Goal: Task Accomplishment & Management: Manage account settings

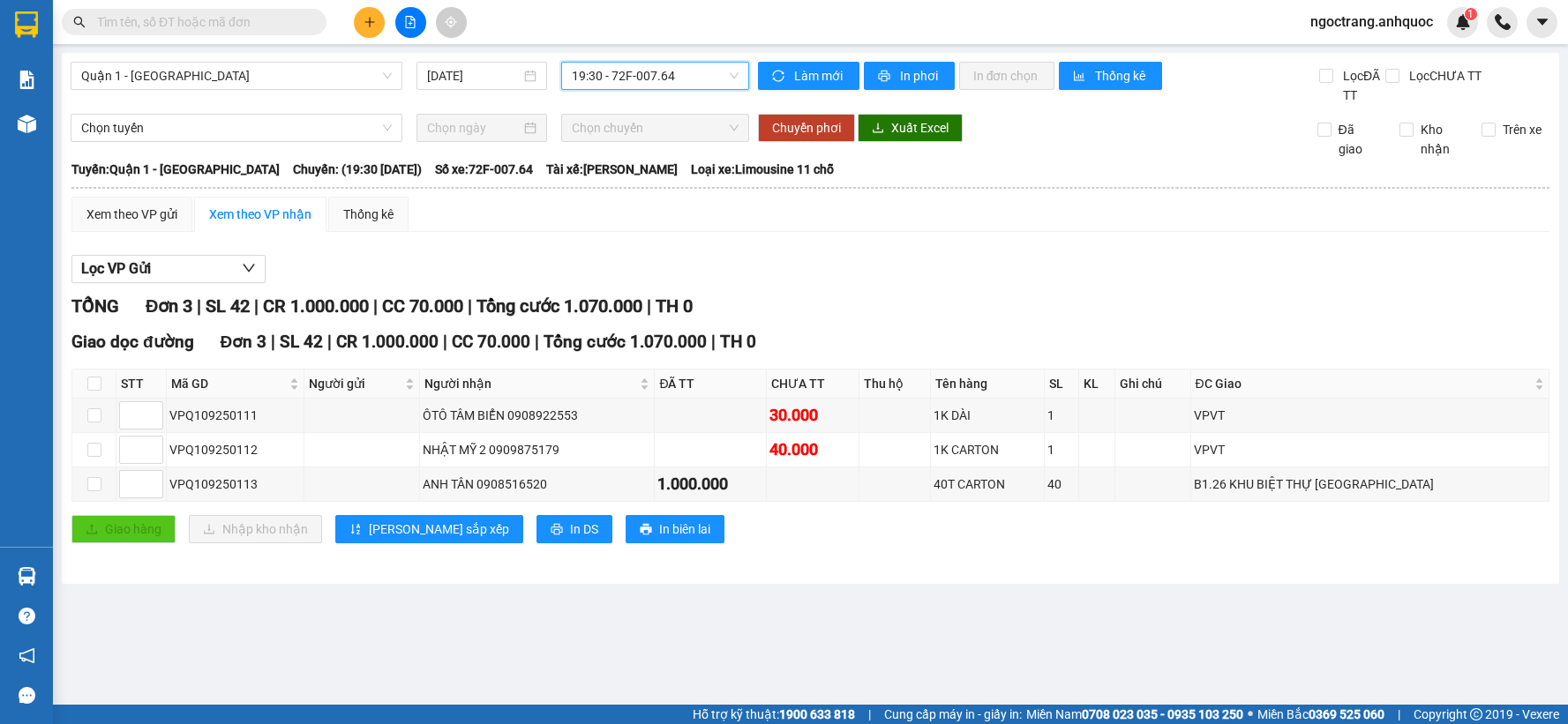
click at [374, 23] on icon "plus" at bounding box center [369, 22] width 13 height 13
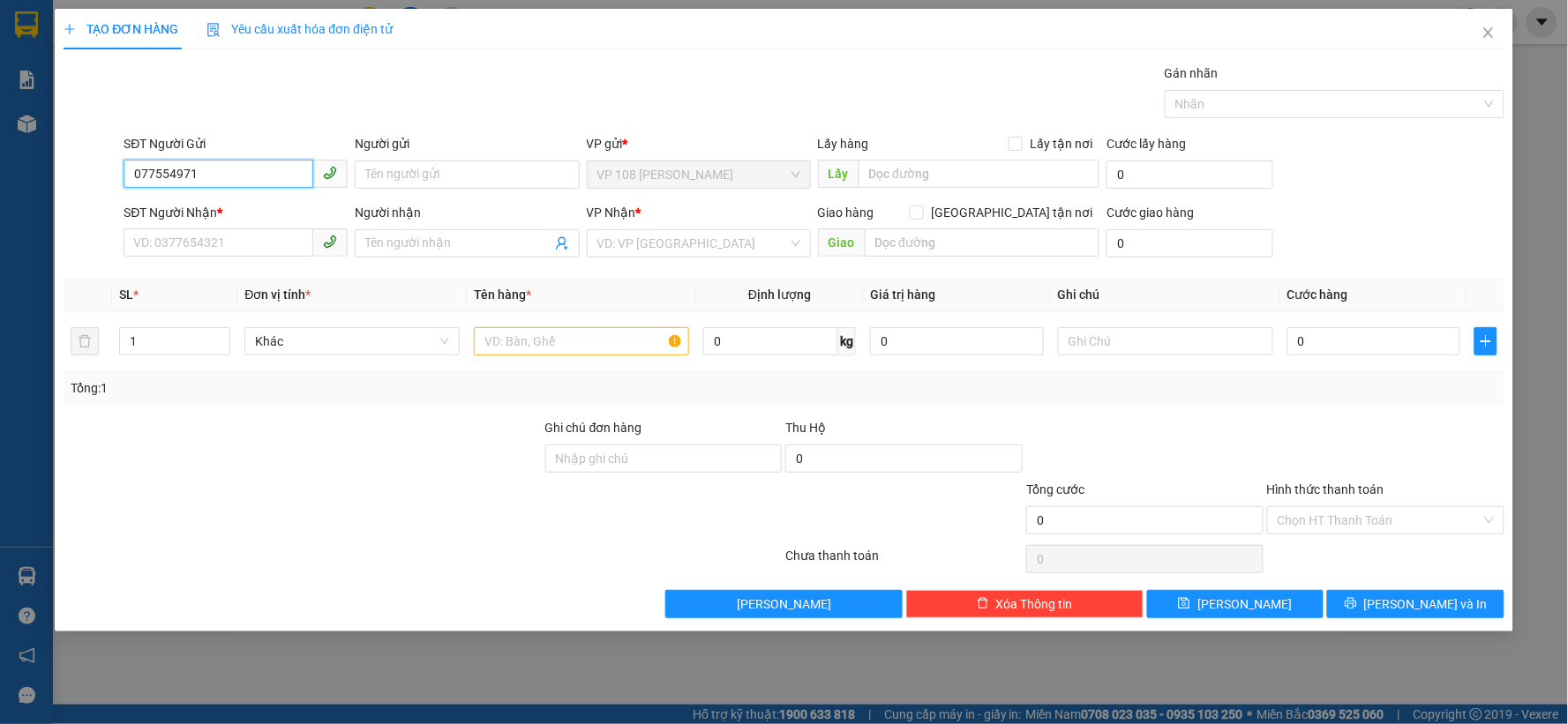
type input "0775549712"
click at [247, 219] on div "0775549712 - CHÂU Á" at bounding box center [235, 210] width 203 height 20
type input "CHÂU Á"
type input "0966688825"
type input "A ĐẠT"
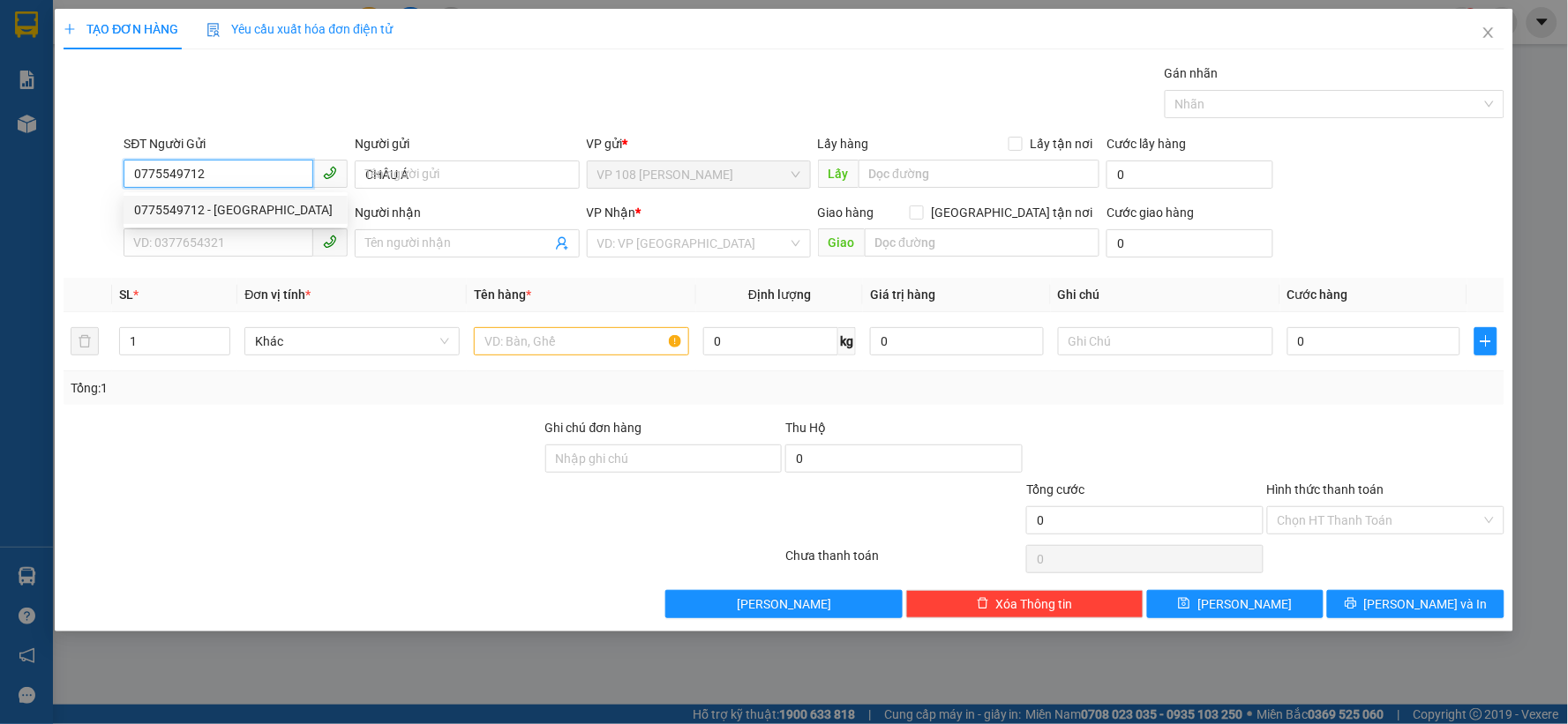
type input "VPQ1"
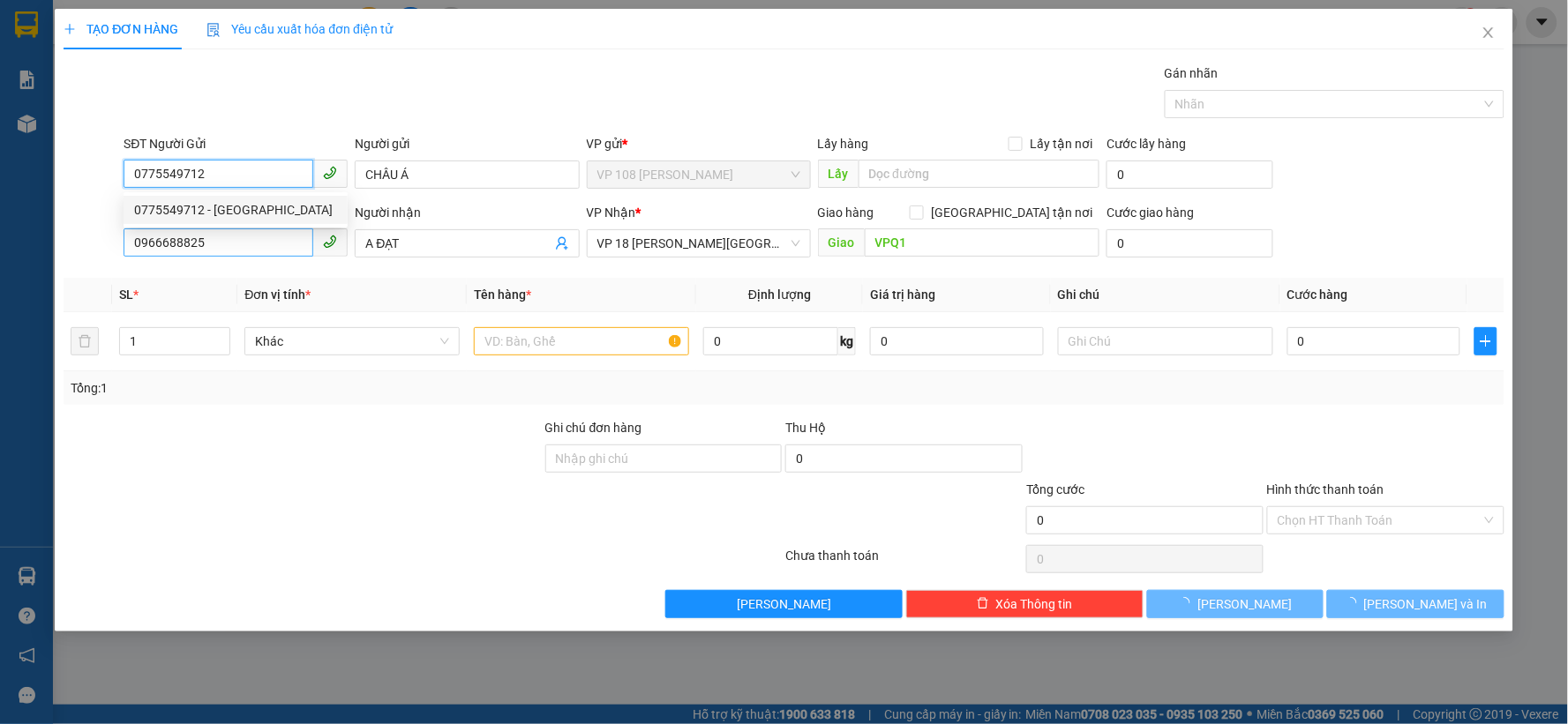
type input "40.000"
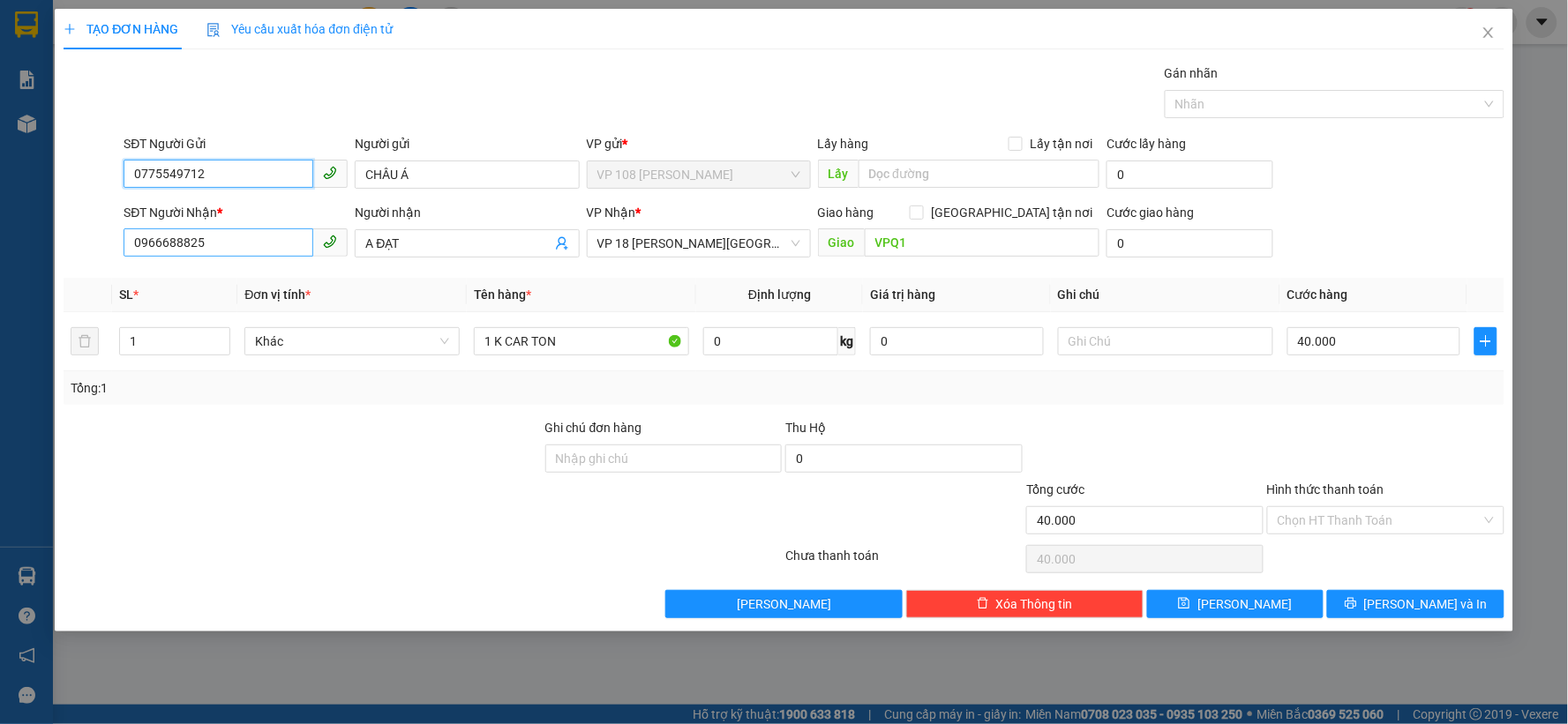
type input "0775549712"
drag, startPoint x: 243, startPoint y: 250, endPoint x: 0, endPoint y: 221, distance: 244.7
click at [0, 230] on div "TẠO ĐƠN HÀNG Yêu cầu xuất hóa đơn điện tử Transit Pickup Surcharge Ids Transit …" at bounding box center [784, 362] width 1568 height 724
type input "0985572716"
click at [247, 271] on div "0985572716 - CHỊ DUYÊN" at bounding box center [235, 279] width 203 height 20
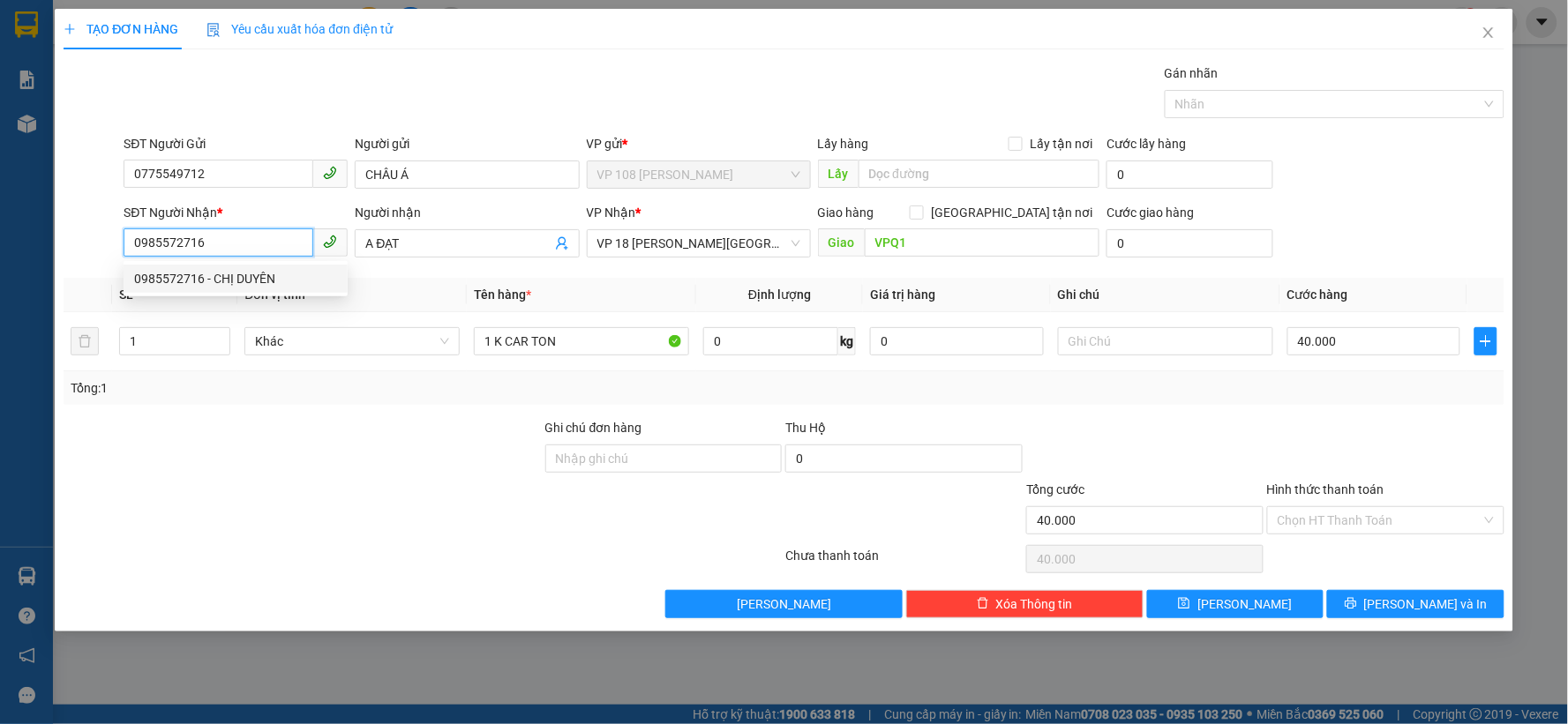
type input "CHỊ DUYÊN"
type input "VP184"
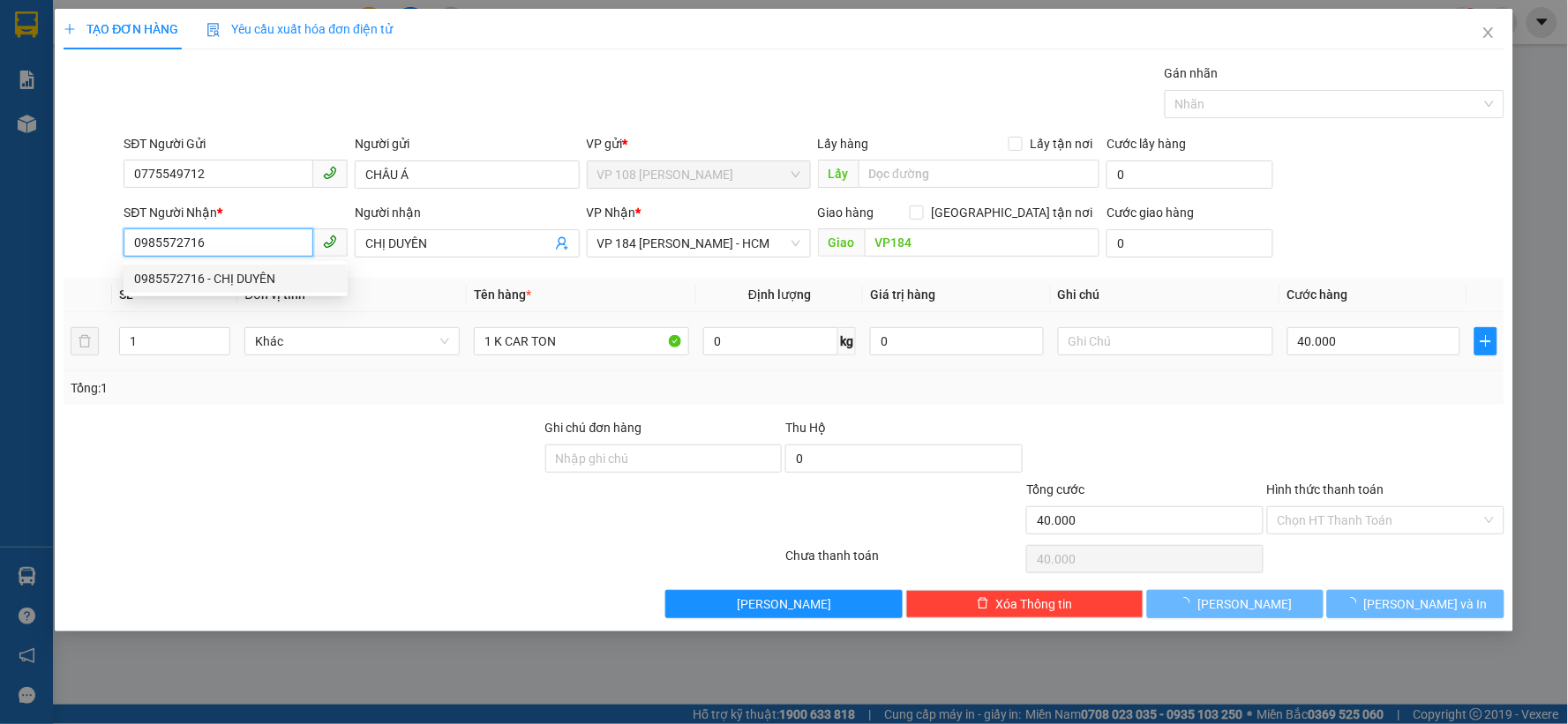
type input "30.000"
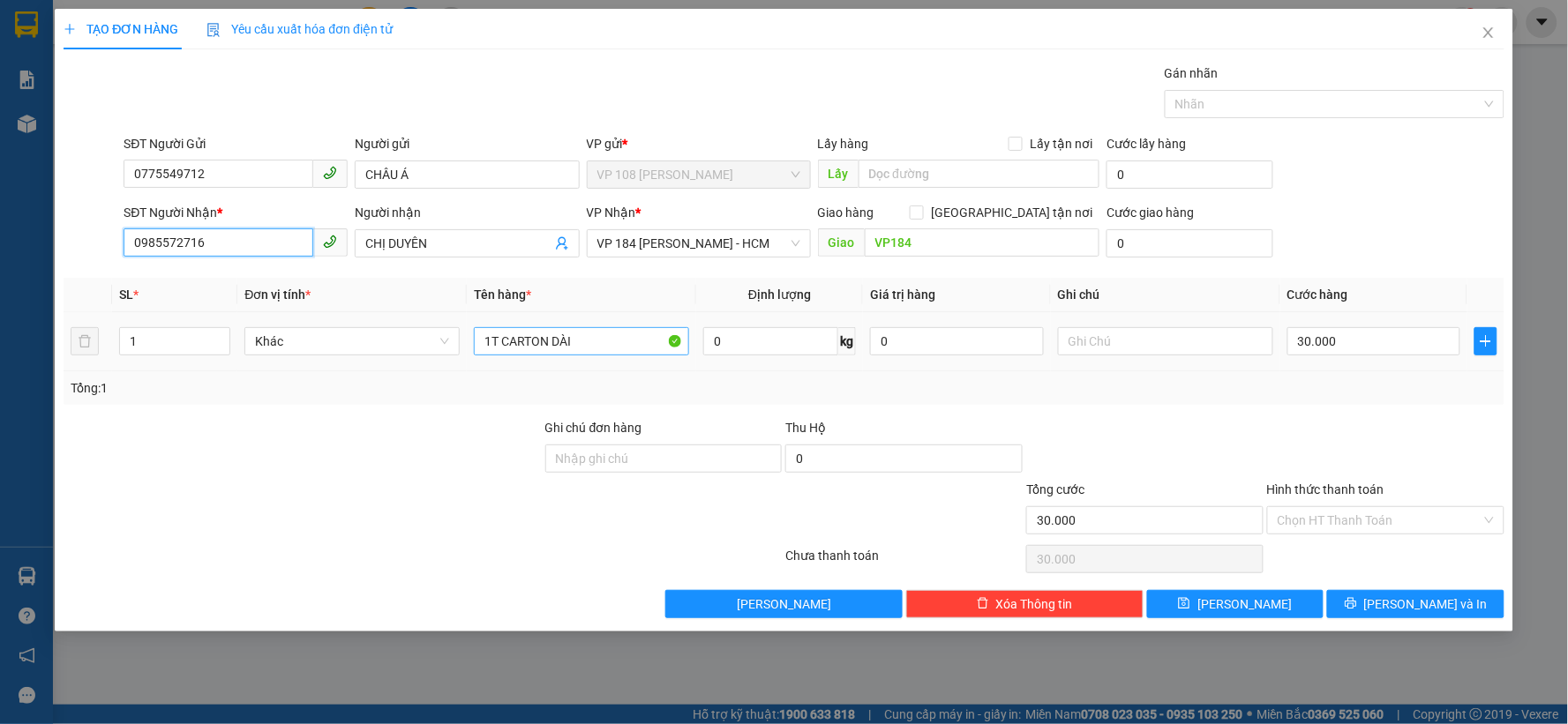
type input "0985572716"
drag, startPoint x: 592, startPoint y: 348, endPoint x: 548, endPoint y: 344, distance: 44.2
click at [548, 344] on input "1T CARTON DÀI" at bounding box center [581, 341] width 216 height 29
type input "1T CARTON"
type input "2"
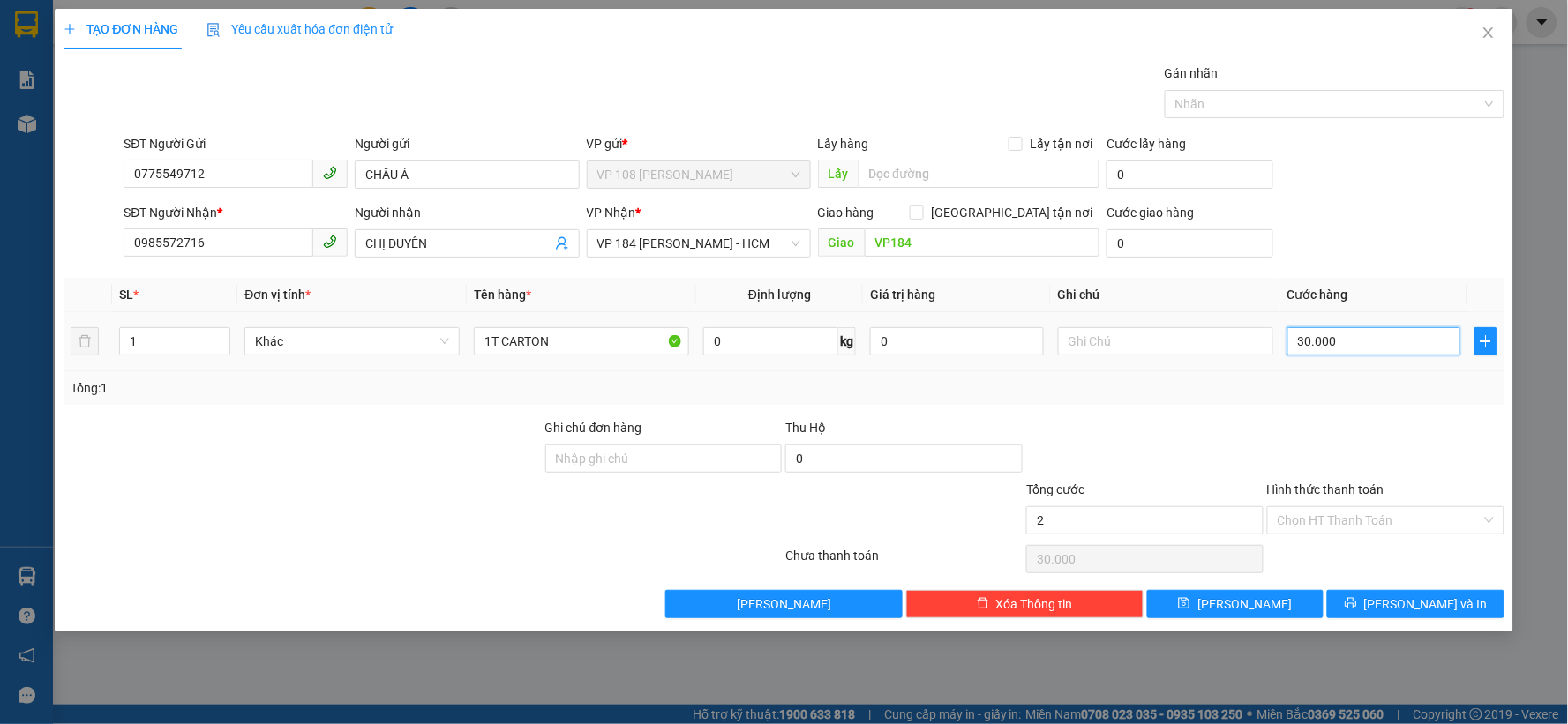
type input "2"
type input "20"
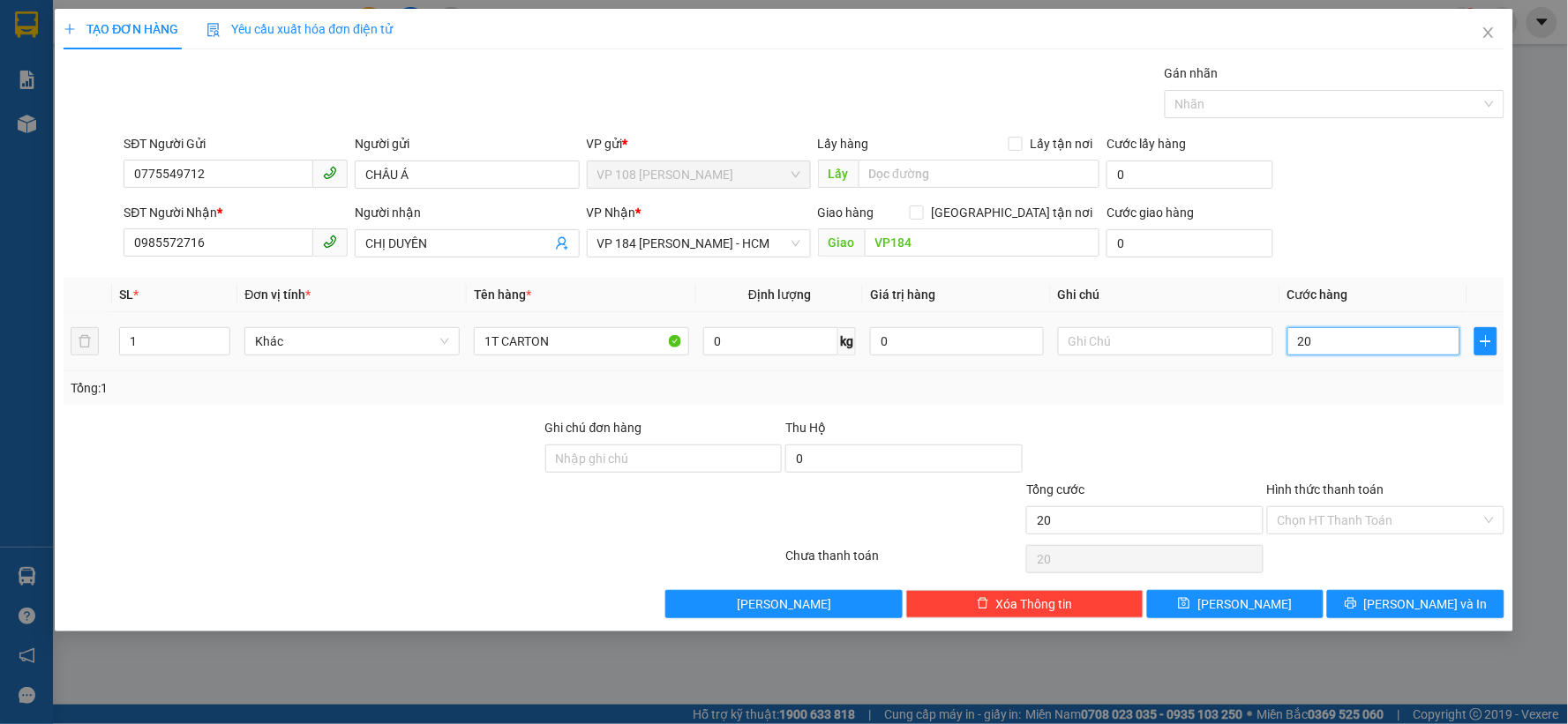
type input "200"
type input "2.000"
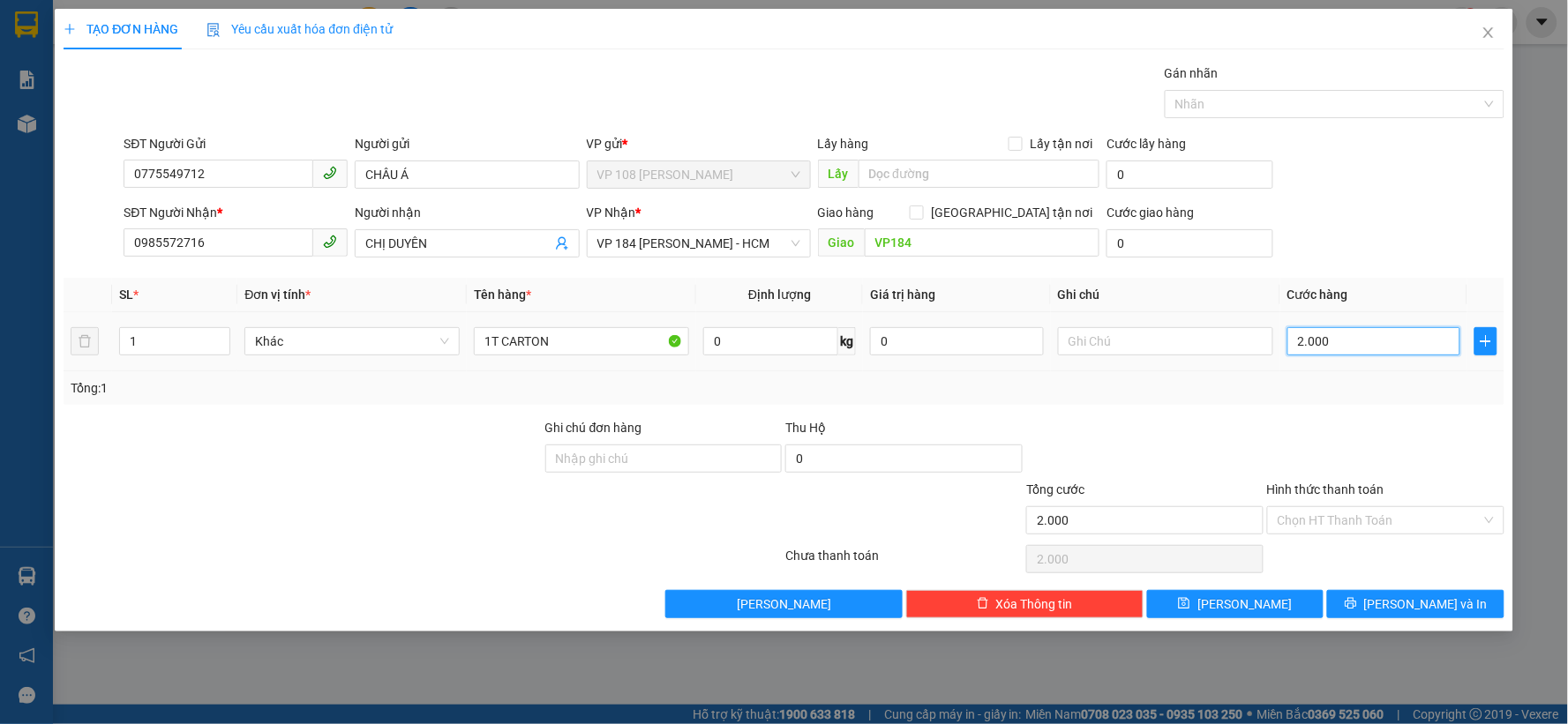
type input "20.000"
click at [1333, 512] on input "Hình thức thanh toán" at bounding box center [1379, 520] width 204 height 27
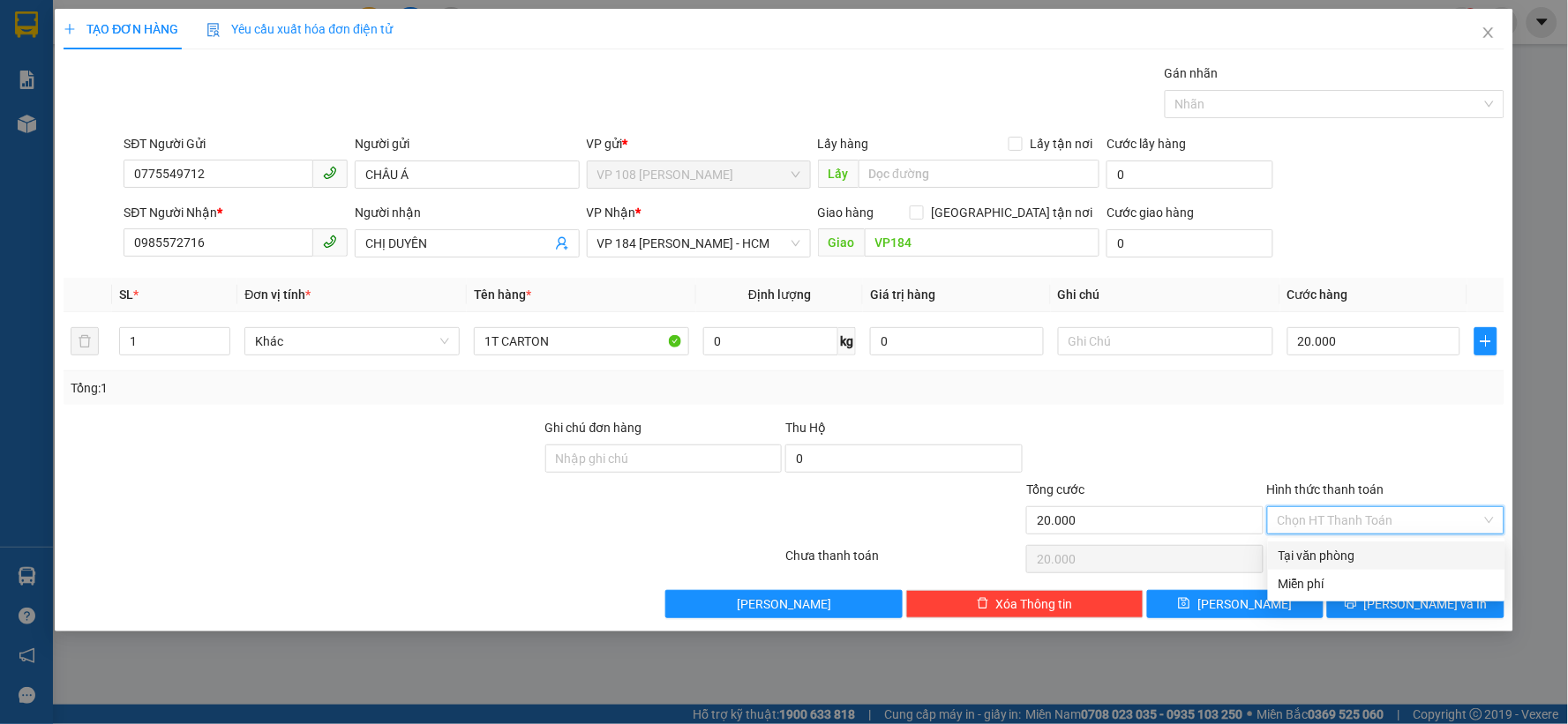
click at [1318, 544] on div "Tại văn phòng" at bounding box center [1386, 556] width 237 height 29
type input "0"
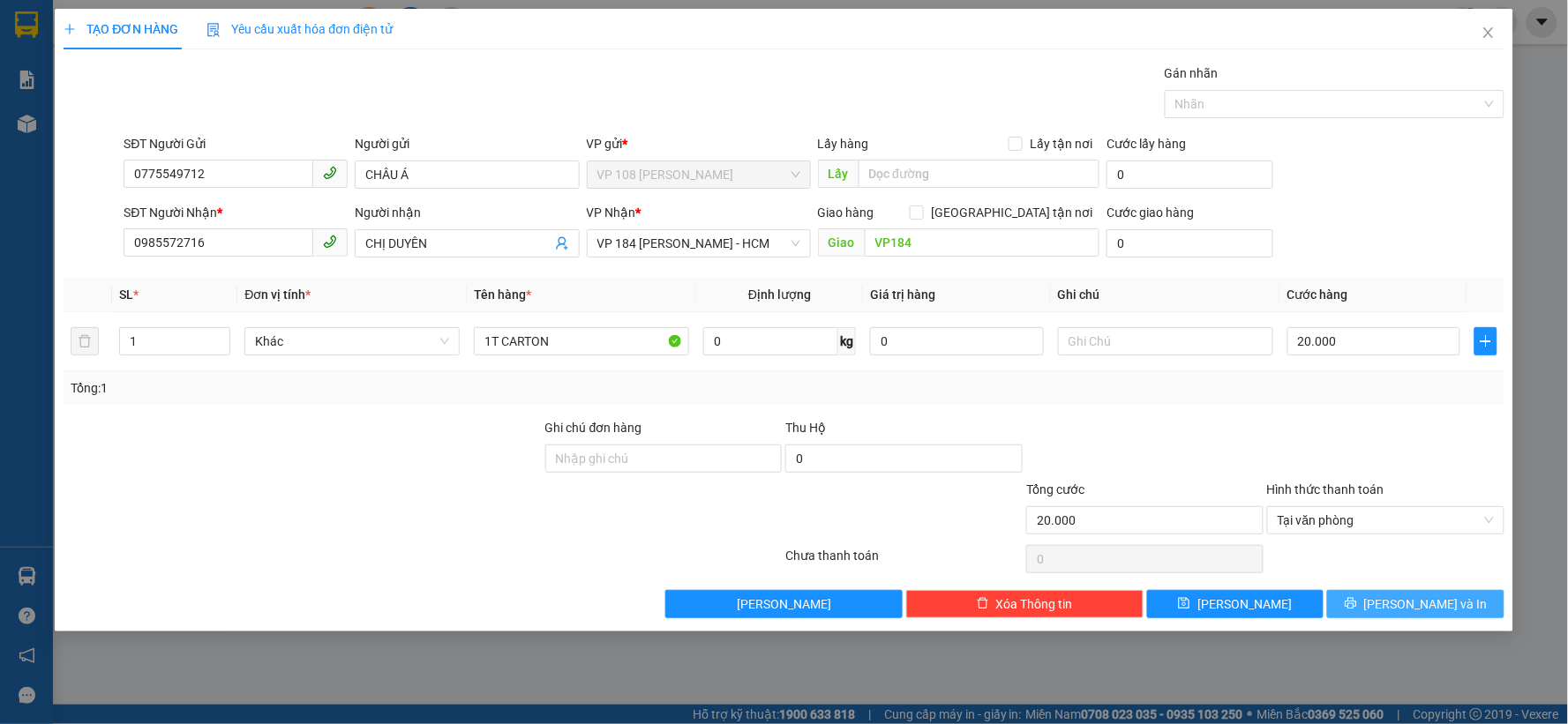
click at [1357, 602] on icon "printer" at bounding box center [1350, 603] width 13 height 13
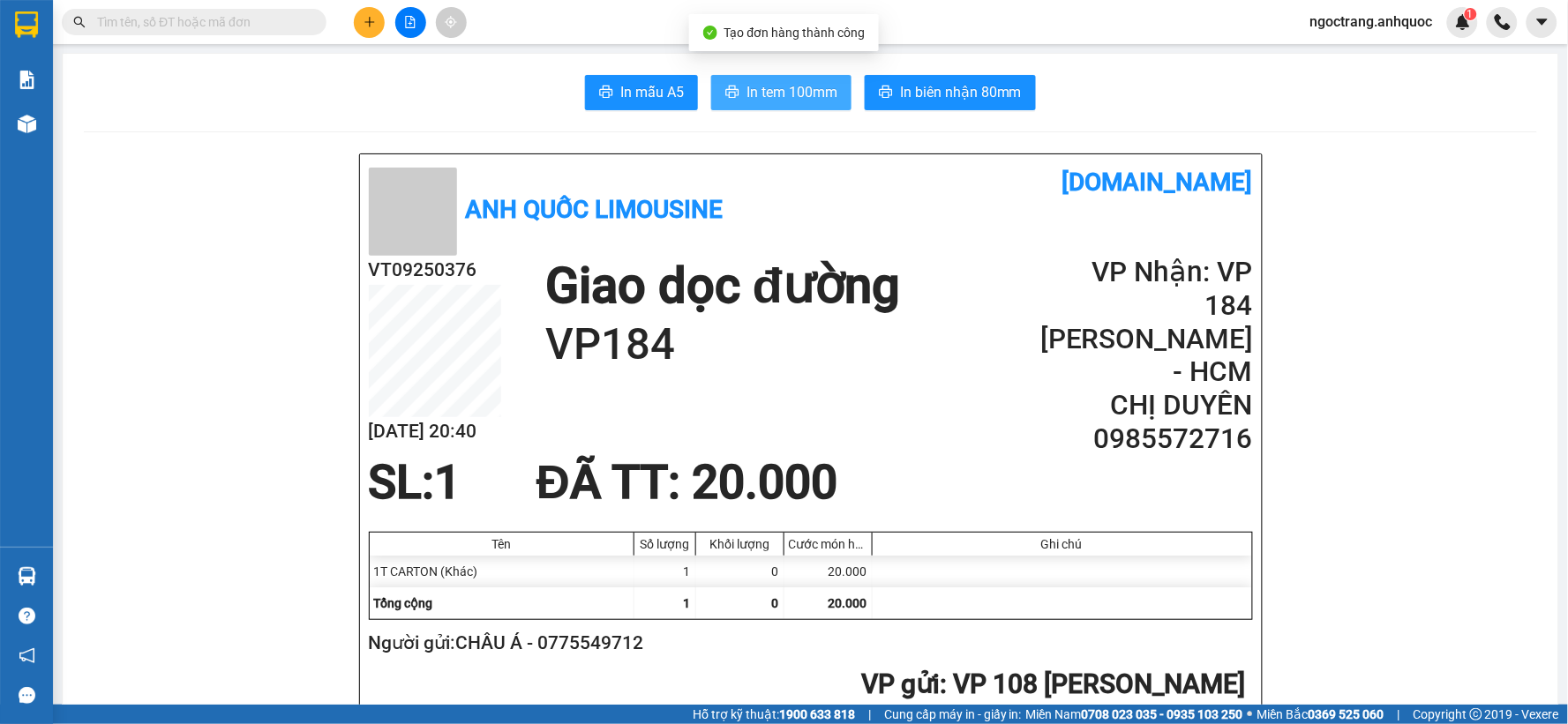
click at [783, 92] on span "In tem 100mm" at bounding box center [792, 92] width 91 height 22
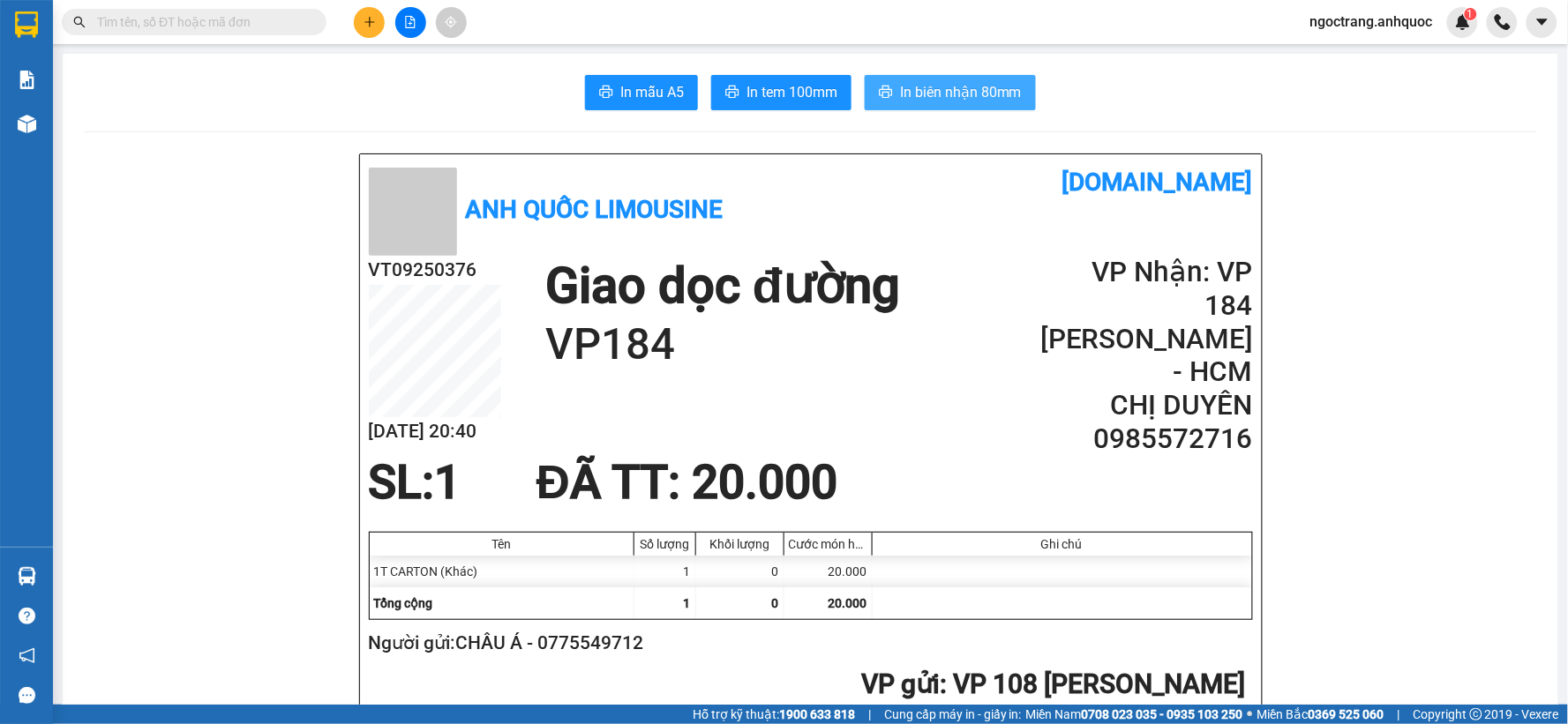
click at [962, 94] on span "In biên nhận 80mm" at bounding box center [961, 92] width 122 height 22
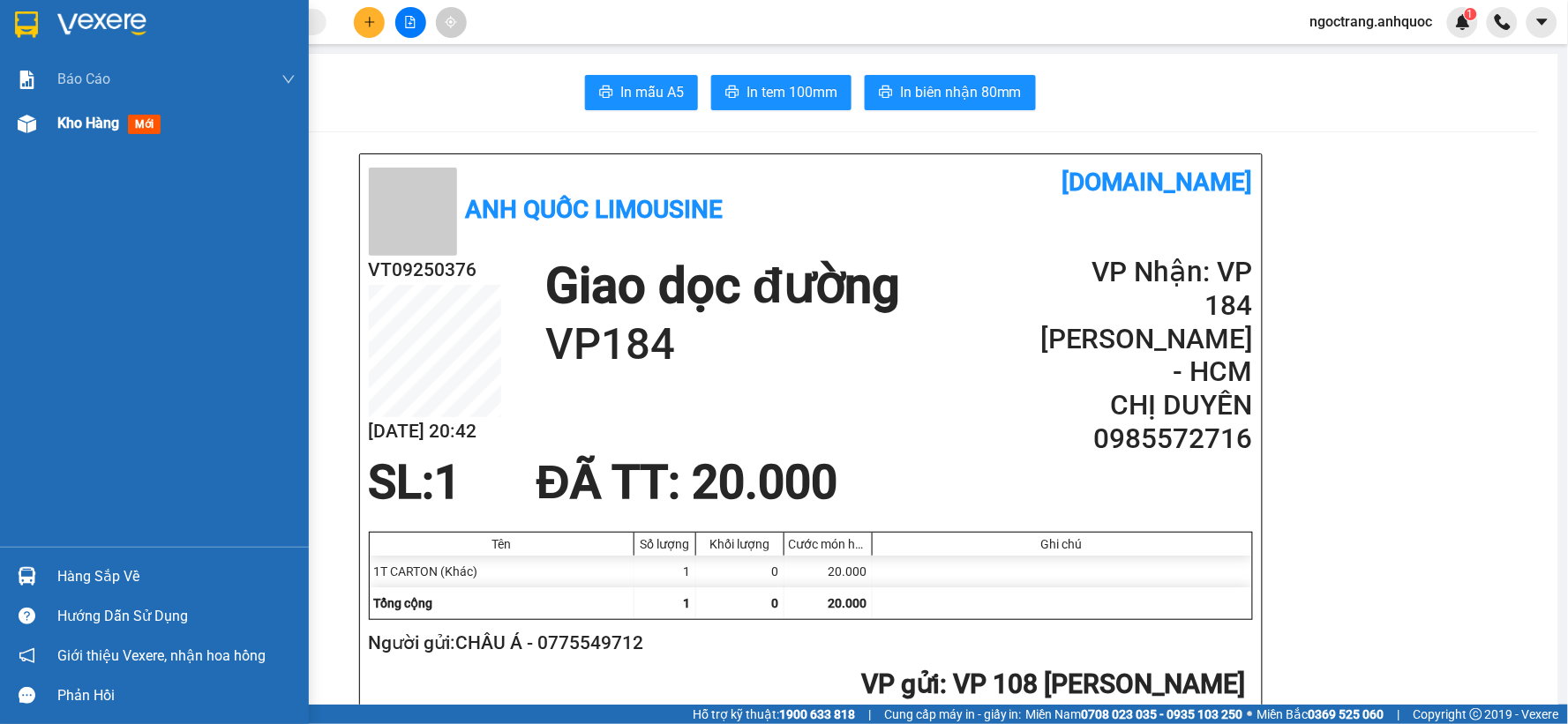
click at [94, 126] on span "Kho hàng" at bounding box center [88, 122] width 62 height 17
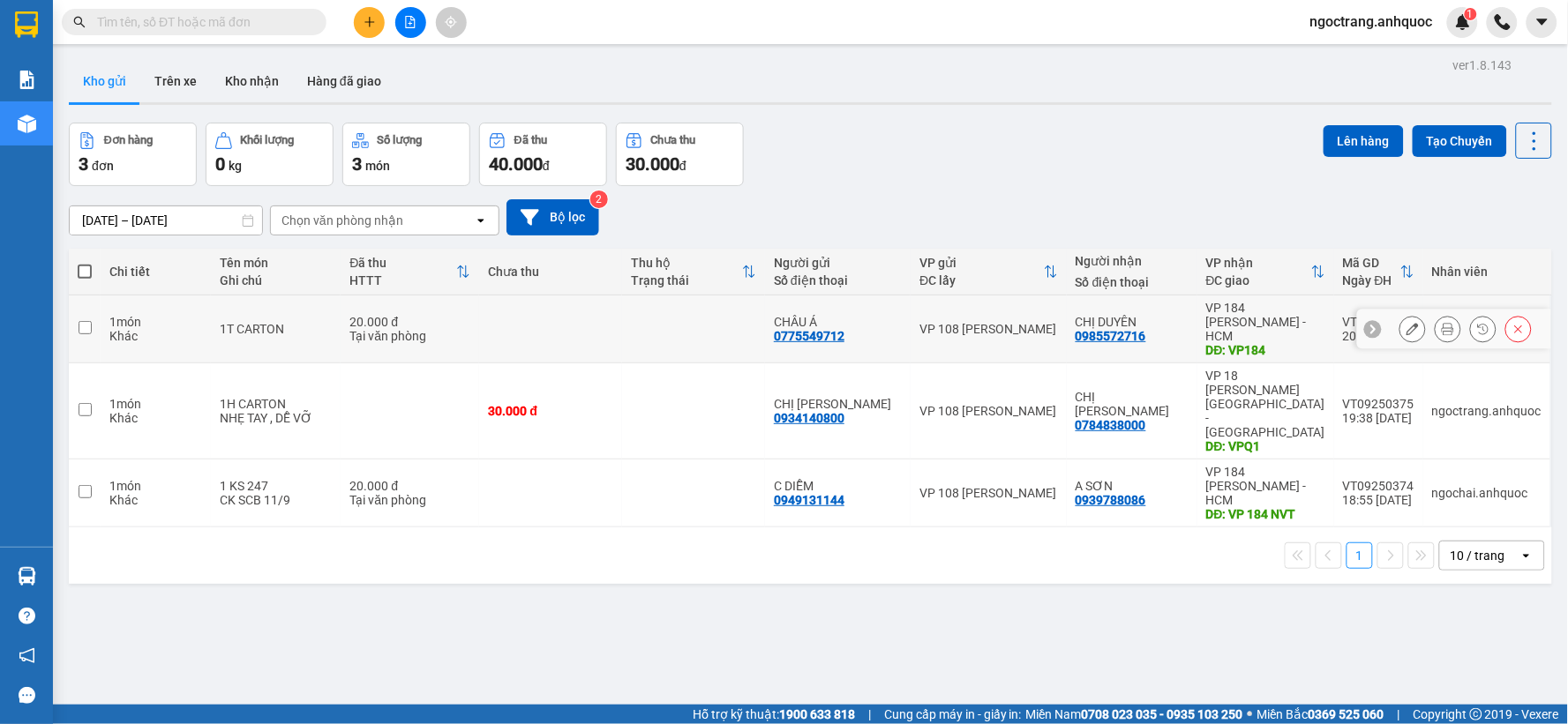
click at [94, 329] on td at bounding box center [85, 329] width 32 height 68
checkbox input "true"
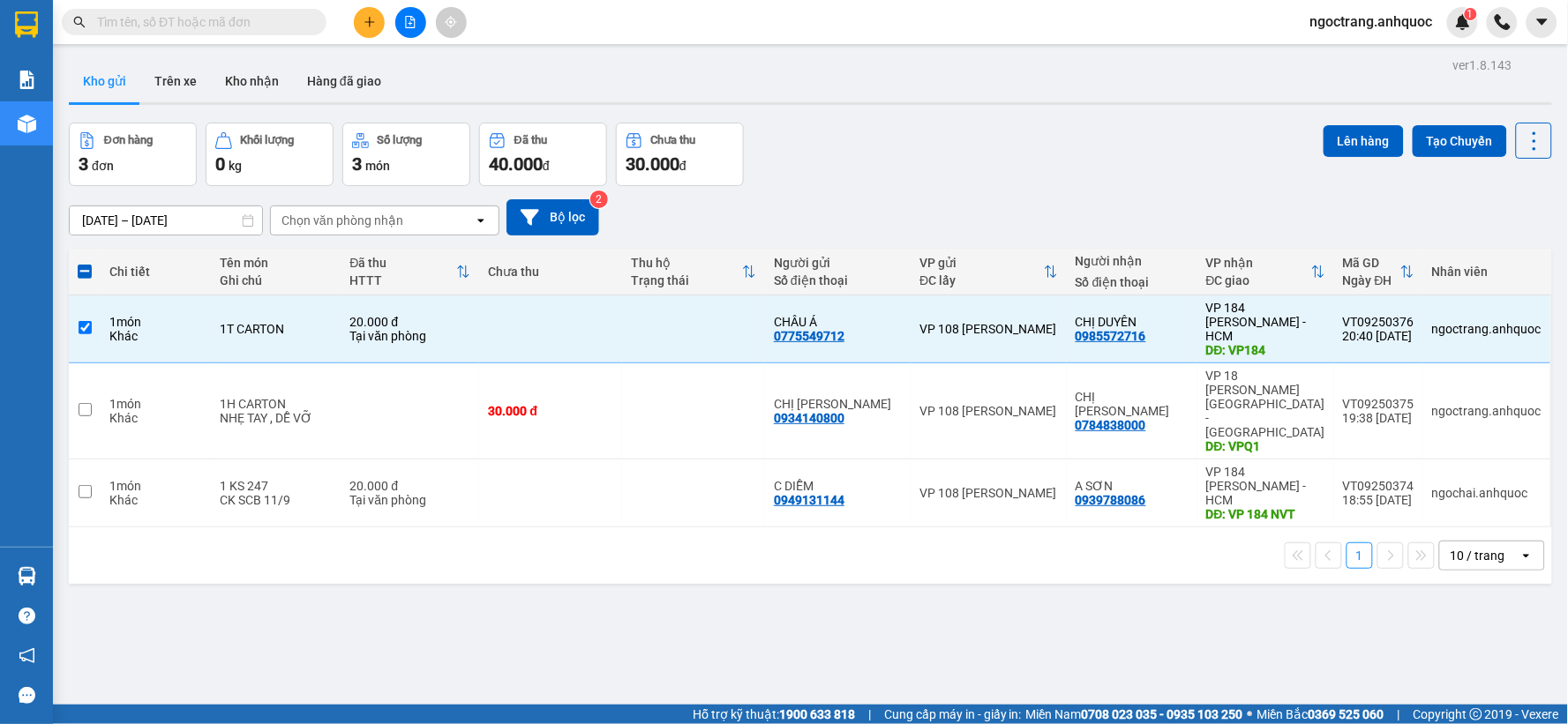
click at [411, 21] on icon "file-add" at bounding box center [410, 22] width 13 height 13
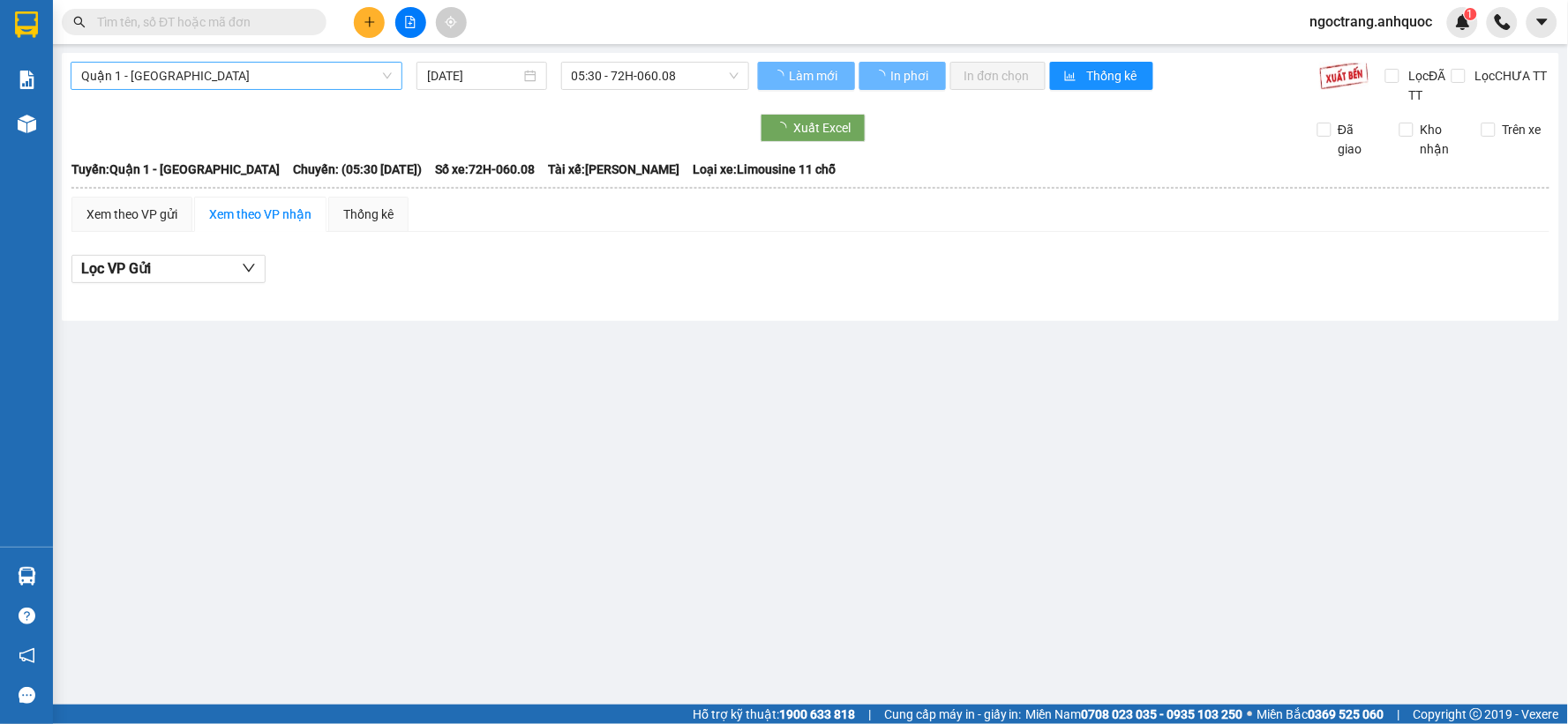
click at [242, 85] on span "Quận 1 - Vũng Tàu" at bounding box center [235, 76] width 310 height 27
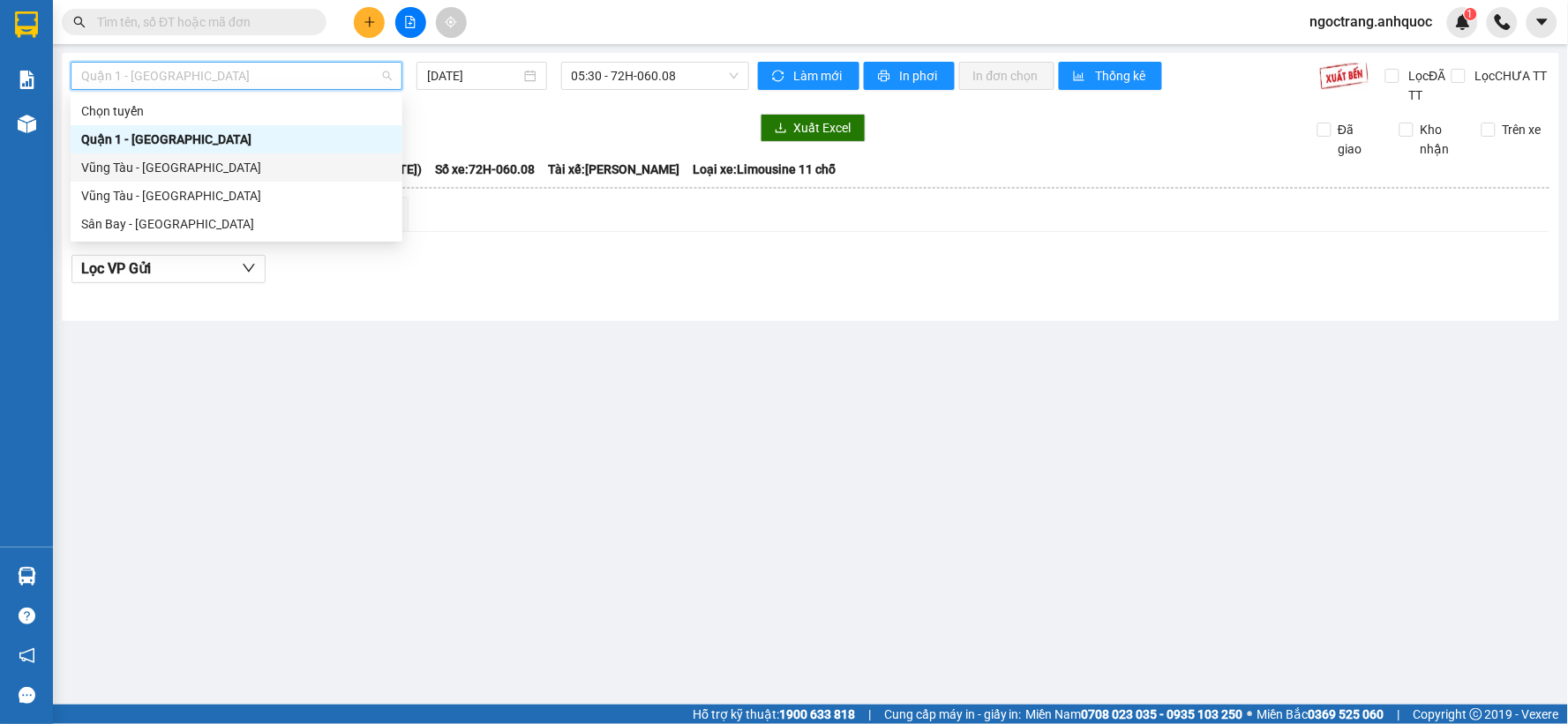
click at [204, 162] on div "Vũng Tàu - Quận 1" at bounding box center [235, 167] width 310 height 20
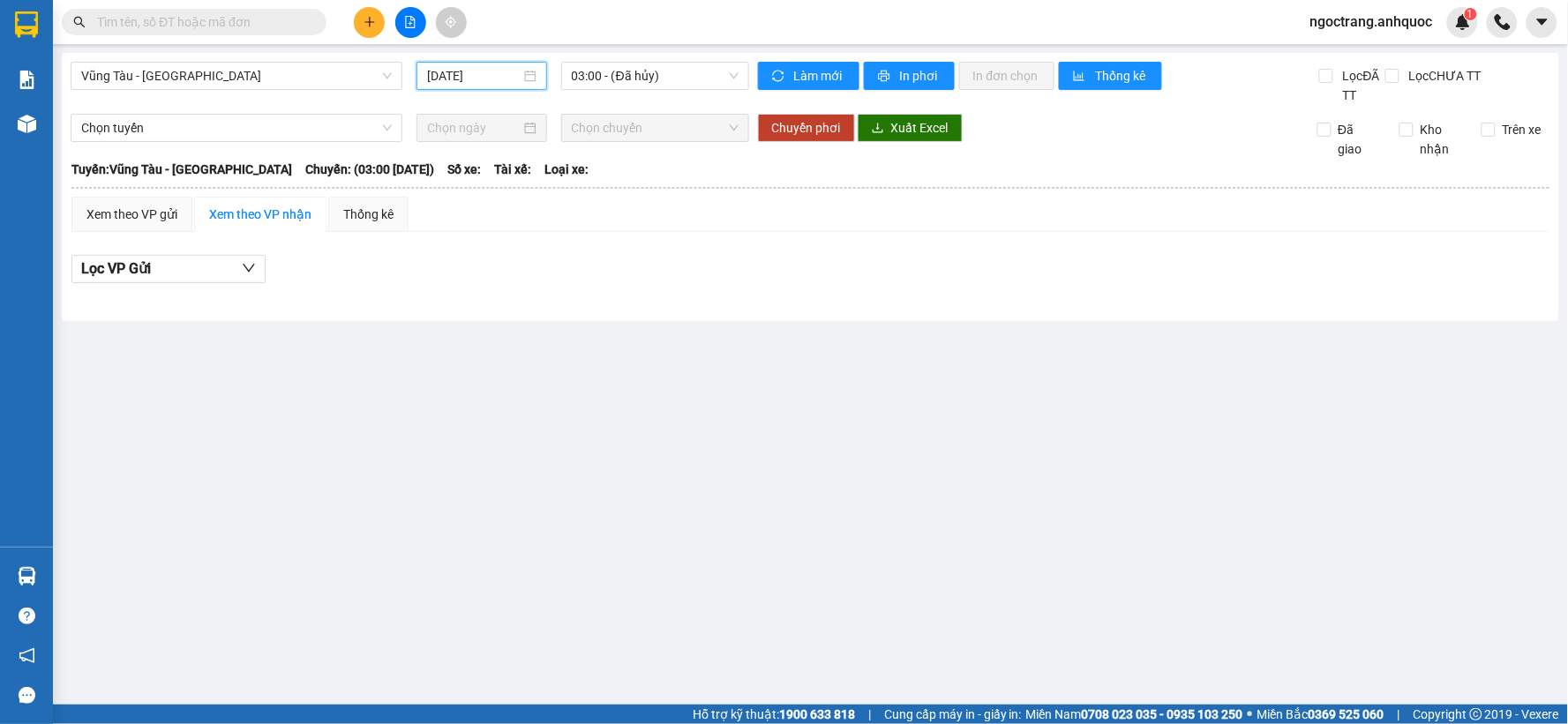
click at [504, 84] on input "11/09/2025" at bounding box center [474, 76] width 93 height 20
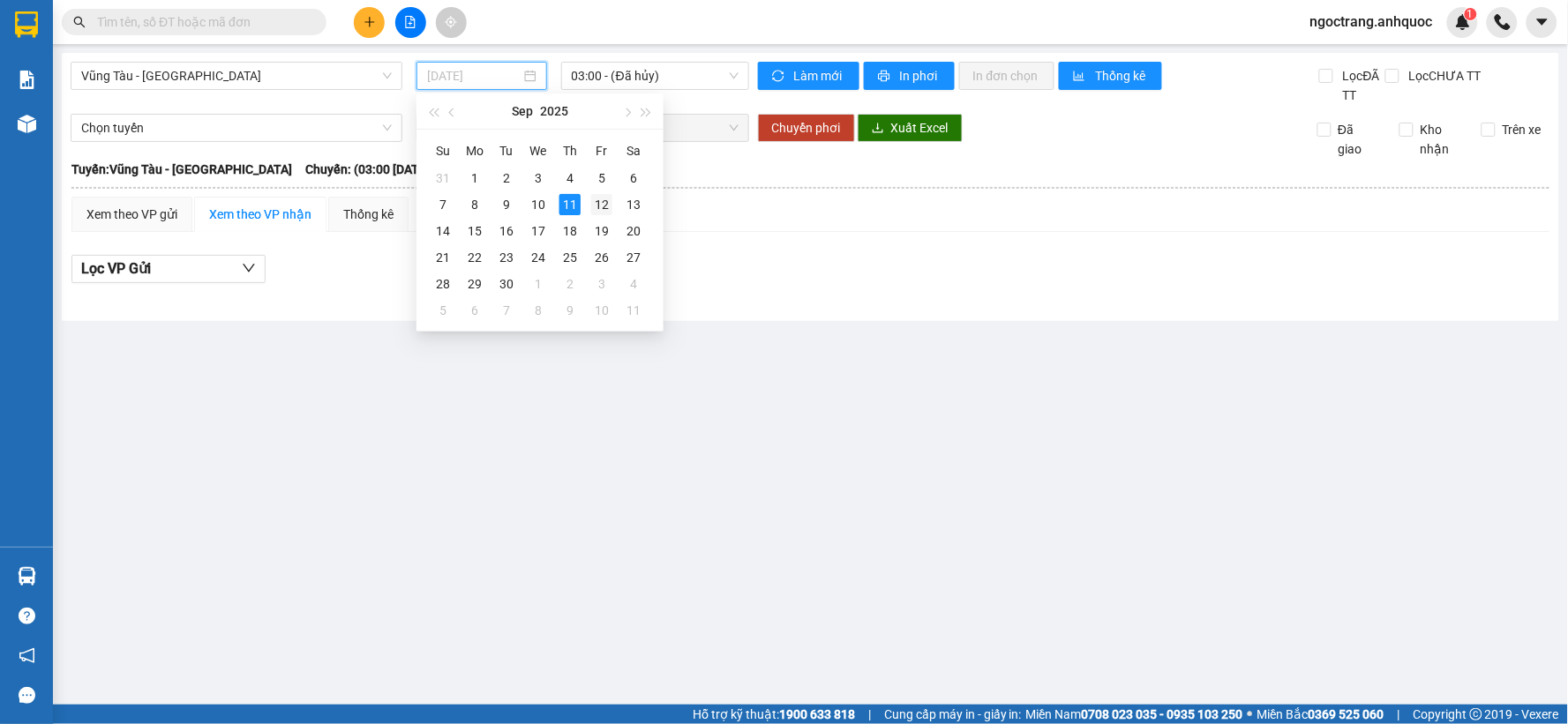
click at [605, 206] on div "12" at bounding box center [601, 204] width 21 height 21
type input "12/09/2025"
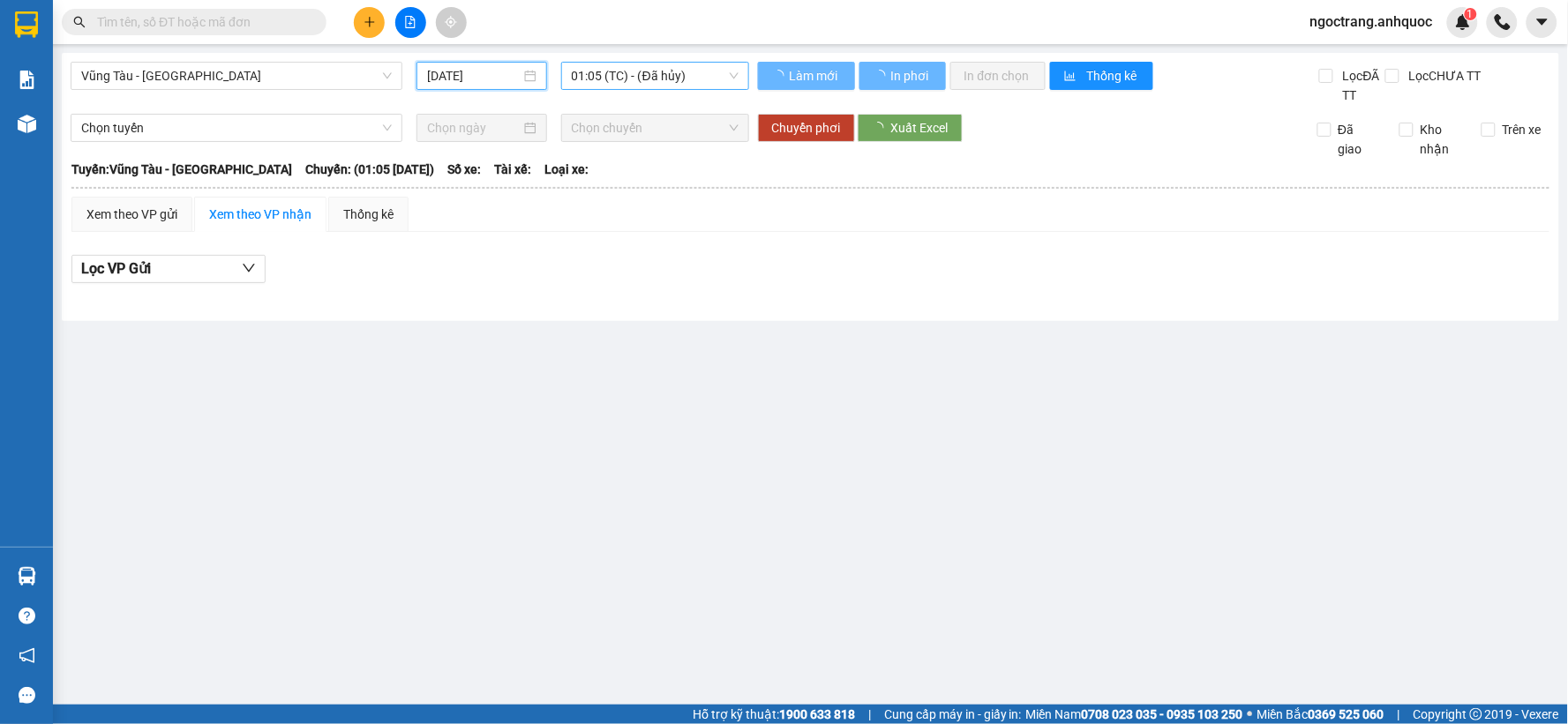
click at [656, 74] on span "01:05 (TC) - (Đã hủy)" at bounding box center [654, 76] width 166 height 27
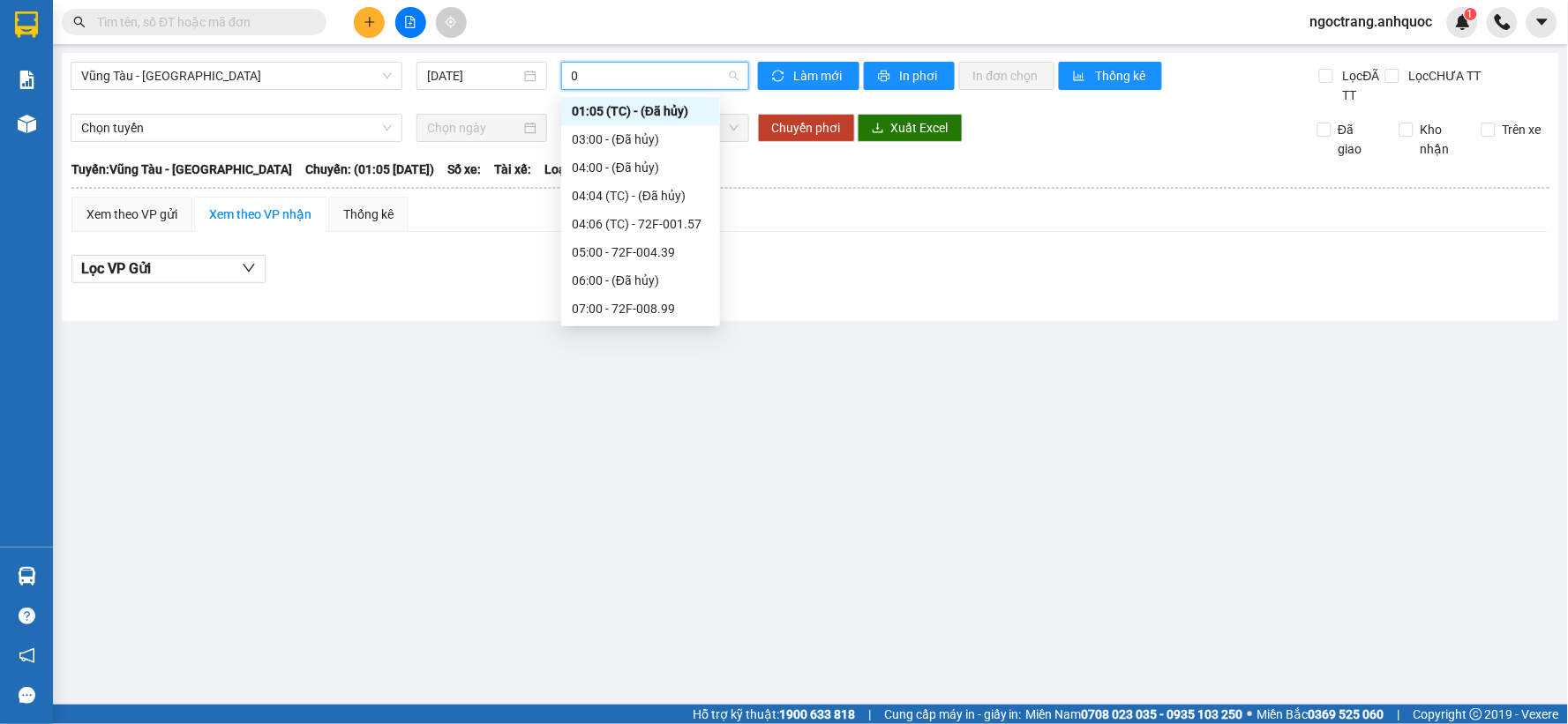
type input "05"
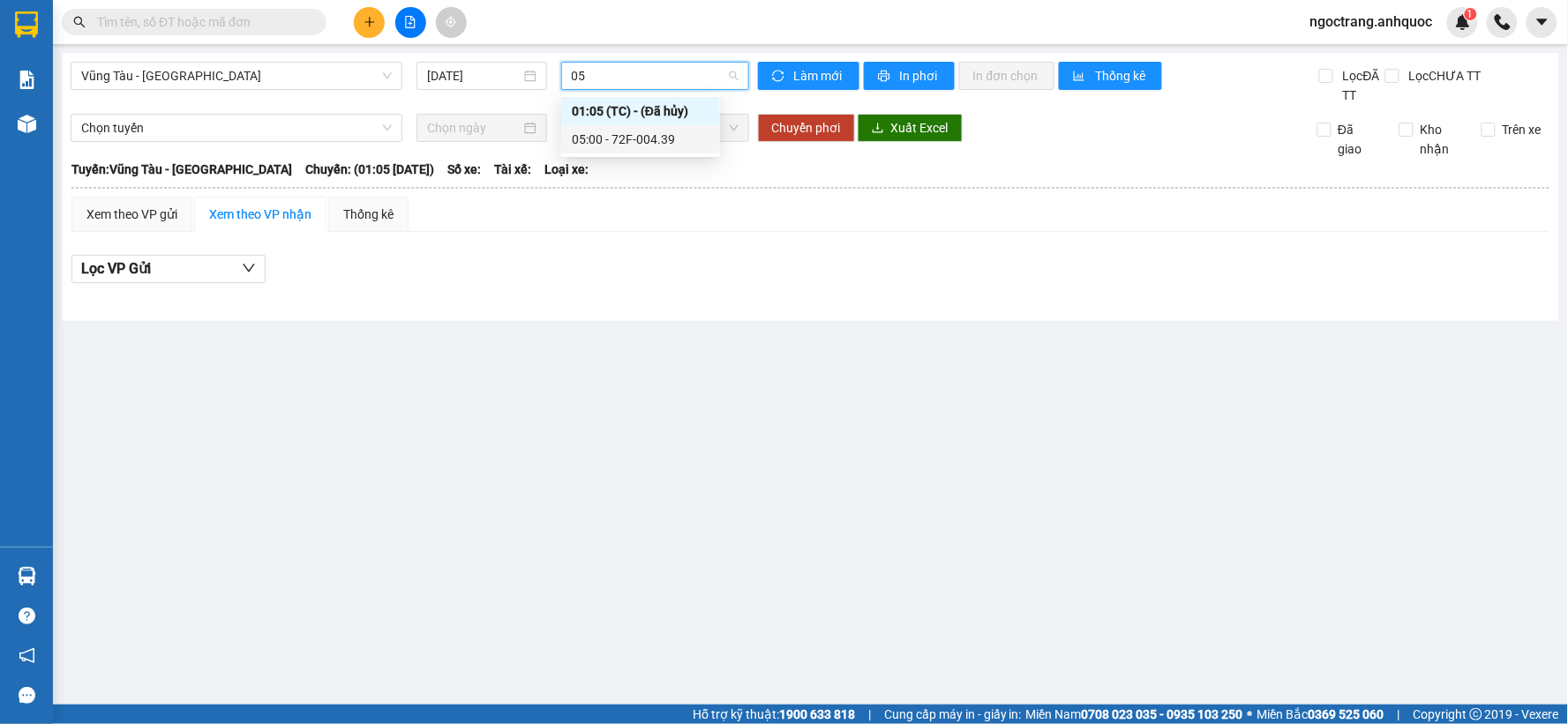
click at [644, 138] on div "05:00 - 72F-004.39" at bounding box center [640, 140] width 138 height 20
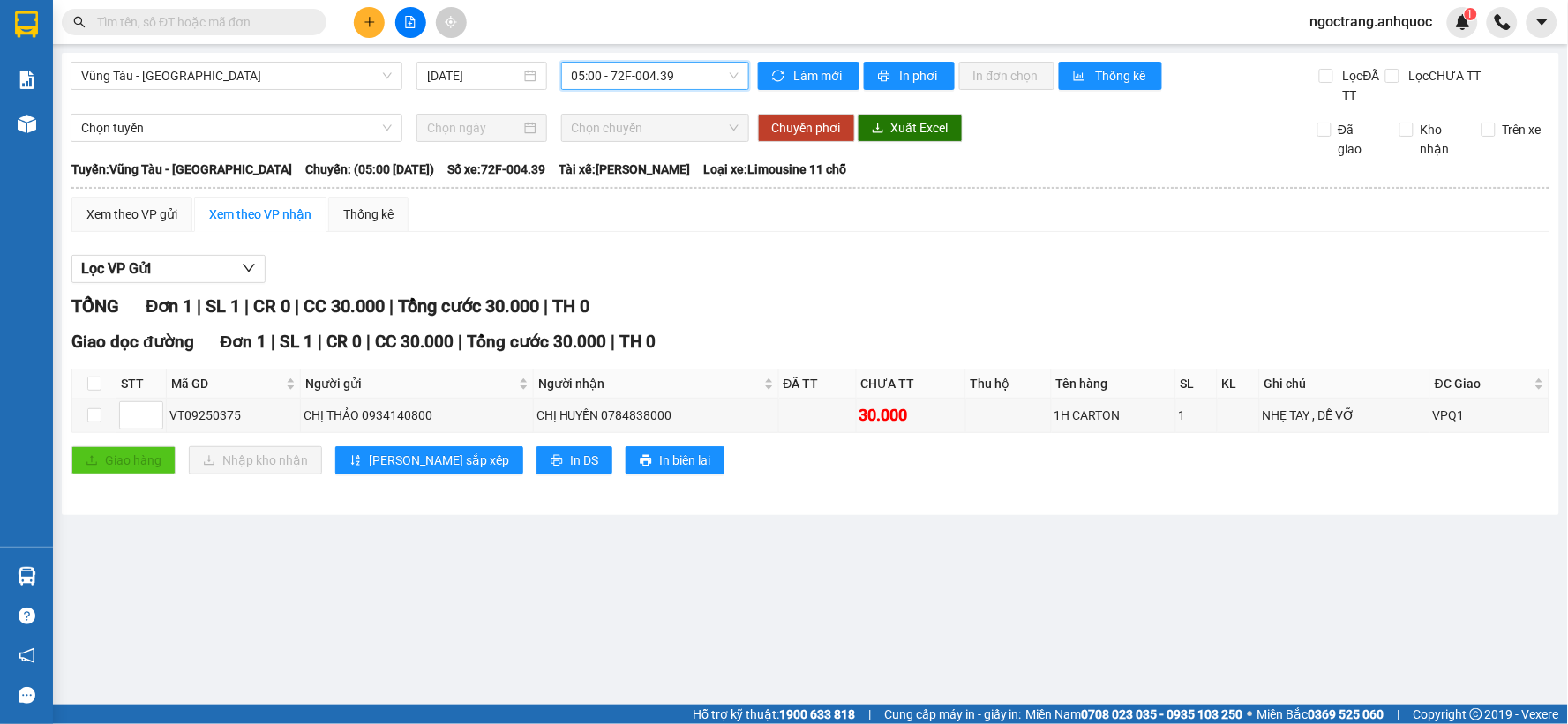
click at [254, 15] on input "text" at bounding box center [201, 23] width 208 height 20
click at [364, 23] on icon "plus" at bounding box center [369, 22] width 13 height 13
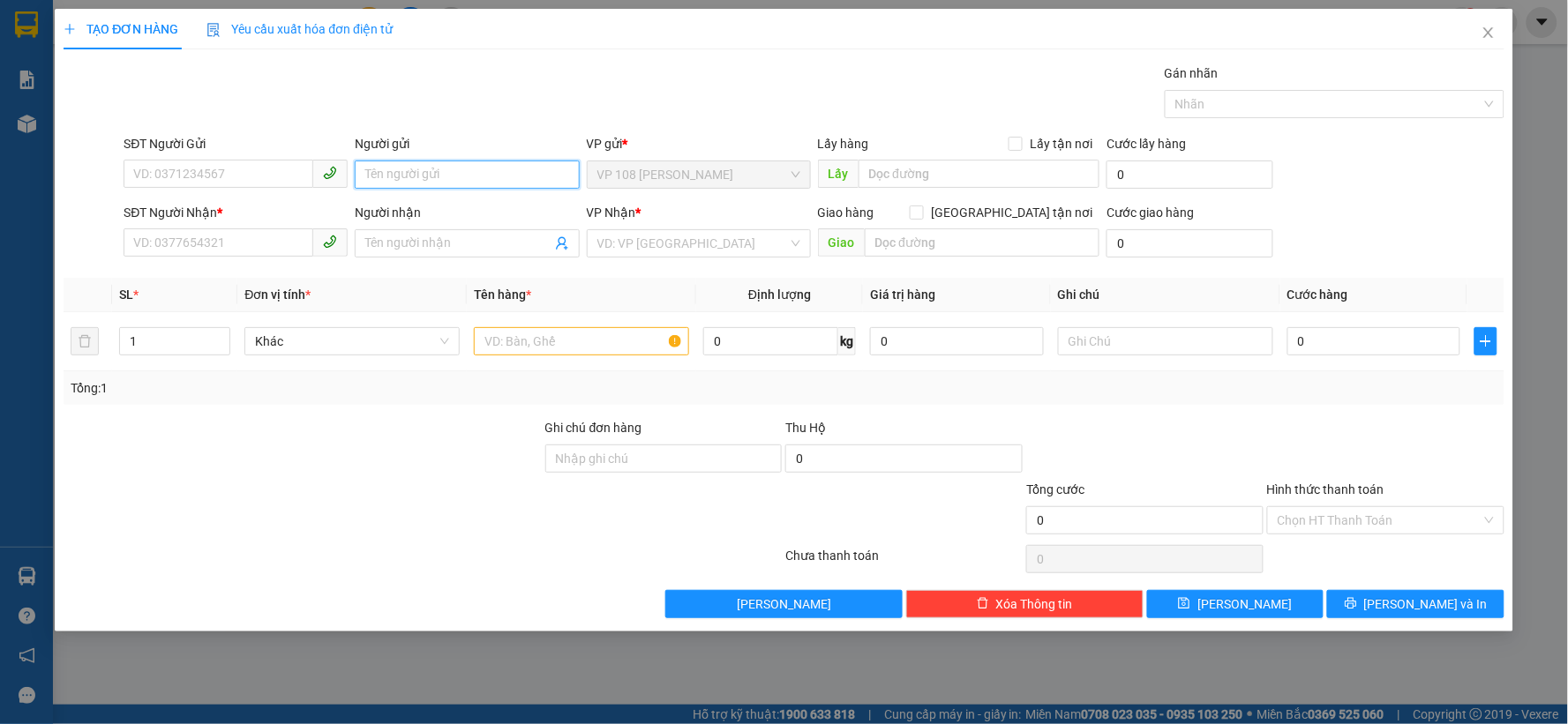
click at [428, 182] on input "Người gửi" at bounding box center [467, 174] width 225 height 29
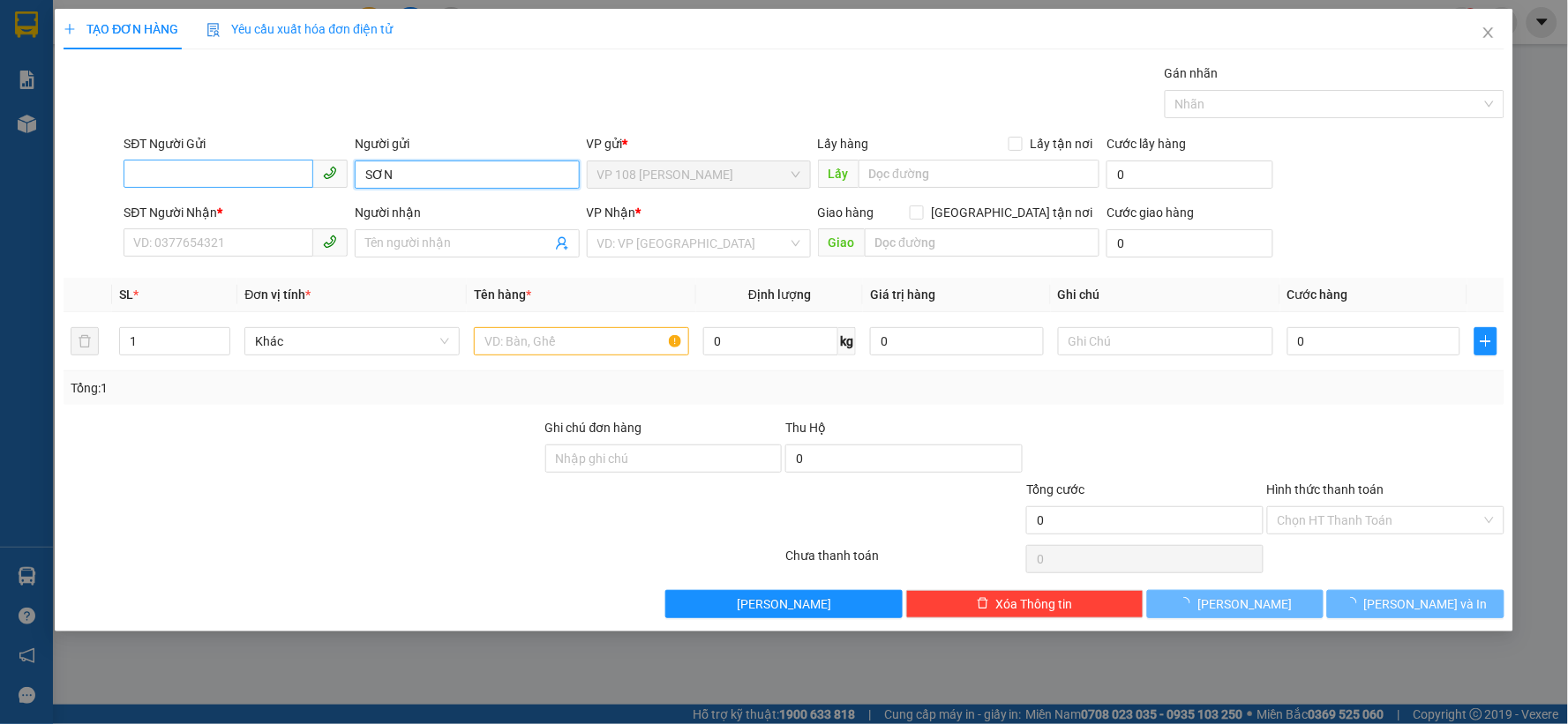
type input "SƠN"
click at [258, 171] on input "SĐT Người Gửi" at bounding box center [218, 173] width 190 height 29
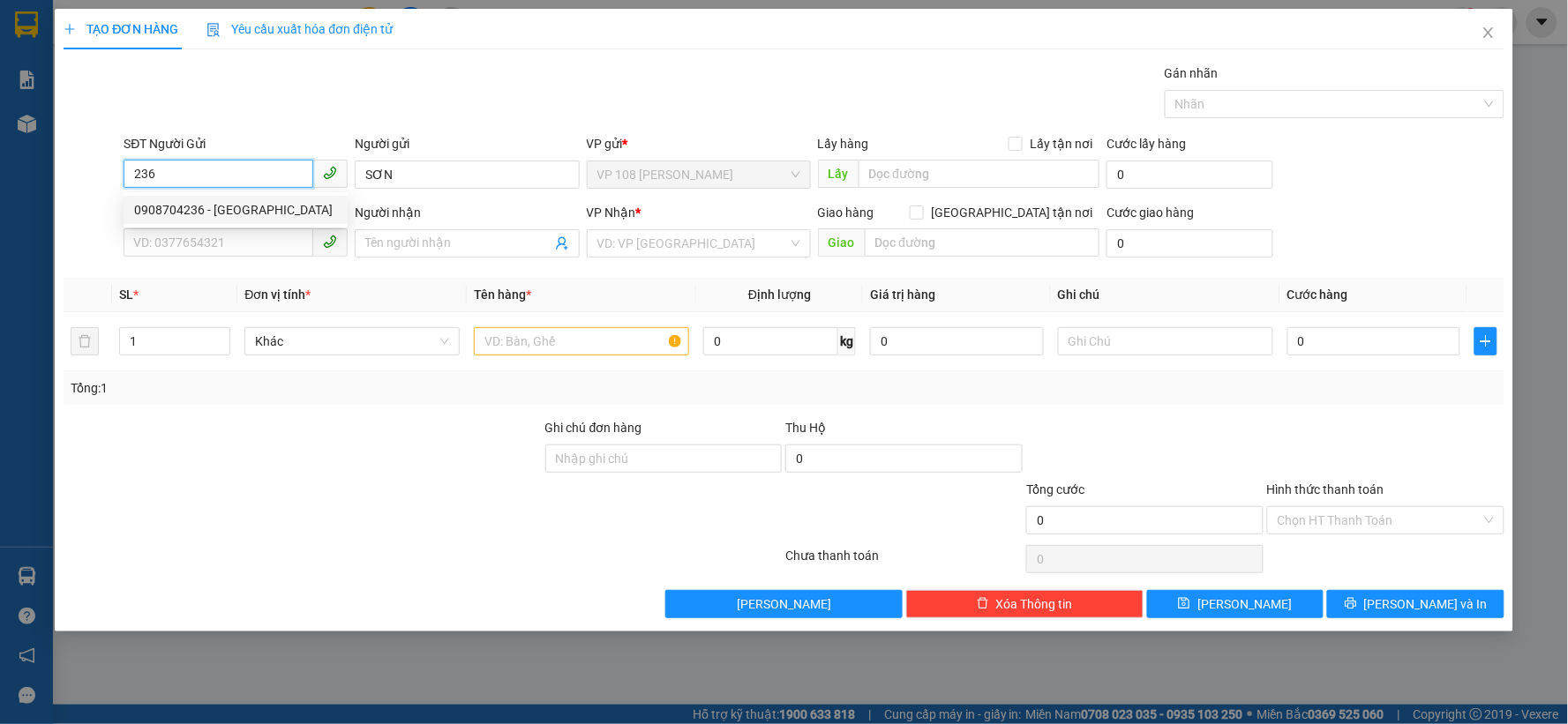
click at [247, 215] on div "0908704236 - ANH SƠN" at bounding box center [235, 210] width 203 height 20
type input "0908704236"
type input "ANH SƠN"
type input "0902966683"
type input "A TOẢN"
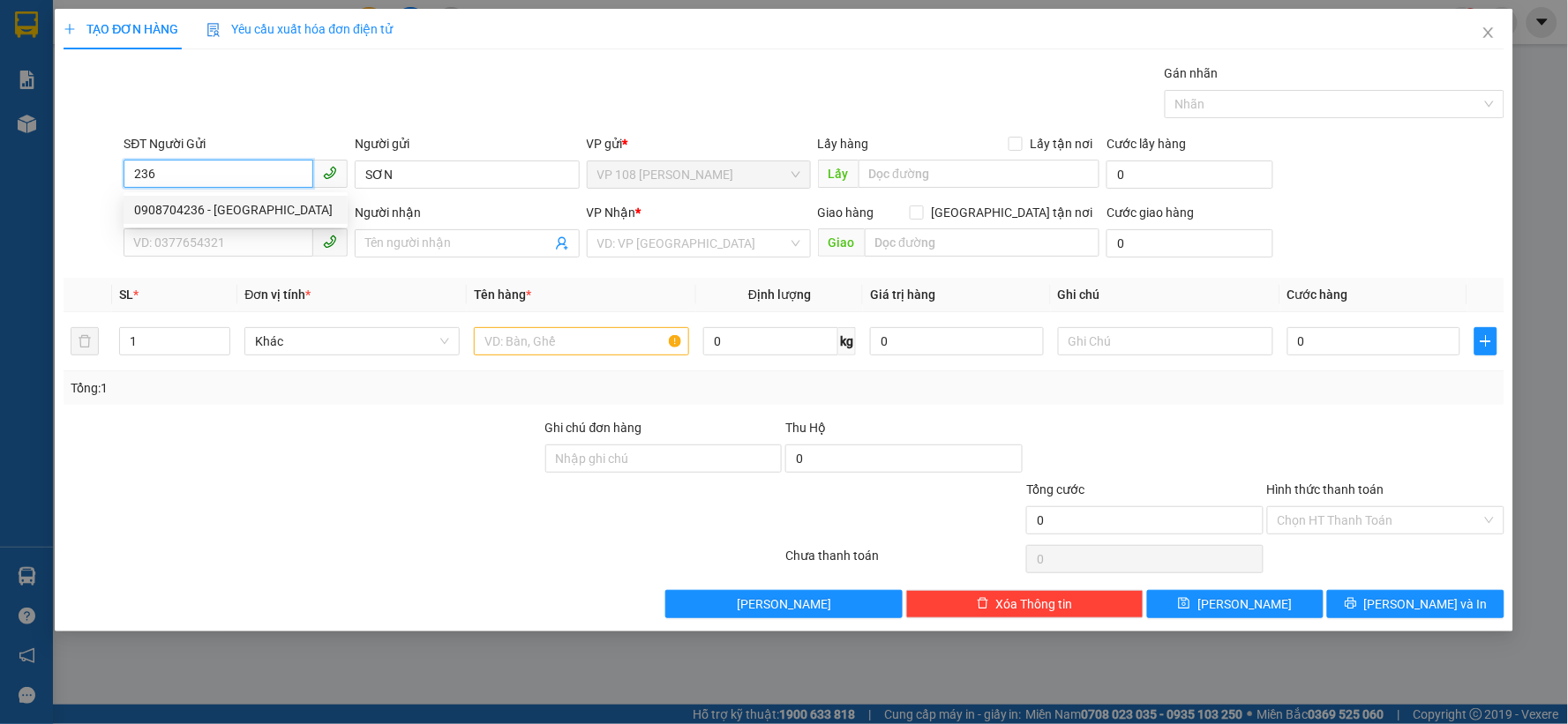
type input "VPNVT"
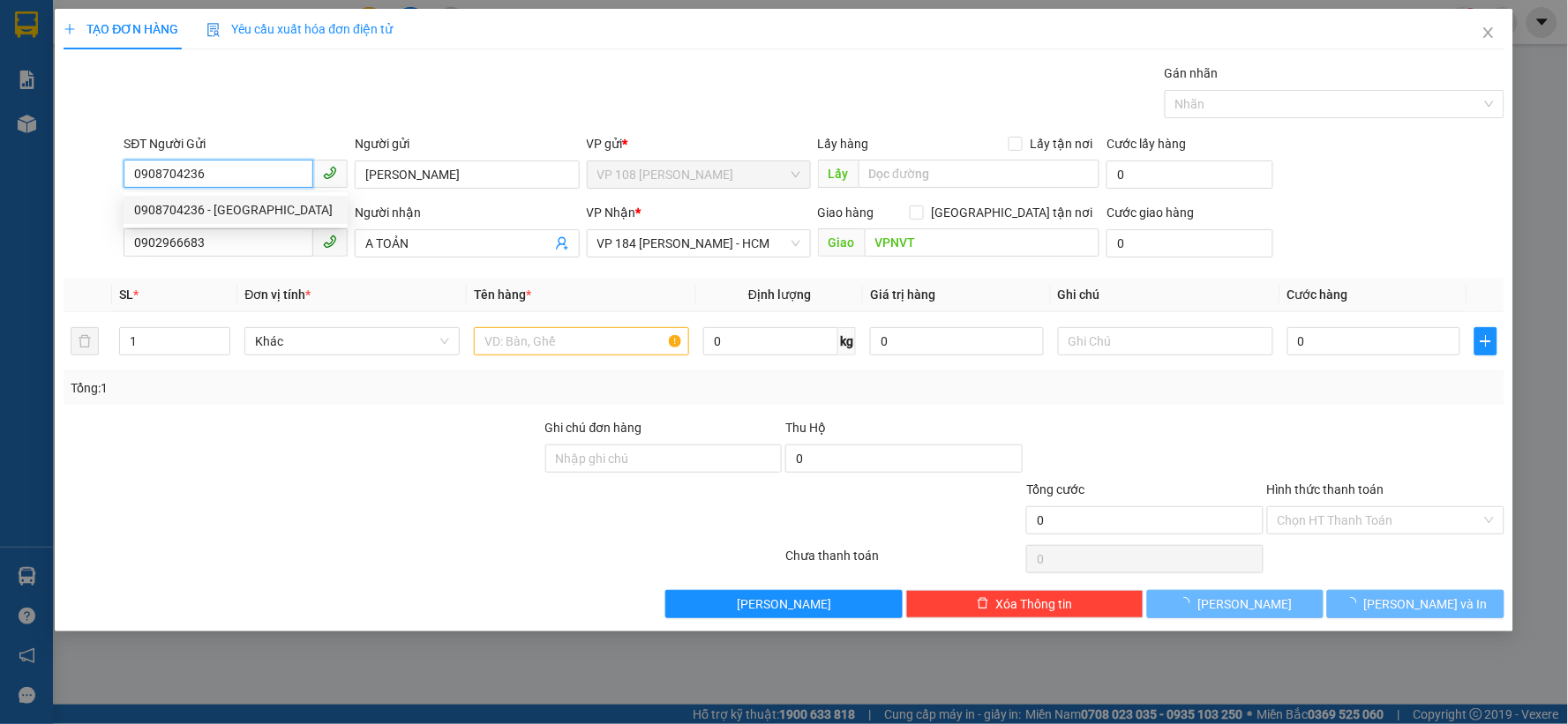
type input "20.000"
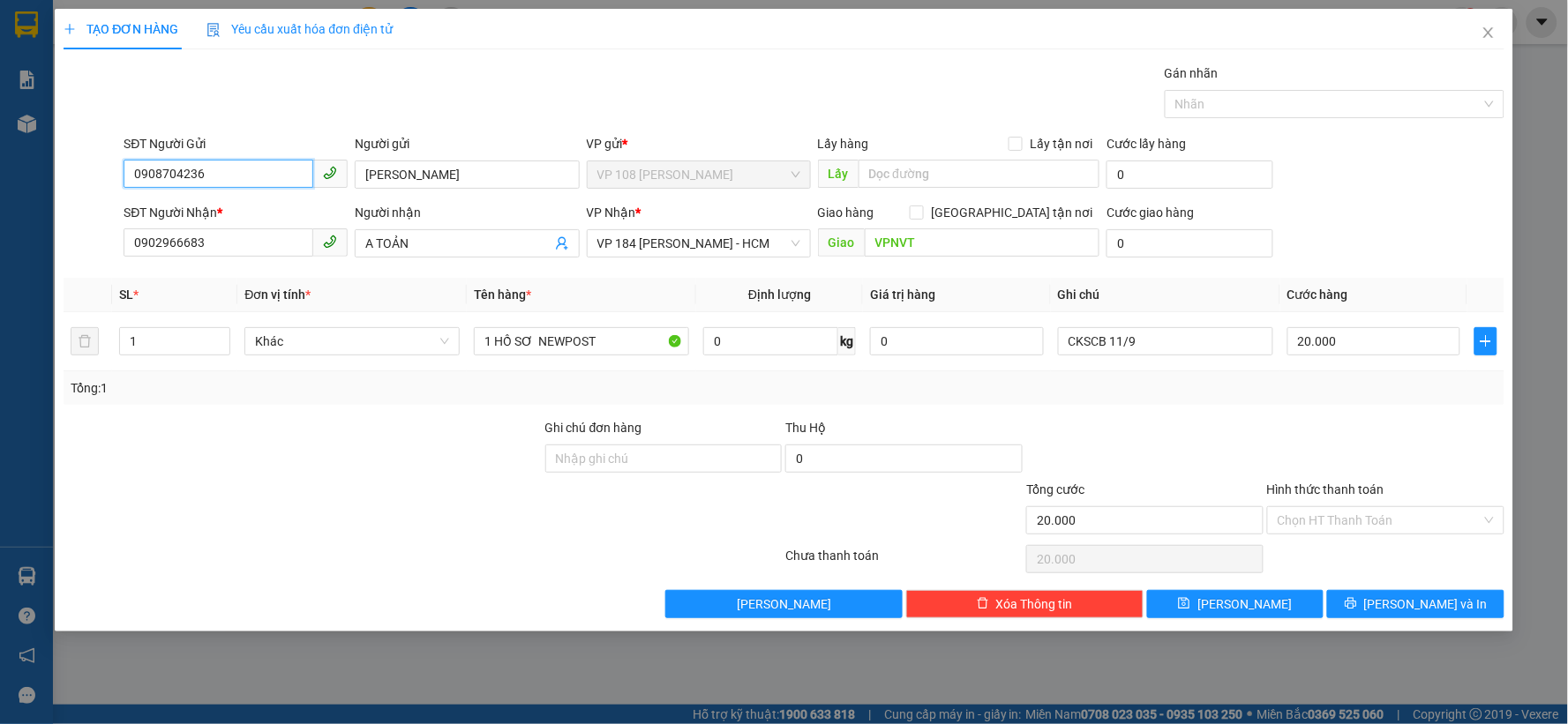
type input "0908704236"
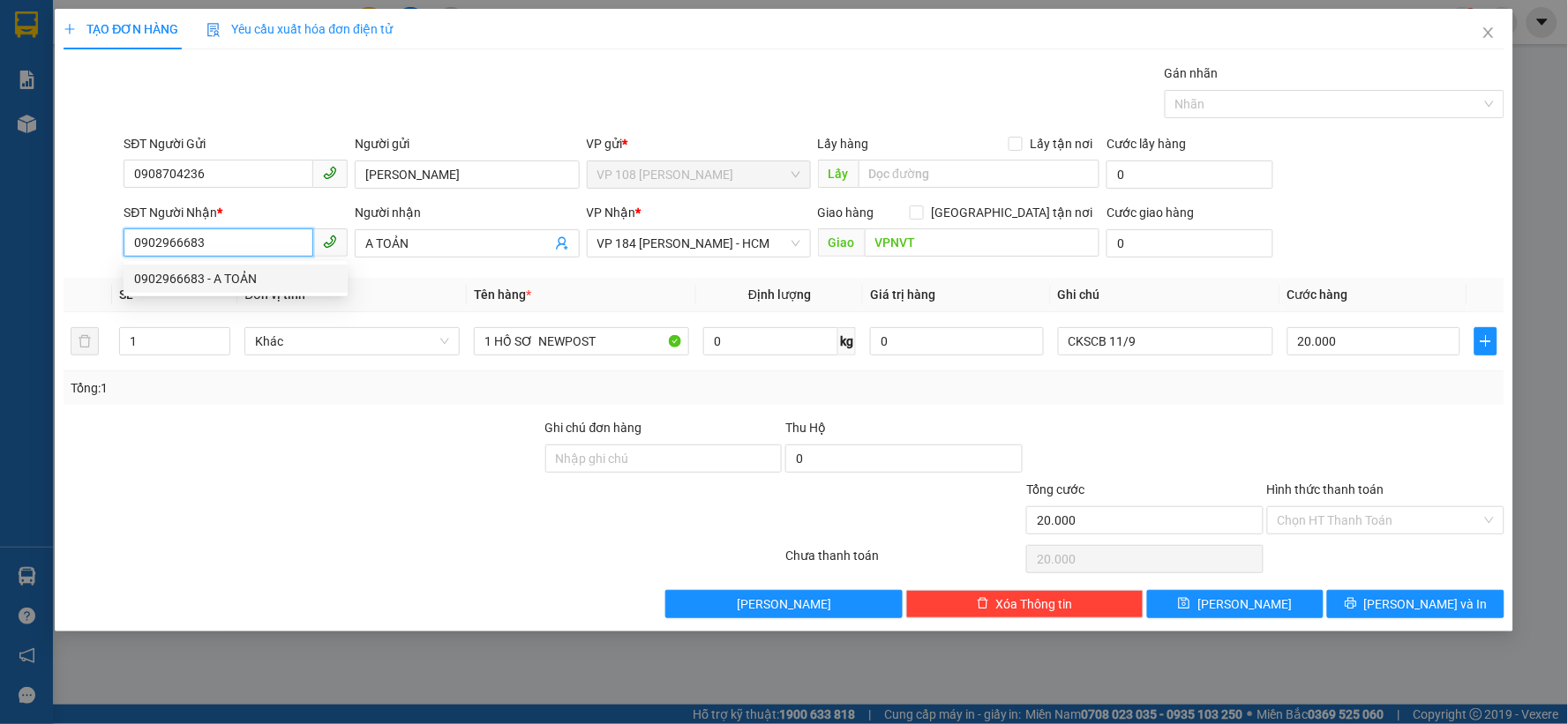
drag, startPoint x: 250, startPoint y: 245, endPoint x: 0, endPoint y: 183, distance: 257.6
click at [0, 183] on div "TẠO ĐƠN HÀNG Yêu cầu xuất hóa đơn điện tử Transit Pickup Surcharge Ids Transit …" at bounding box center [784, 362] width 1568 height 724
click at [269, 284] on div "0937667953 - A TRIỀU" at bounding box center [235, 279] width 203 height 20
type input "0937667953"
type input "A TRIỀU"
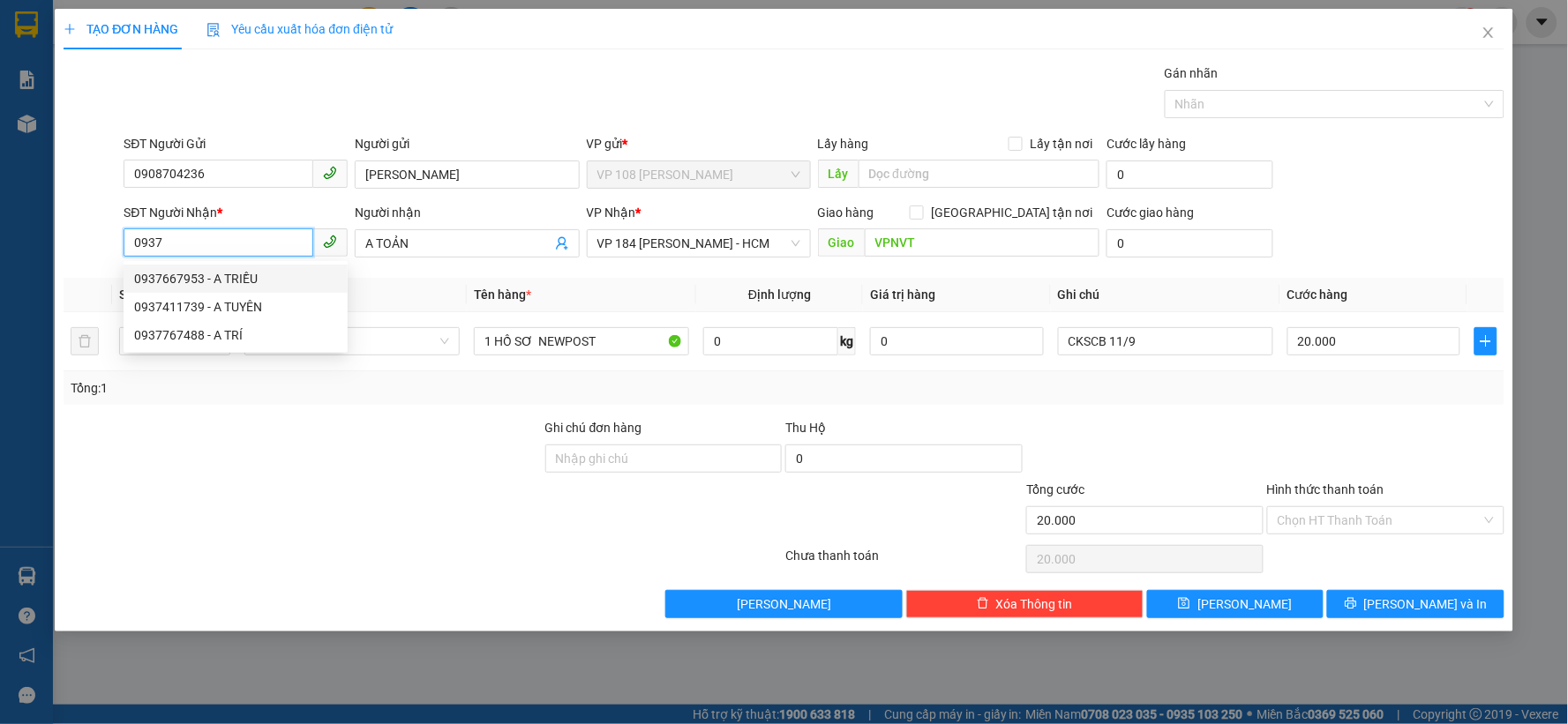
type input "VPSG"
type input "50.000"
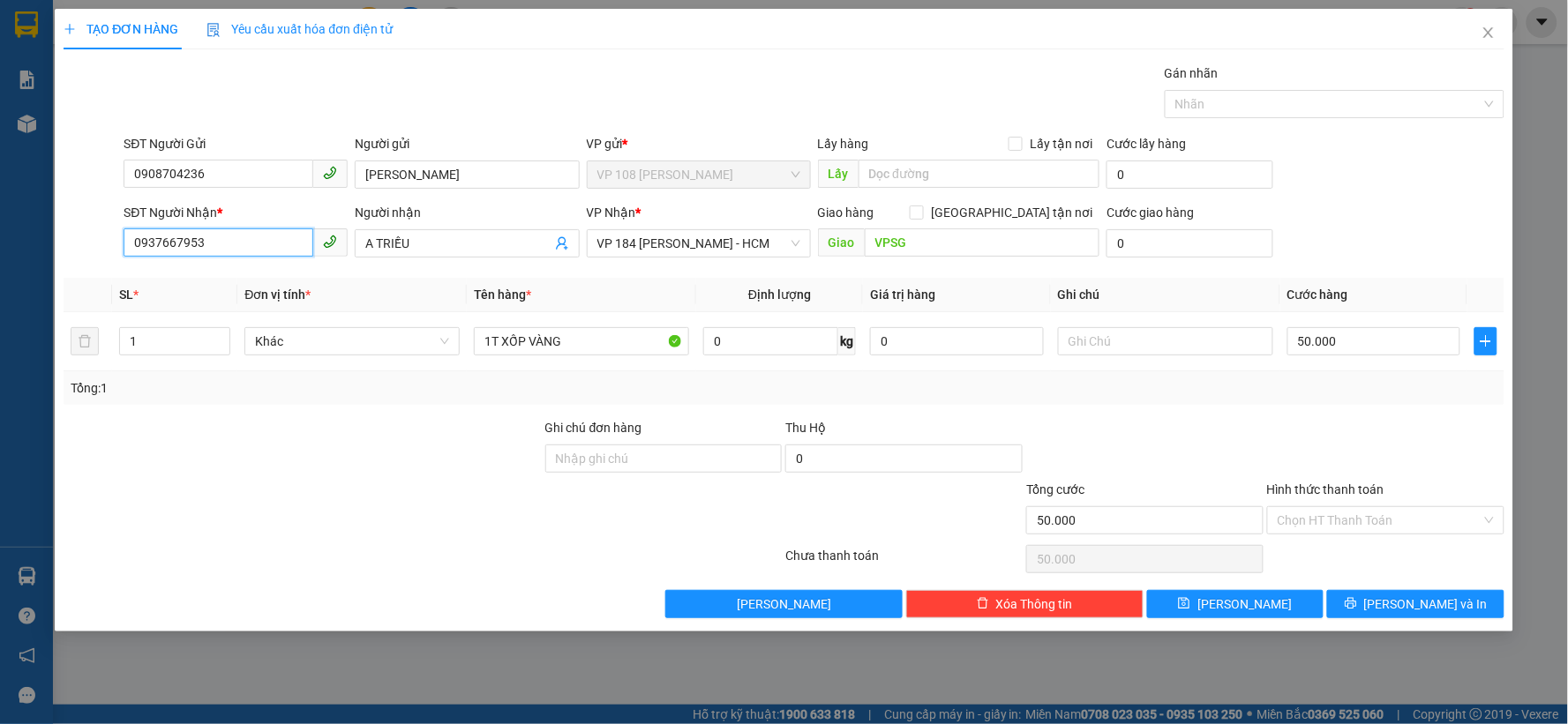
drag, startPoint x: 235, startPoint y: 245, endPoint x: 46, endPoint y: 247, distance: 189.0
click at [46, 247] on div "TẠO ĐƠN HÀNG Yêu cầu xuất hóa đơn điện tử Transit Pickup Surcharge Ids Transit …" at bounding box center [784, 362] width 1568 height 724
click at [250, 275] on div "0937411739 - A TUYÊN" at bounding box center [235, 279] width 203 height 20
type input "0937411739"
type input "A TUYÊN"
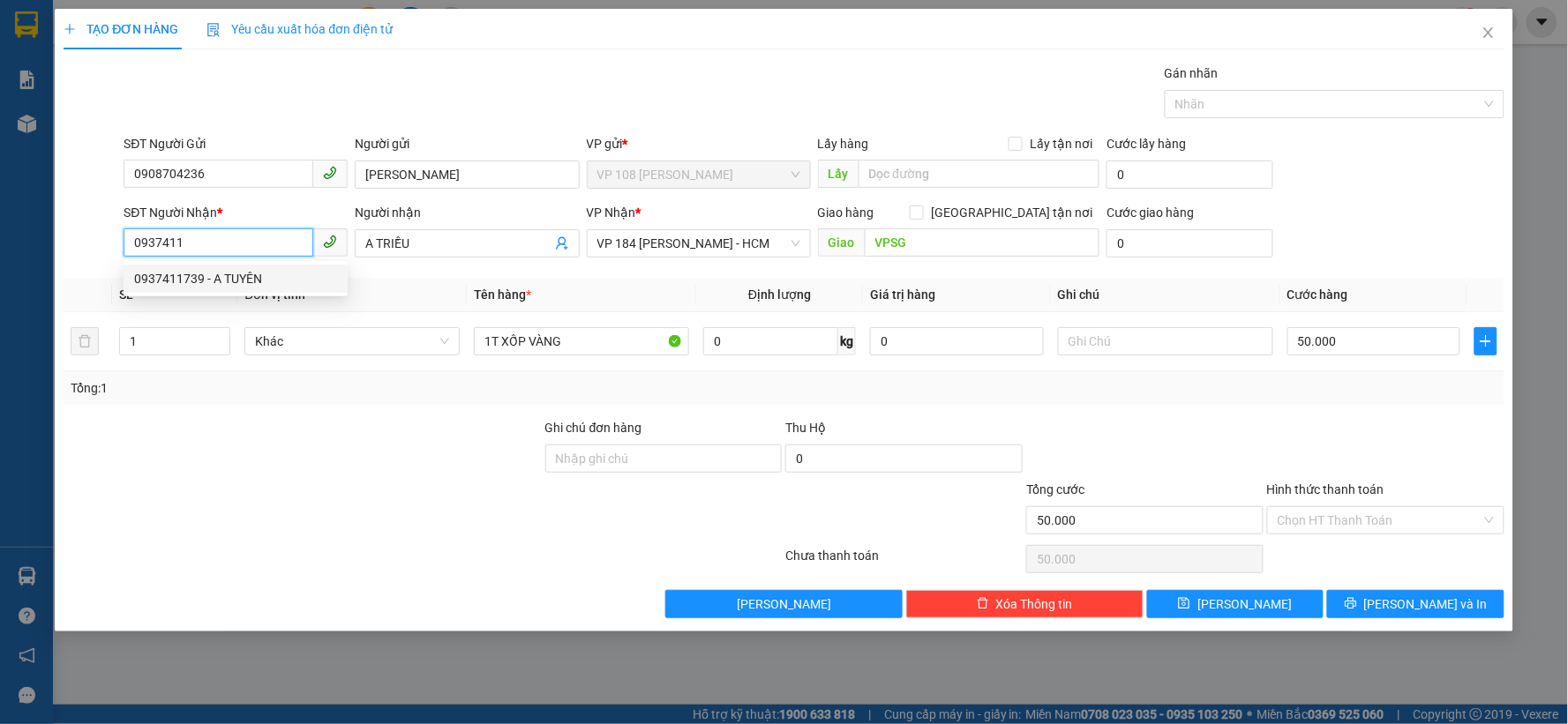
type input "VP NVT"
type input "20.000"
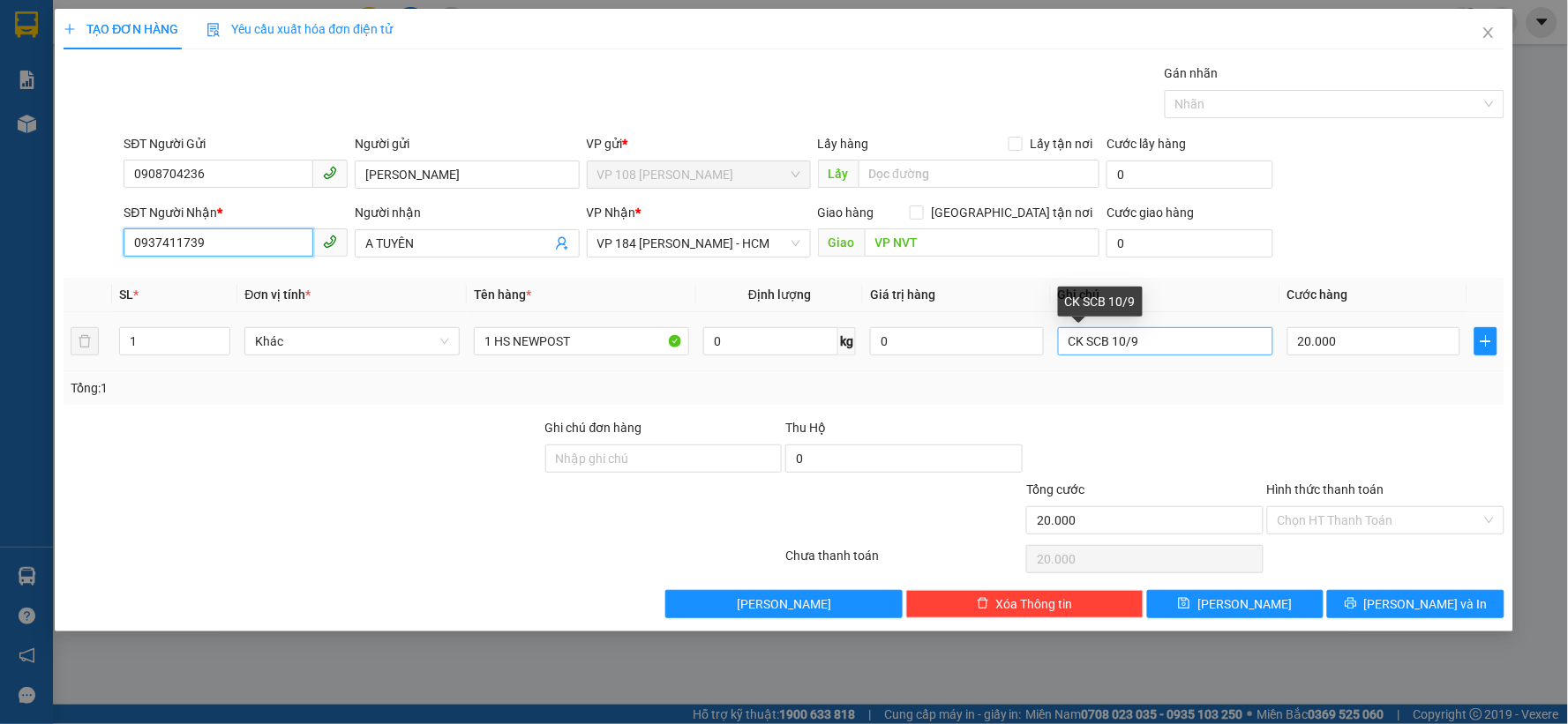
type input "0937411739"
click at [1124, 338] on input "CK SCB 10/9" at bounding box center [1165, 341] width 216 height 29
type input "CK SCB 11/9"
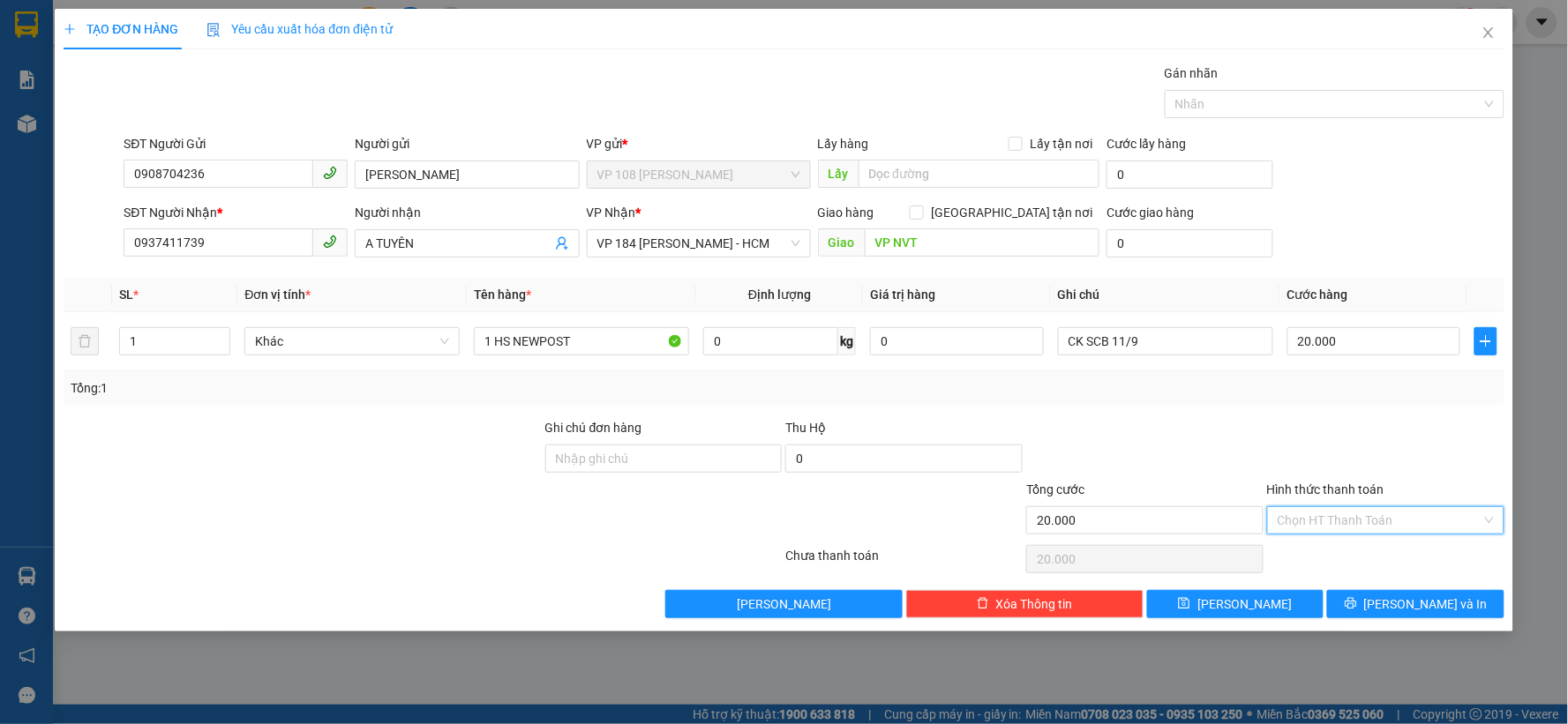
click at [1370, 527] on input "Hình thức thanh toán" at bounding box center [1379, 520] width 204 height 27
click at [1328, 552] on div "Tại văn phòng" at bounding box center [1386, 556] width 216 height 20
type input "0"
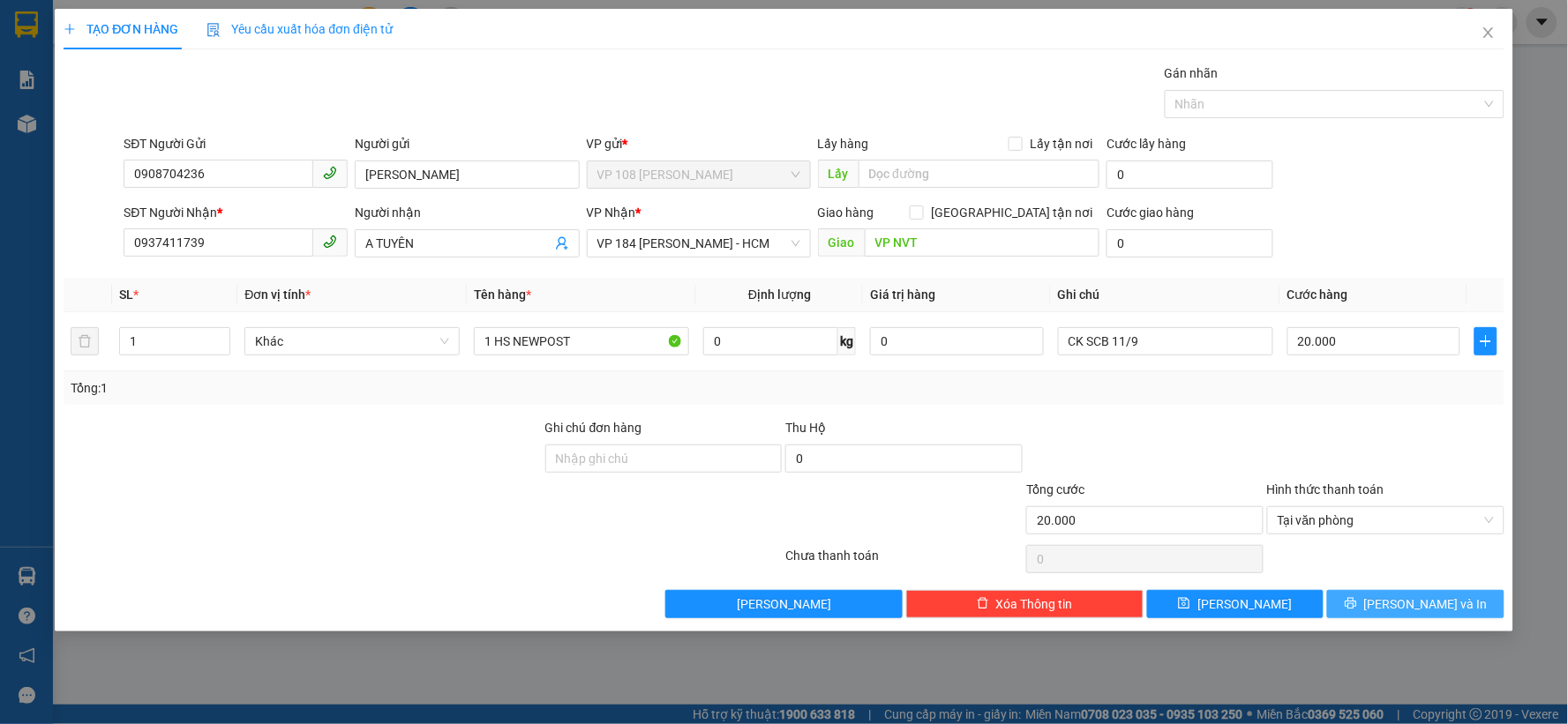
click at [1407, 615] on button "Lưu và In" at bounding box center [1415, 604] width 177 height 29
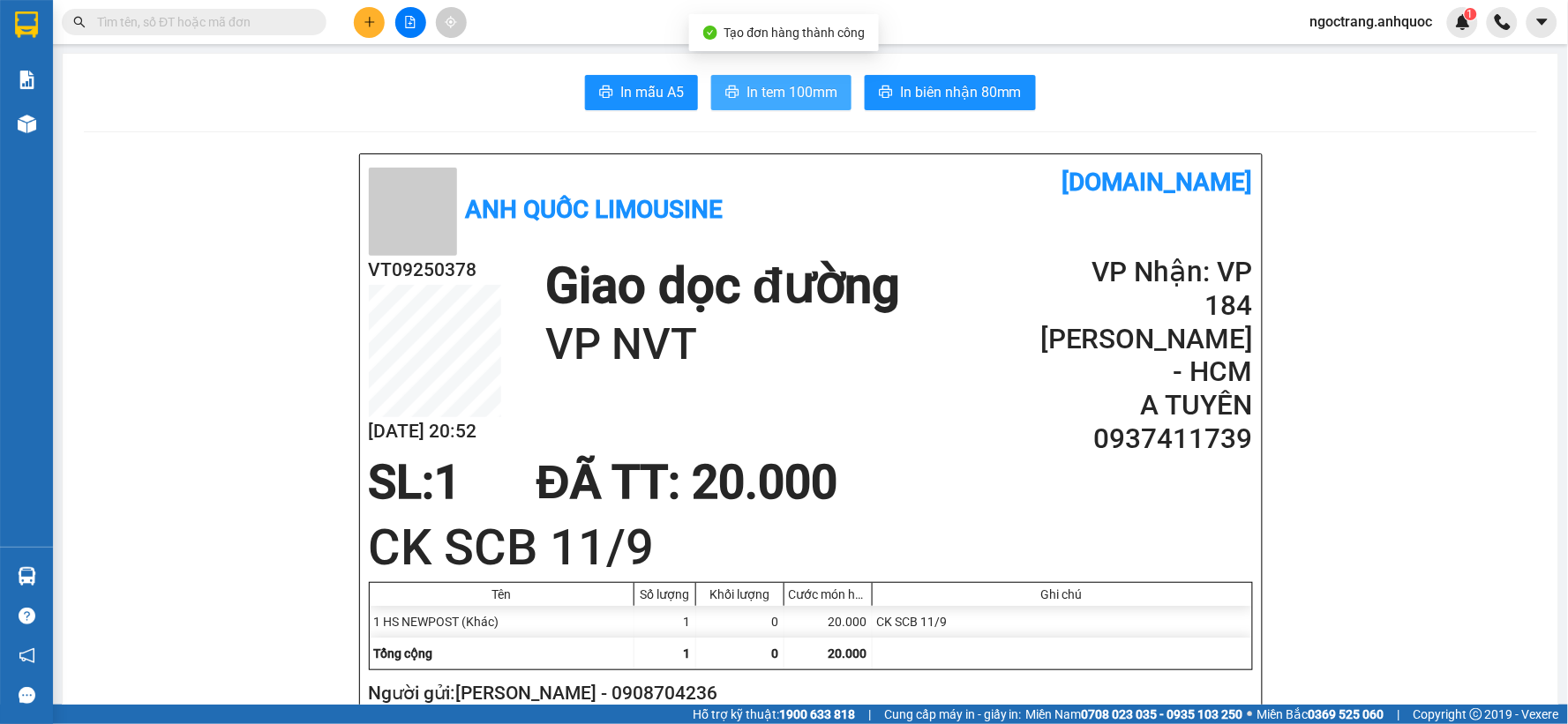
click at [809, 96] on span "In tem 100mm" at bounding box center [792, 92] width 91 height 22
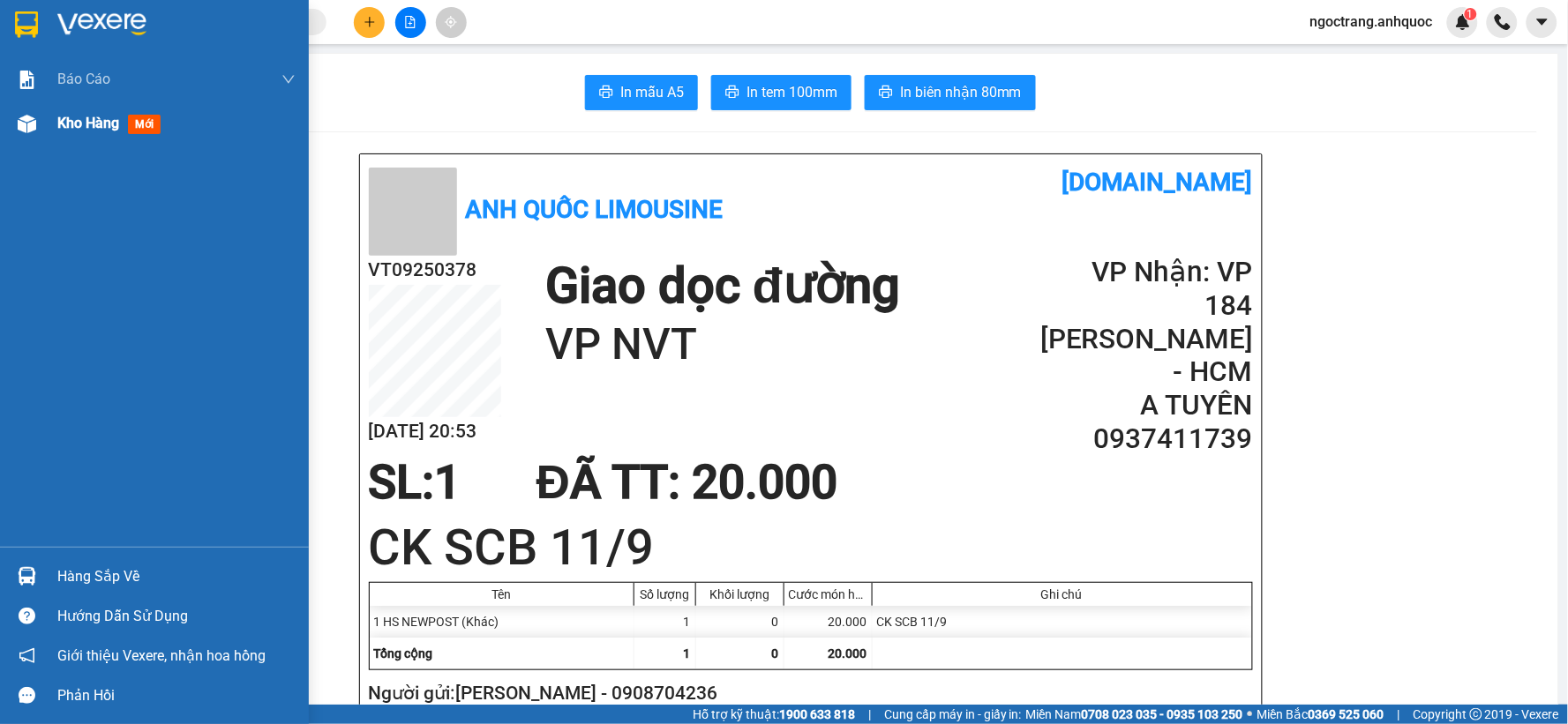
click at [73, 125] on span "Kho hàng" at bounding box center [88, 122] width 62 height 17
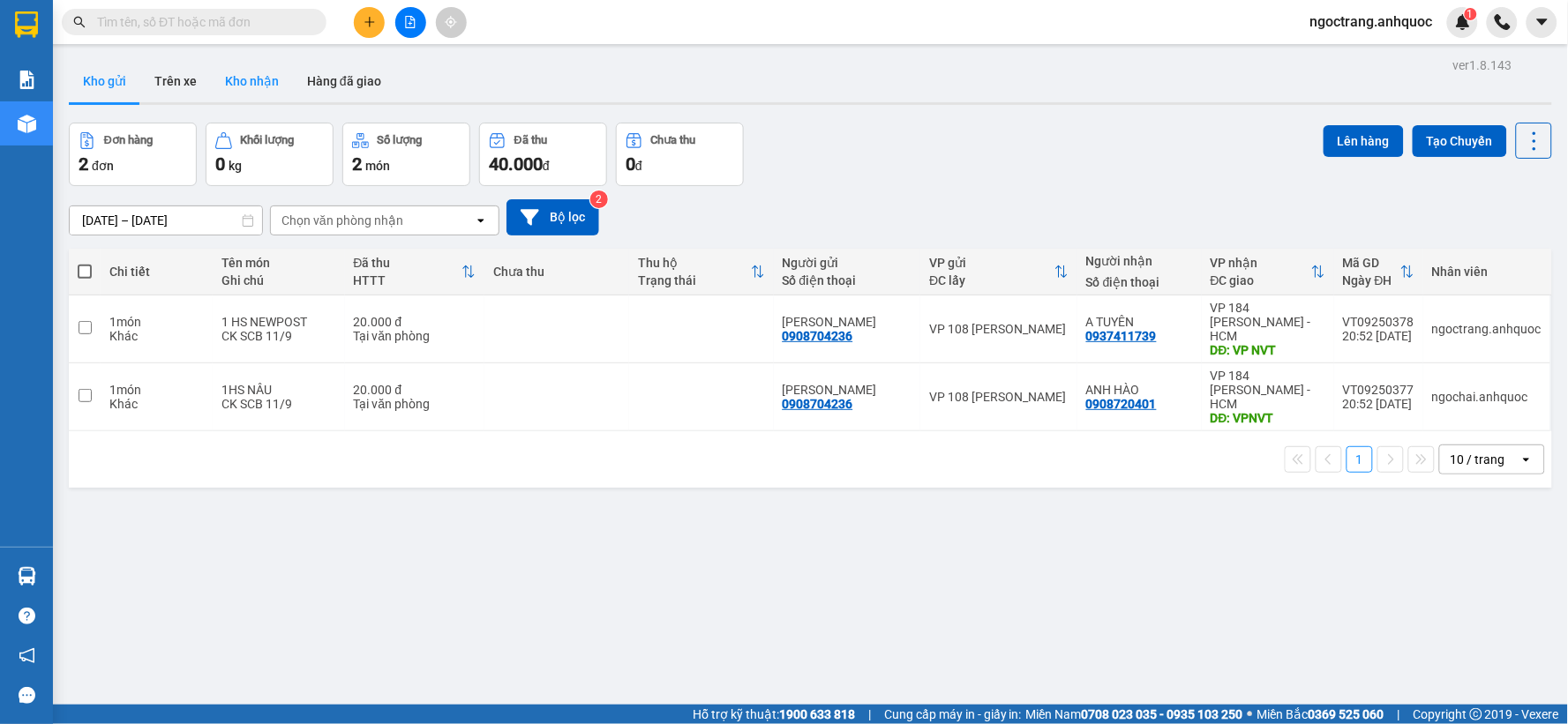
click at [280, 76] on button "Kho nhận" at bounding box center [251, 81] width 82 height 42
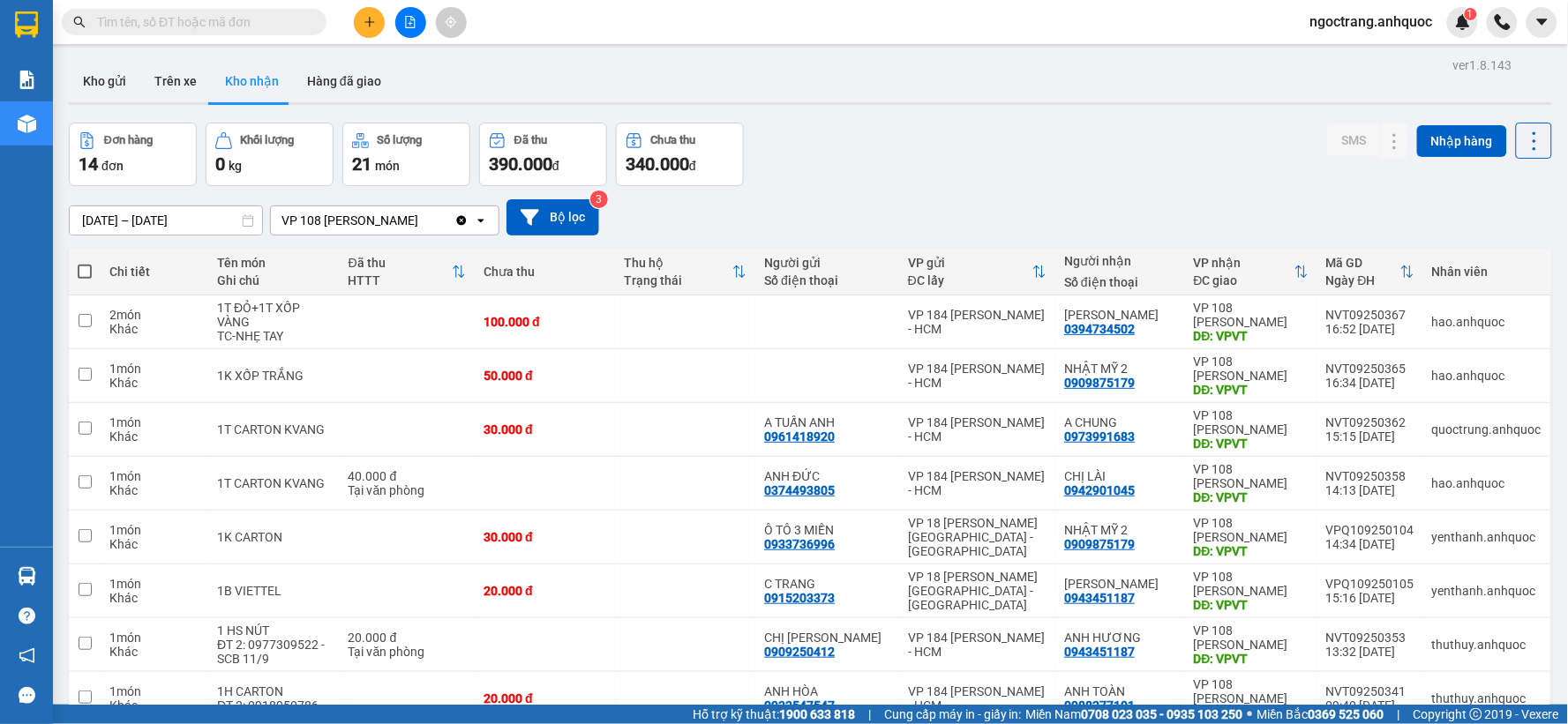
drag, startPoint x: 102, startPoint y: 83, endPoint x: 222, endPoint y: 199, distance: 166.9
click at [104, 85] on button "Kho gửi" at bounding box center [104, 81] width 72 height 42
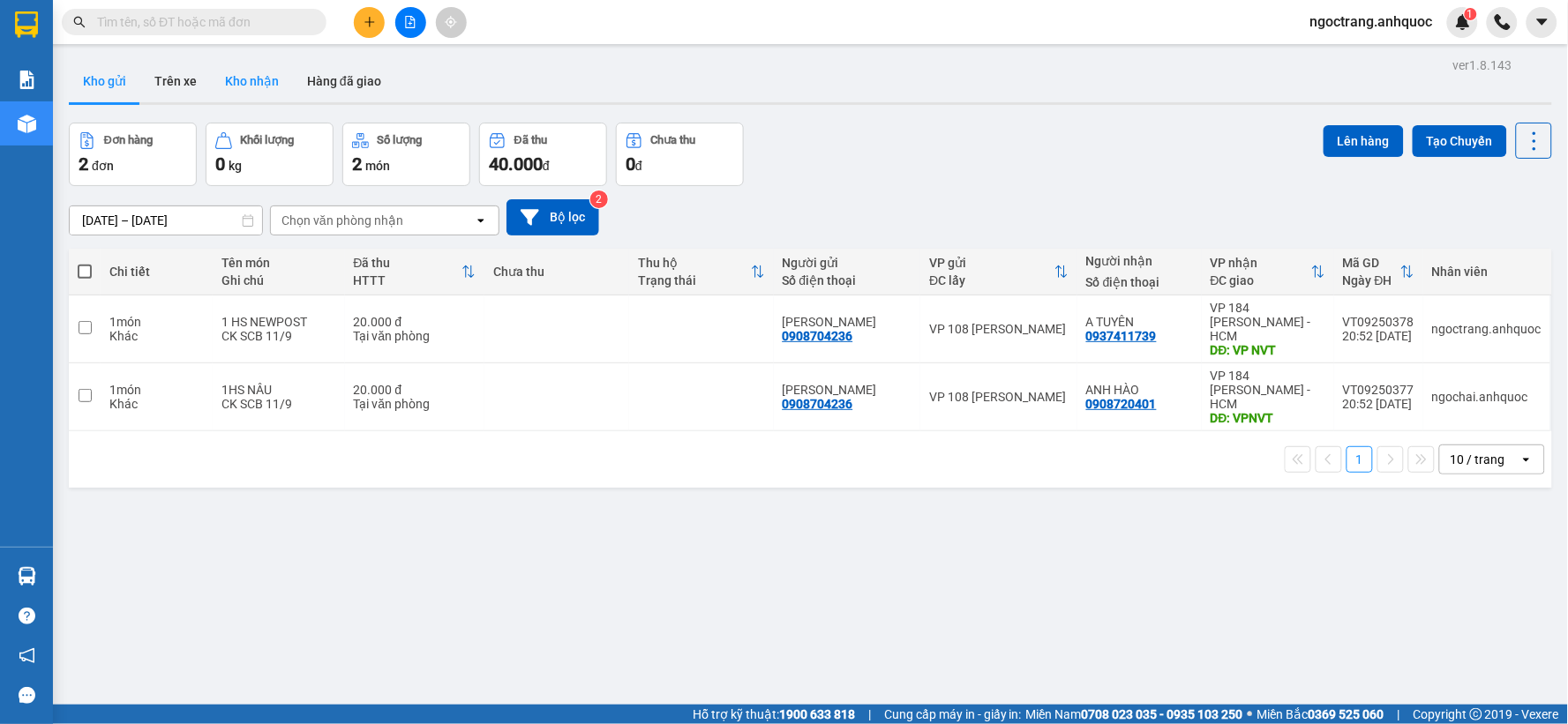
click at [245, 73] on button "Kho nhận" at bounding box center [251, 81] width 82 height 42
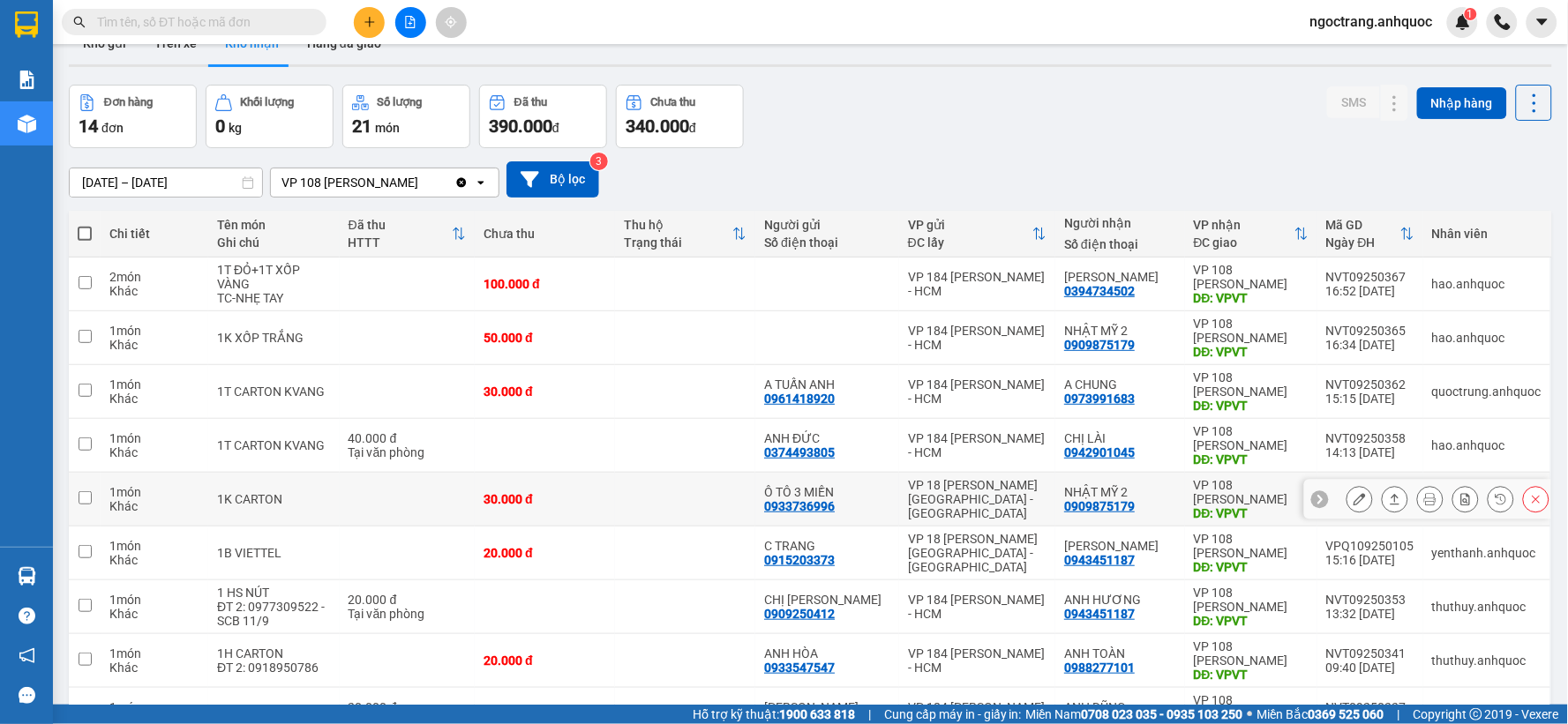
scroll to position [27, 0]
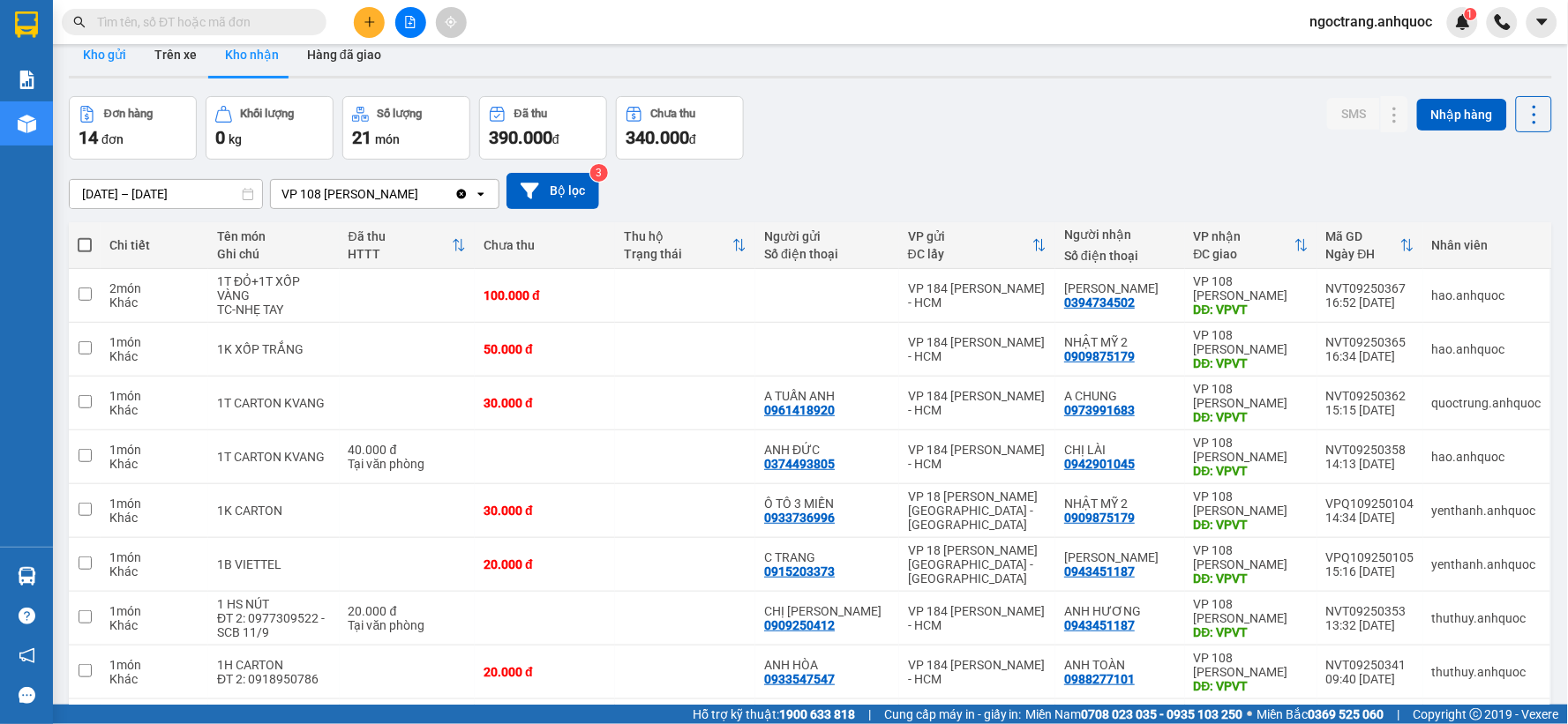
click at [122, 59] on button "Kho gửi" at bounding box center [104, 54] width 72 height 42
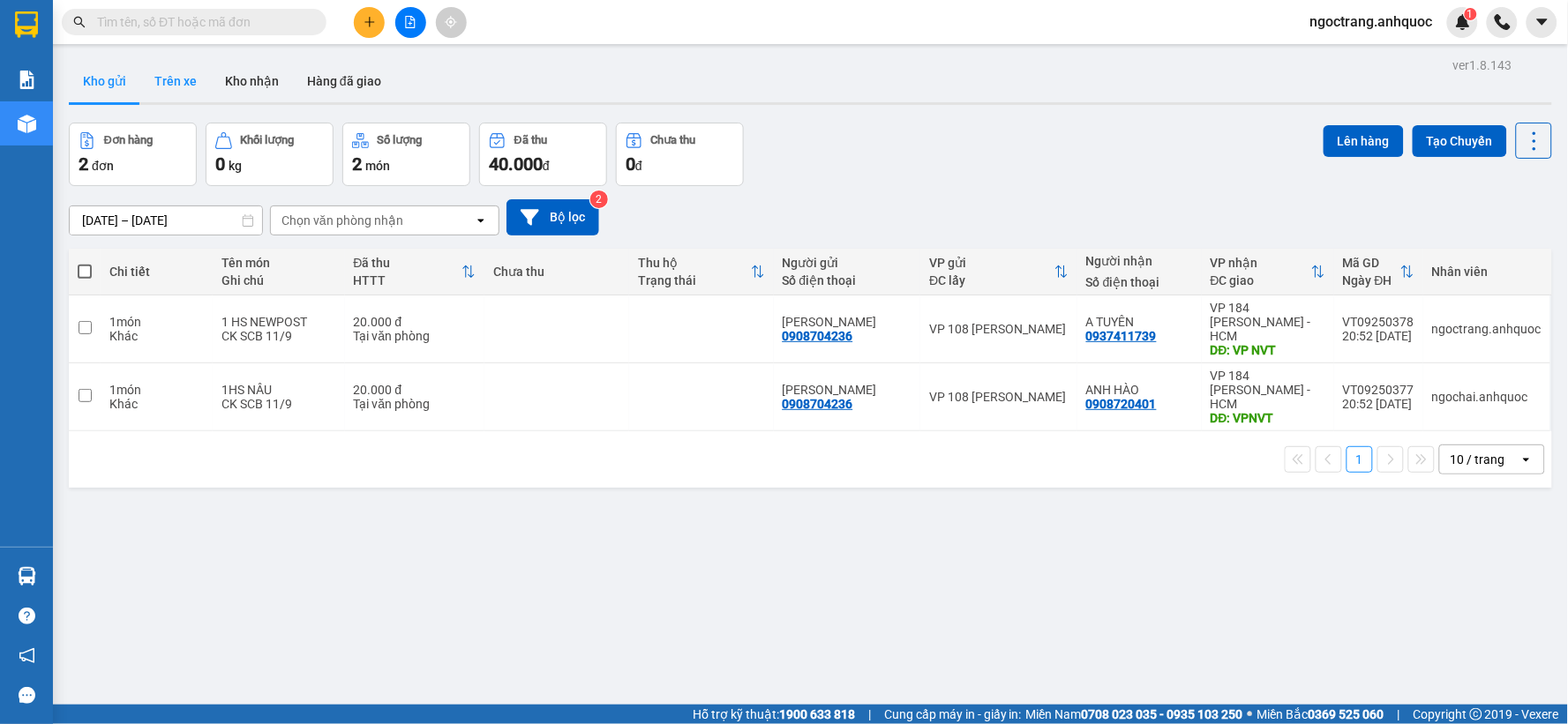
click at [173, 92] on button "Trên xe" at bounding box center [175, 81] width 71 height 42
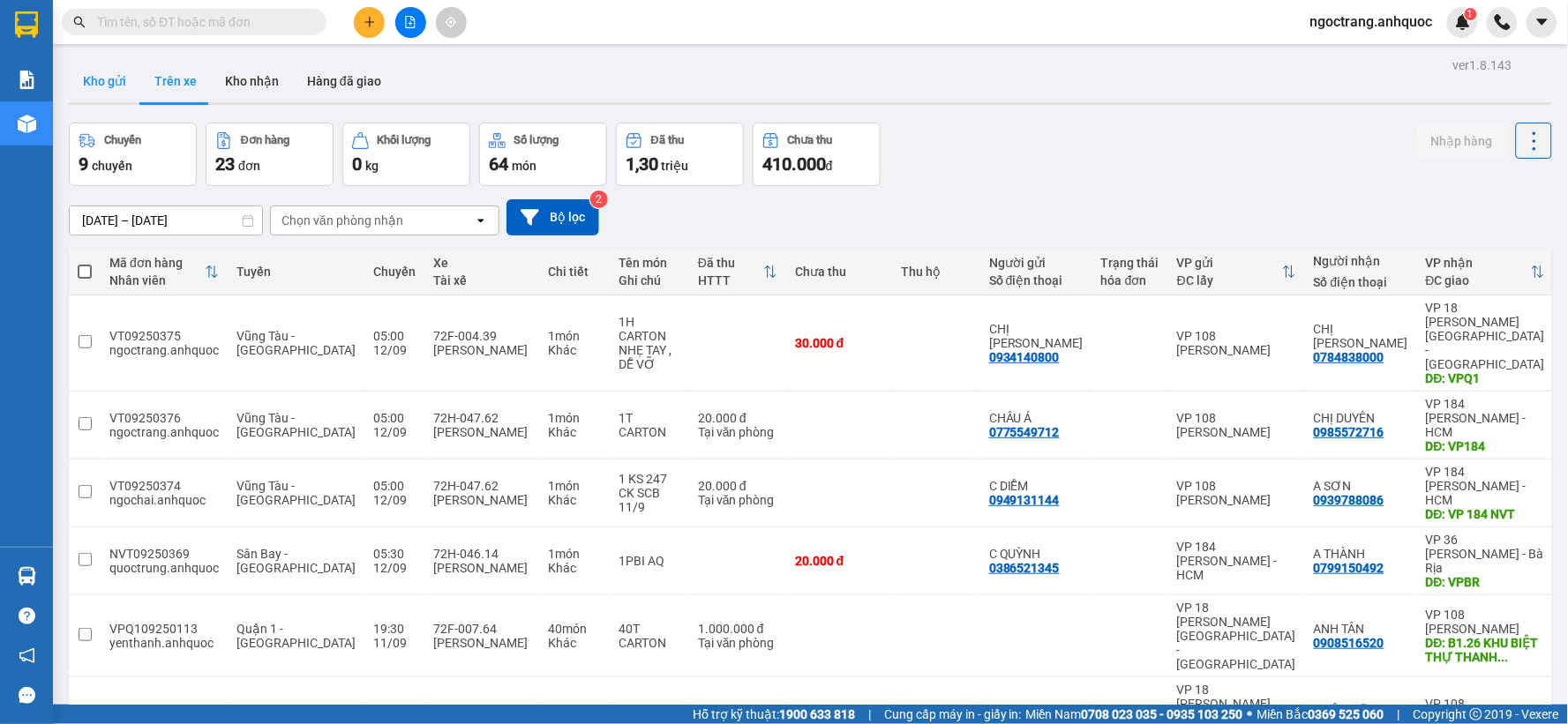
click at [115, 89] on button "Kho gửi" at bounding box center [104, 81] width 72 height 42
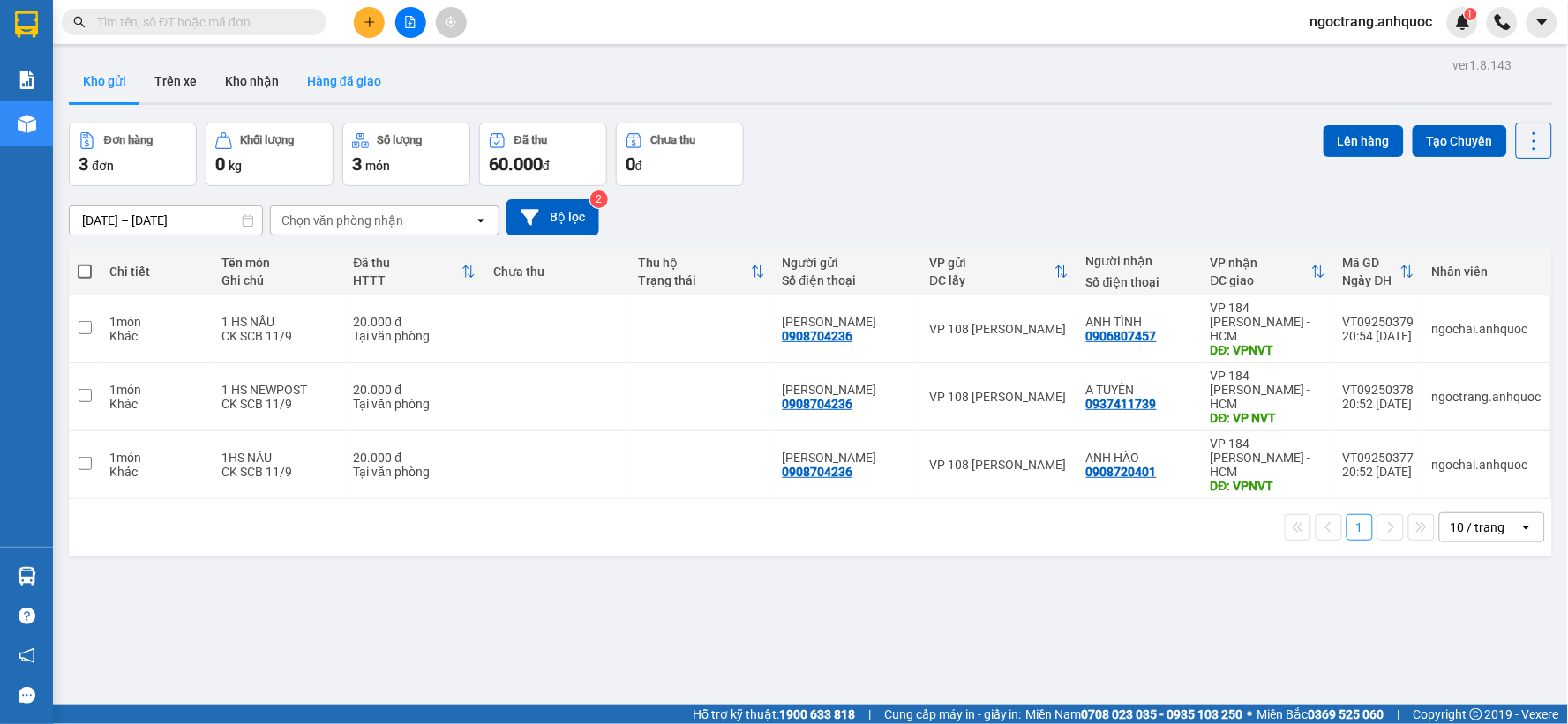
click at [349, 75] on button "Hàng đã giao" at bounding box center [344, 81] width 102 height 42
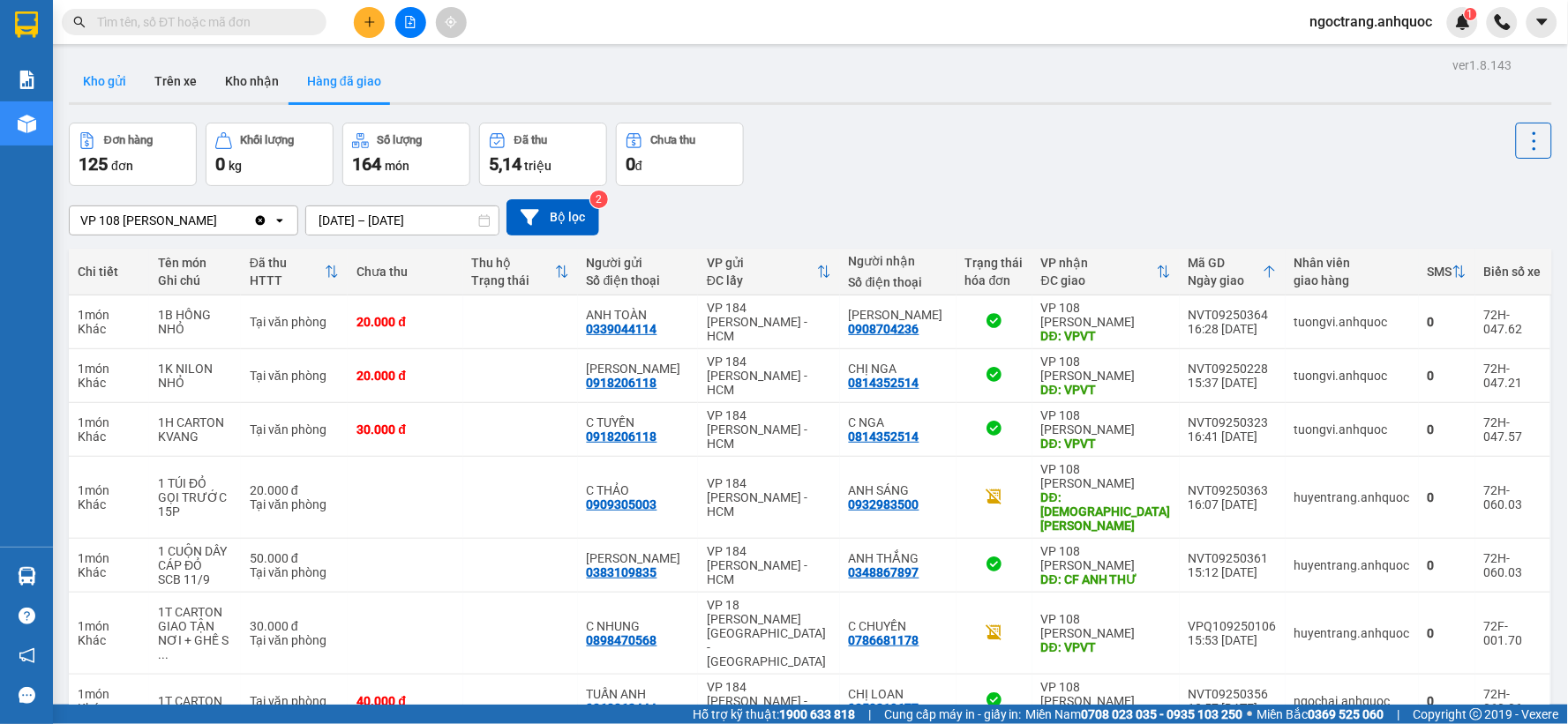
click at [111, 82] on button "Kho gửi" at bounding box center [104, 81] width 72 height 42
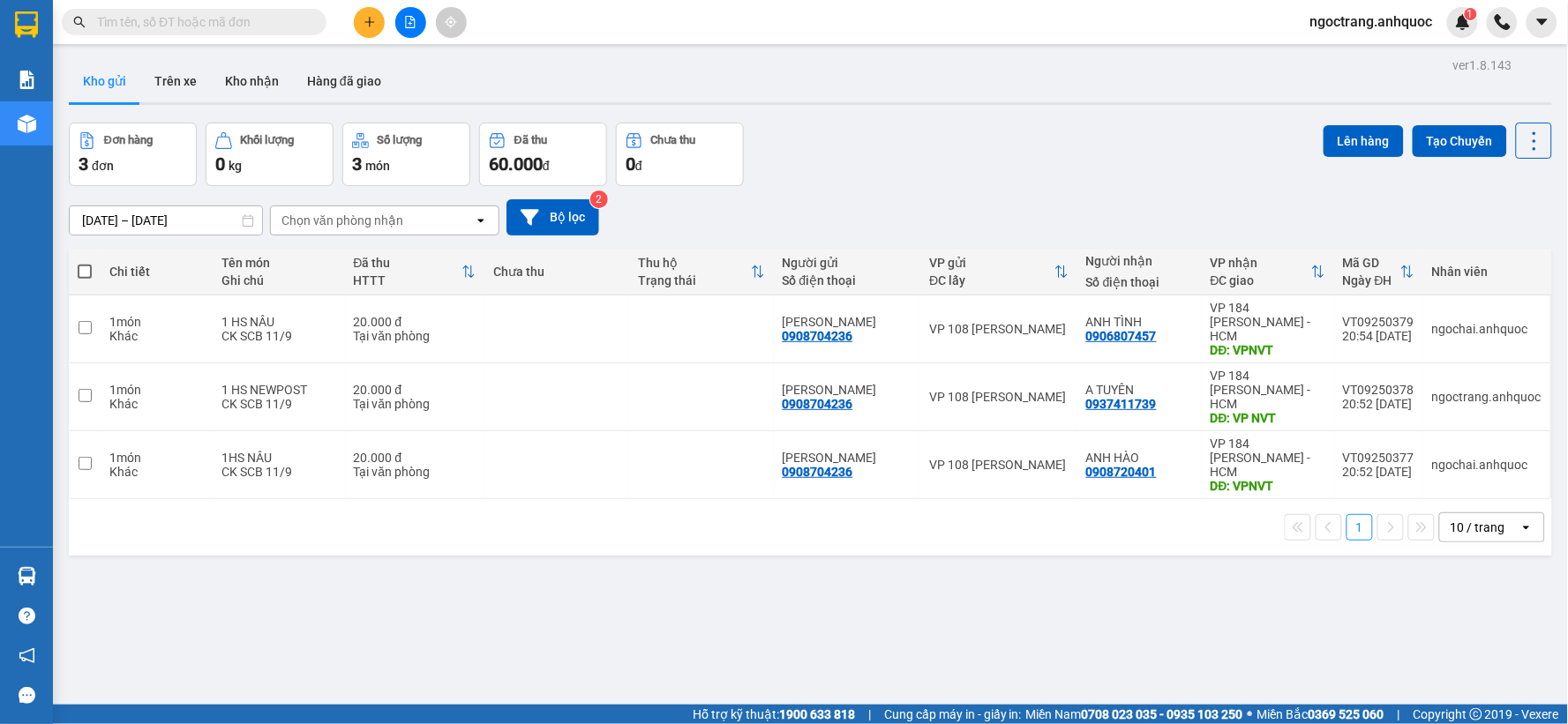
click at [81, 265] on span at bounding box center [85, 272] width 14 height 14
click at [85, 263] on input "checkbox" at bounding box center [85, 263] width 0 height 0
checkbox input "true"
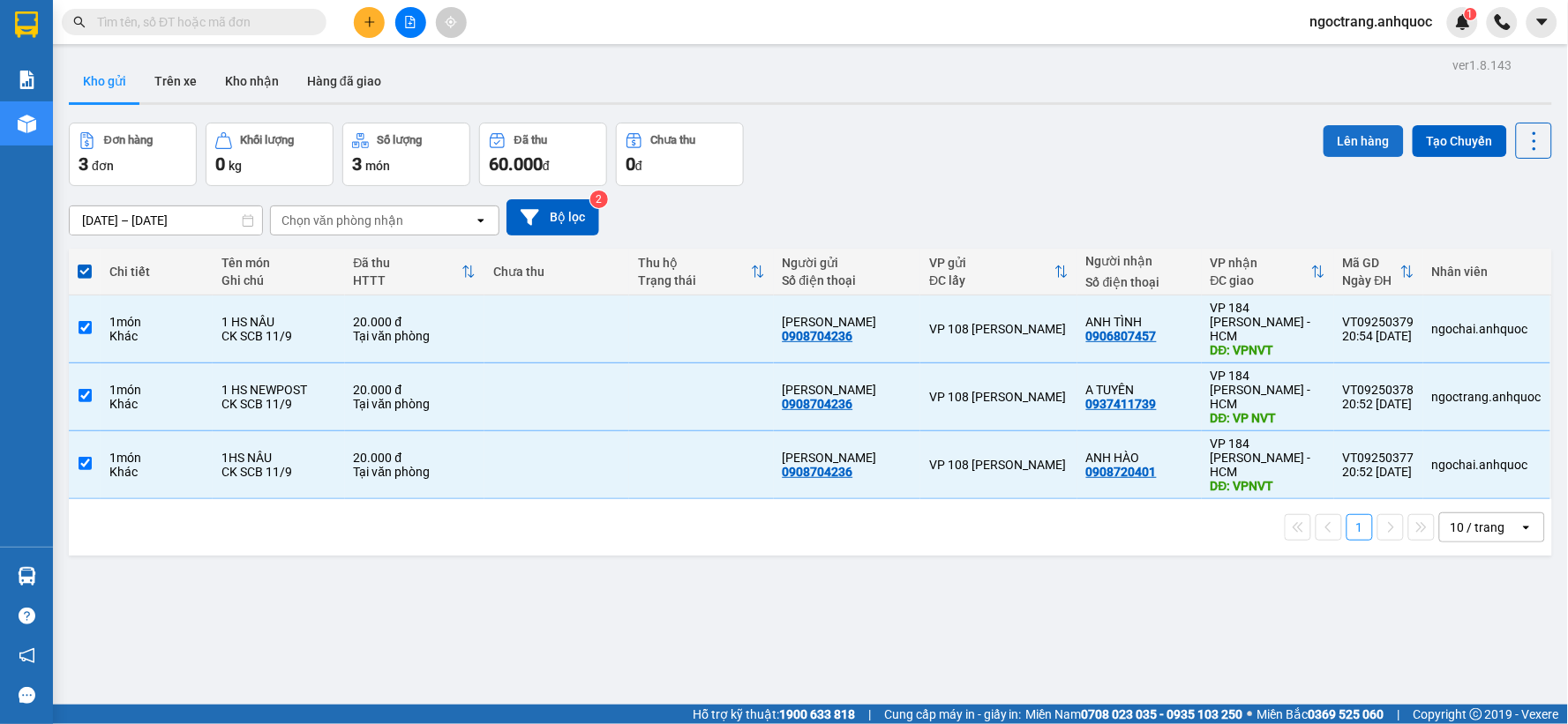
click at [1347, 139] on button "Lên hàng" at bounding box center [1364, 141] width 81 height 32
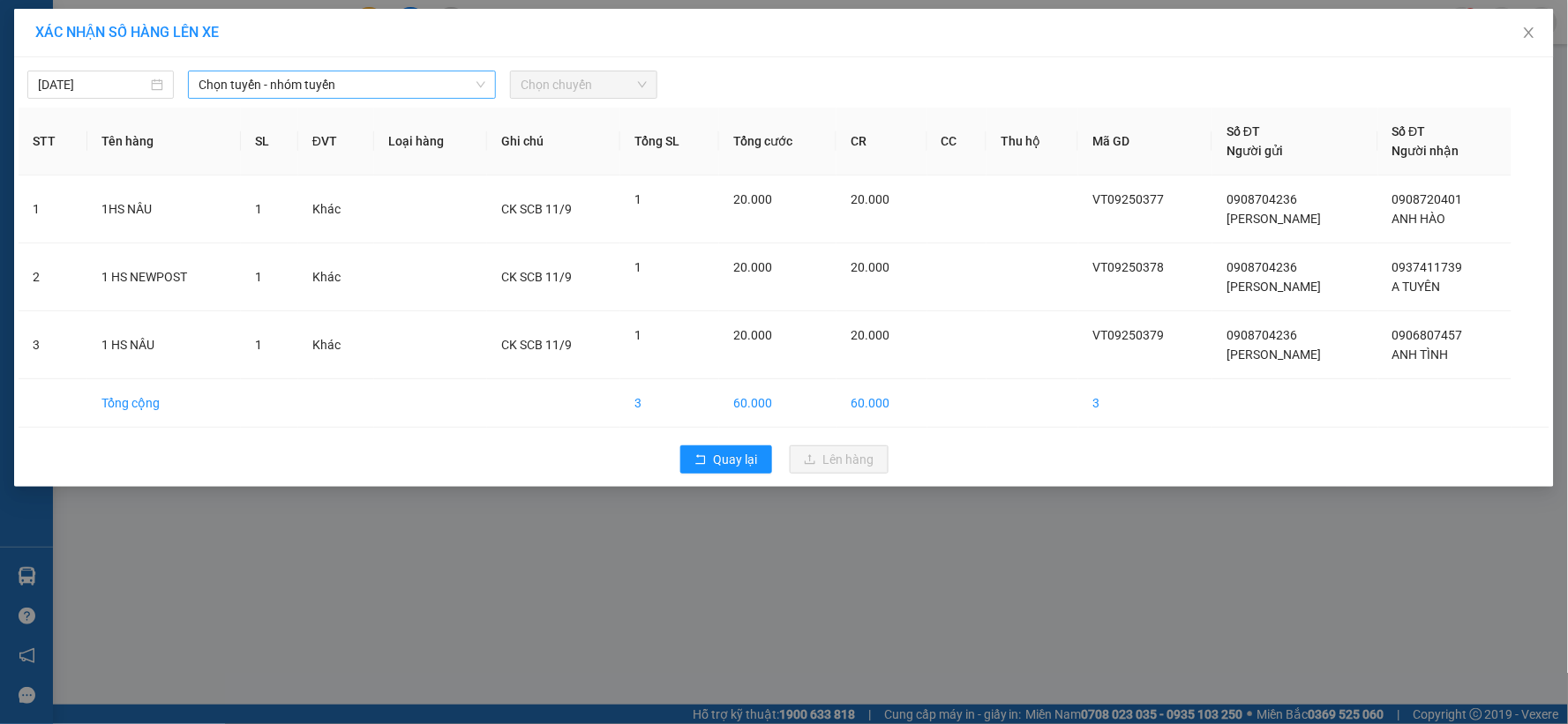
click at [287, 91] on span "Chọn tuyến - nhóm tuyến" at bounding box center [342, 85] width 287 height 27
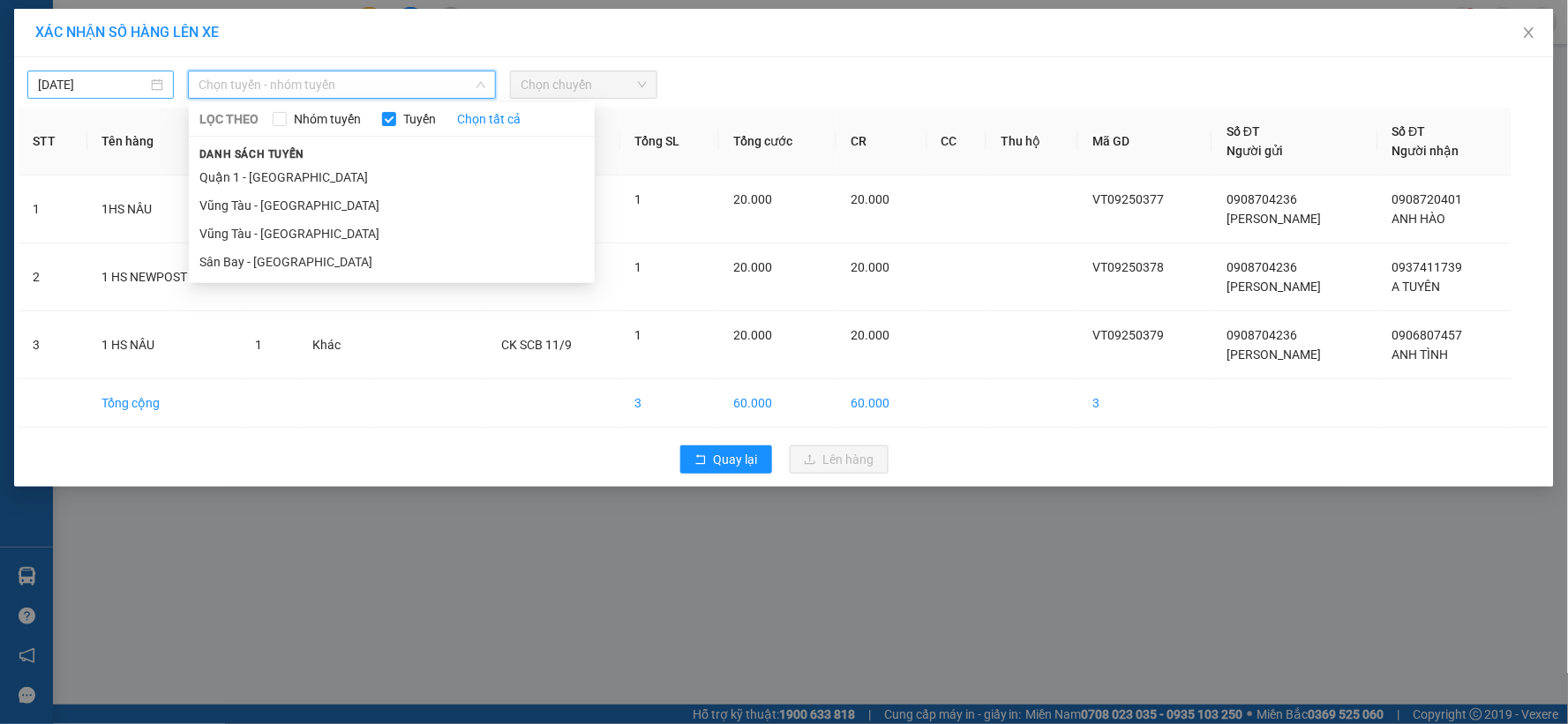
click at [112, 85] on input "11/09/2025" at bounding box center [93, 85] width 109 height 20
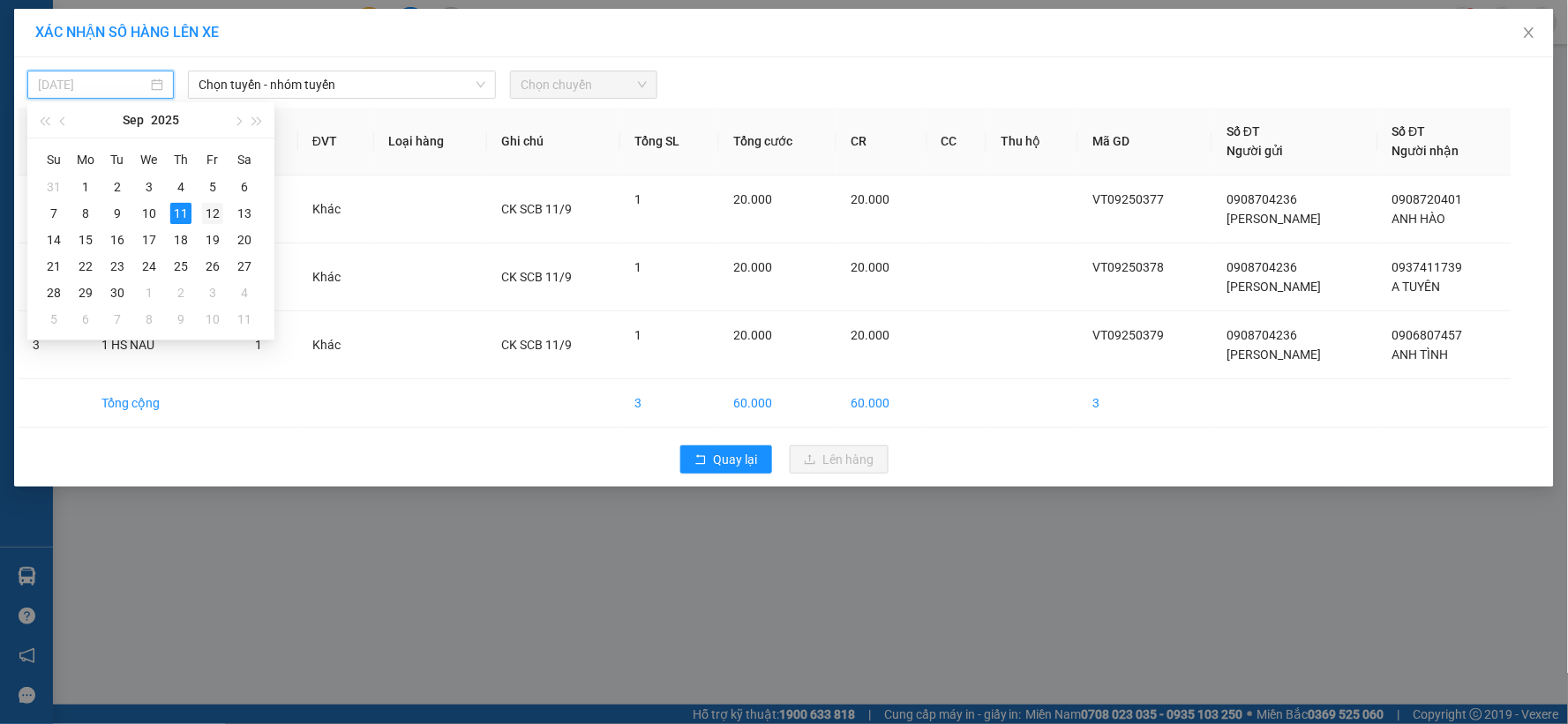
click at [206, 216] on div "12" at bounding box center [212, 213] width 21 height 21
type input "12/09/2025"
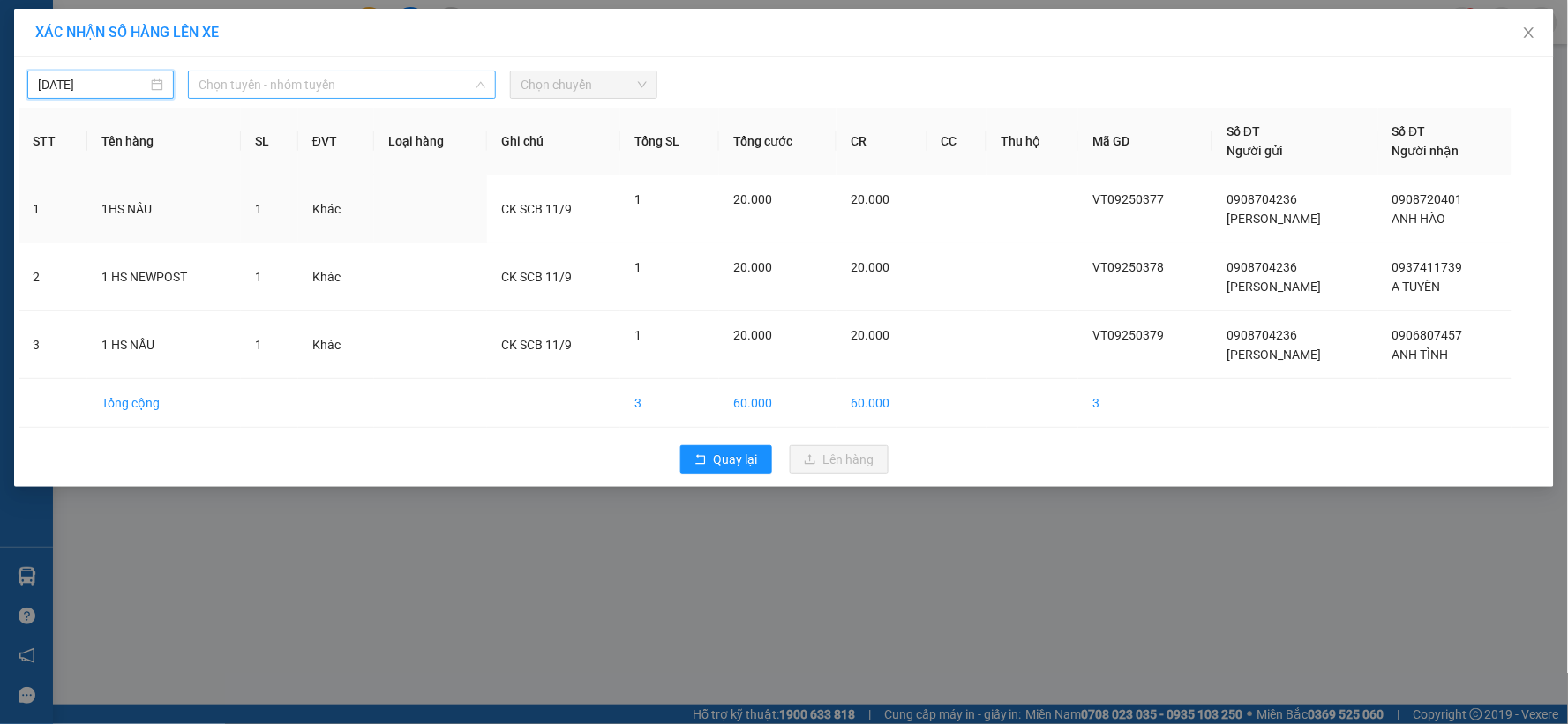
click at [366, 85] on span "Chọn tuyến - nhóm tuyến" at bounding box center [342, 85] width 287 height 27
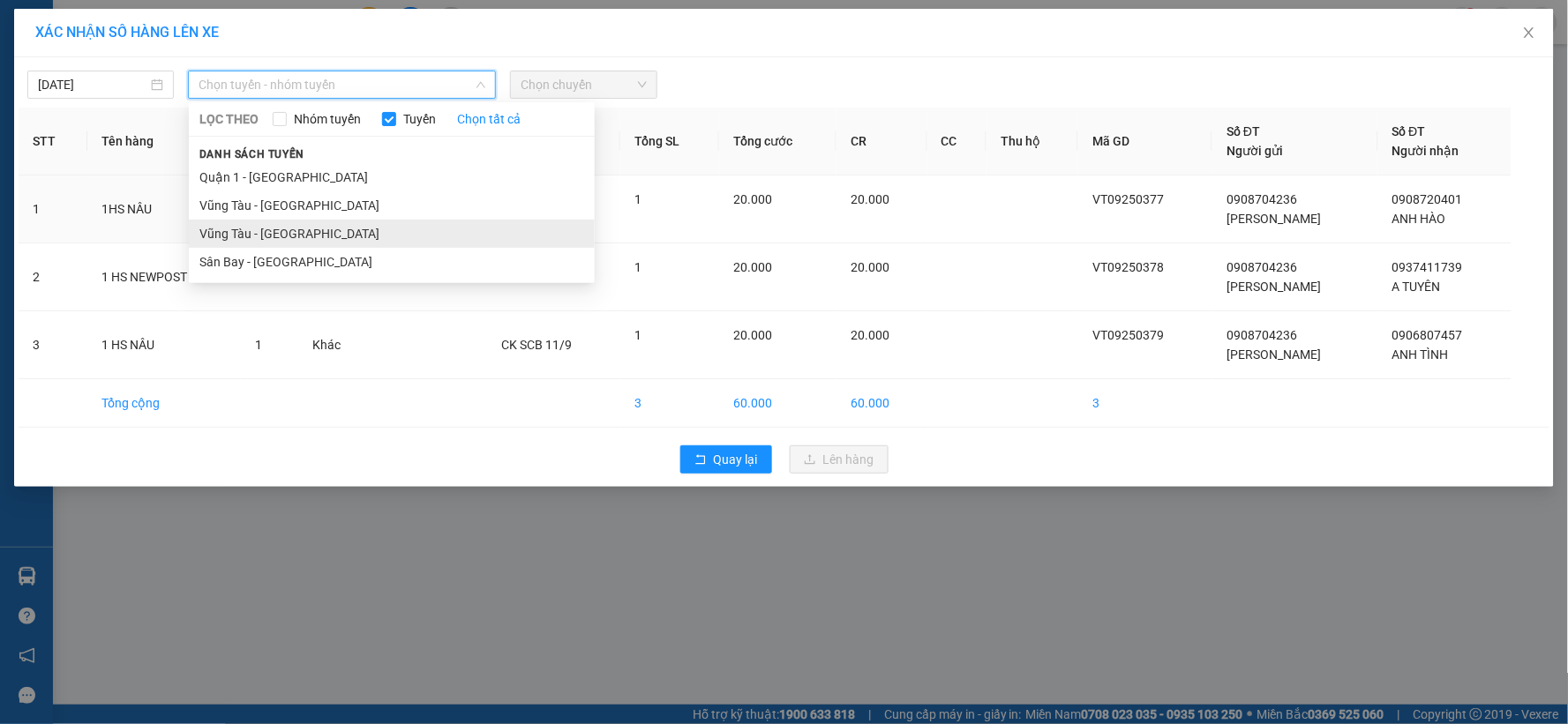
click at [305, 236] on li "Vũng Tàu - Sân Bay" at bounding box center [392, 233] width 406 height 29
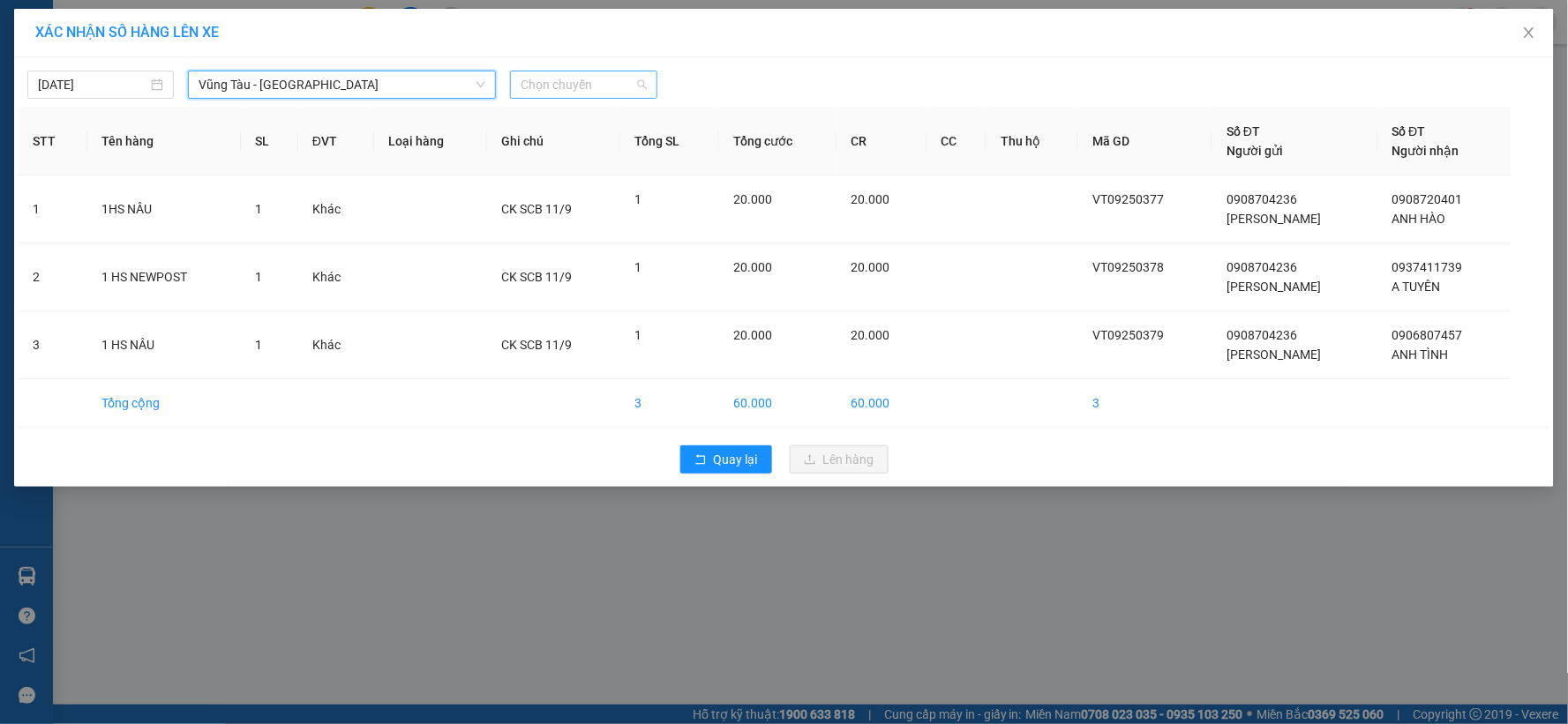
click at [573, 89] on span "Chọn chuyến" at bounding box center [582, 85] width 125 height 27
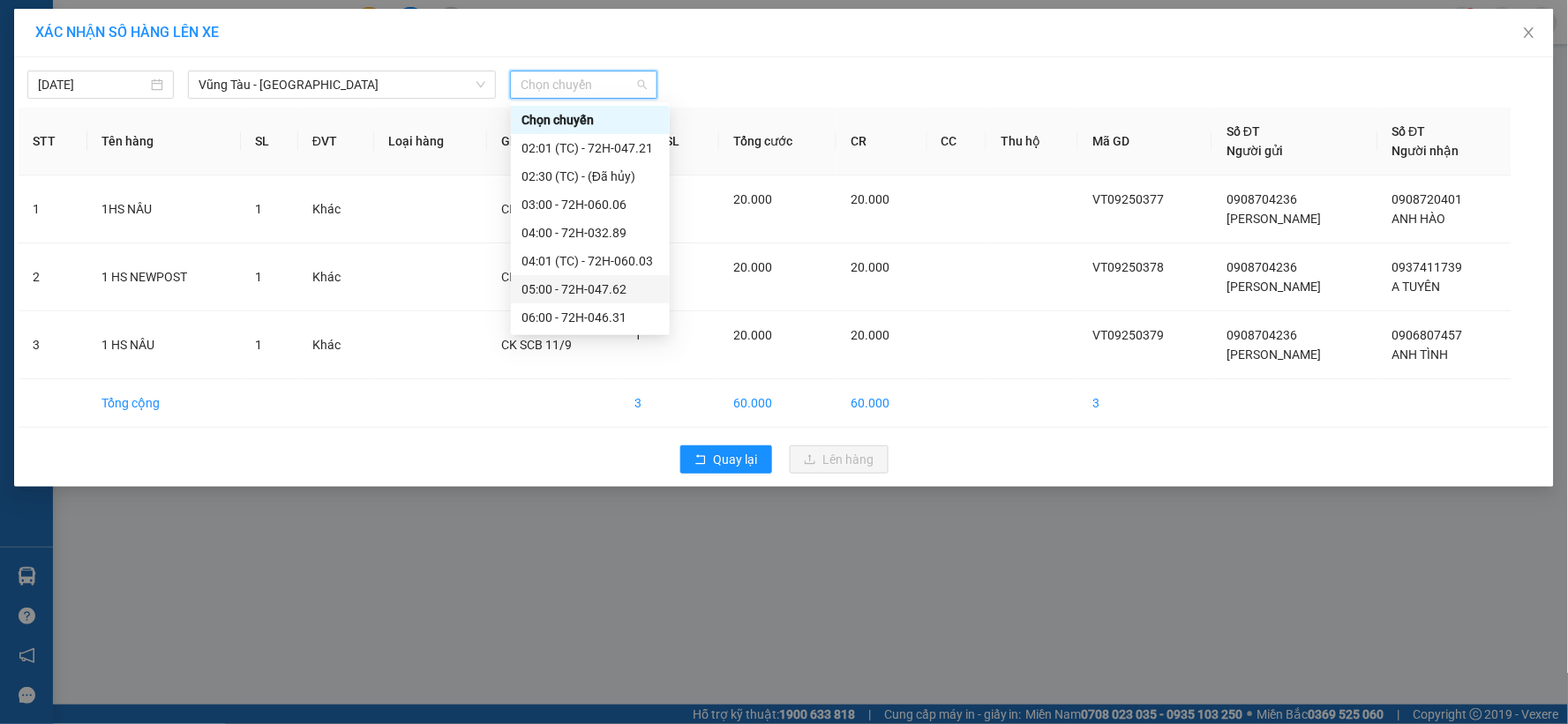
click at [551, 286] on div "05:00 - 72H-047.62" at bounding box center [590, 290] width 138 height 20
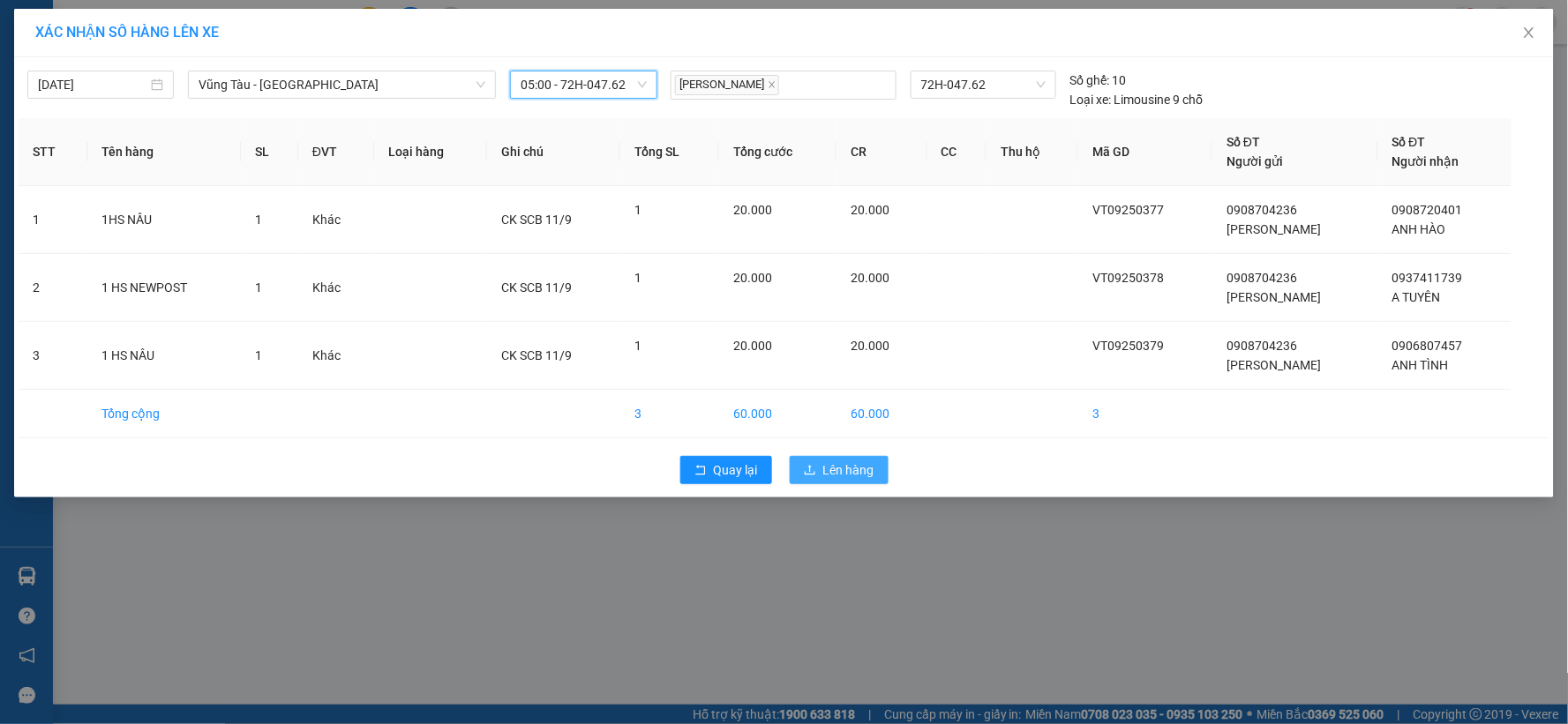
click at [842, 471] on span "Lên hàng" at bounding box center [849, 471] width 51 height 20
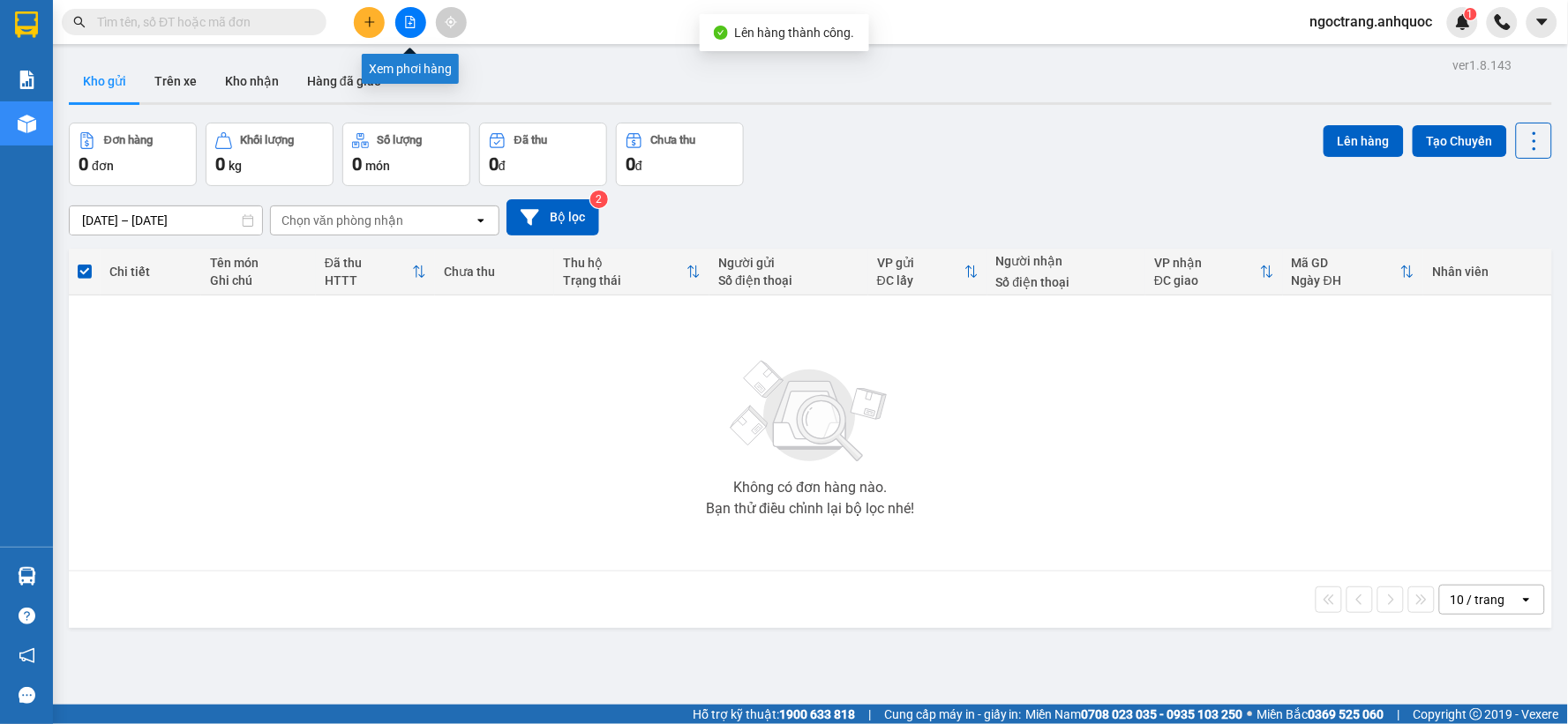
click at [410, 29] on button at bounding box center [410, 22] width 31 height 31
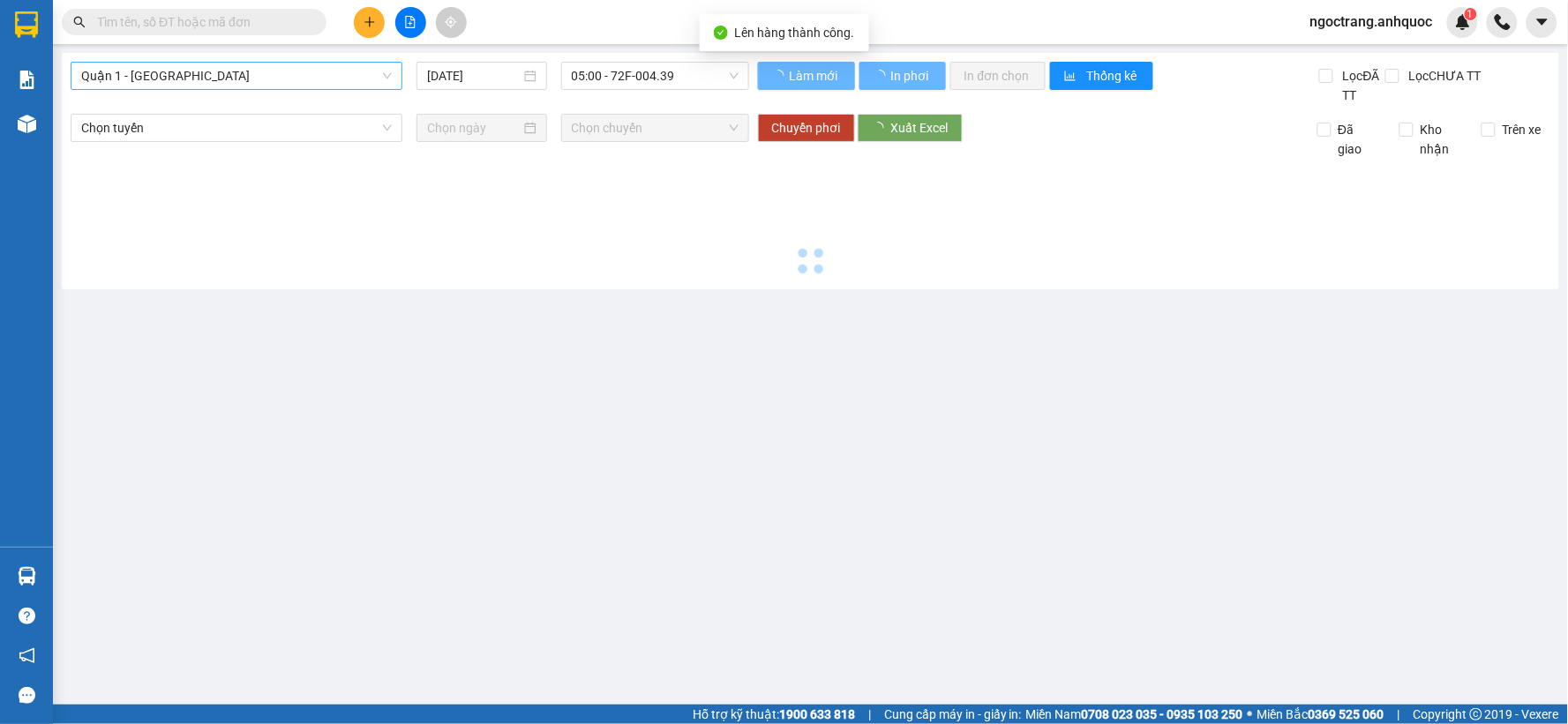
type input "11/09/2025"
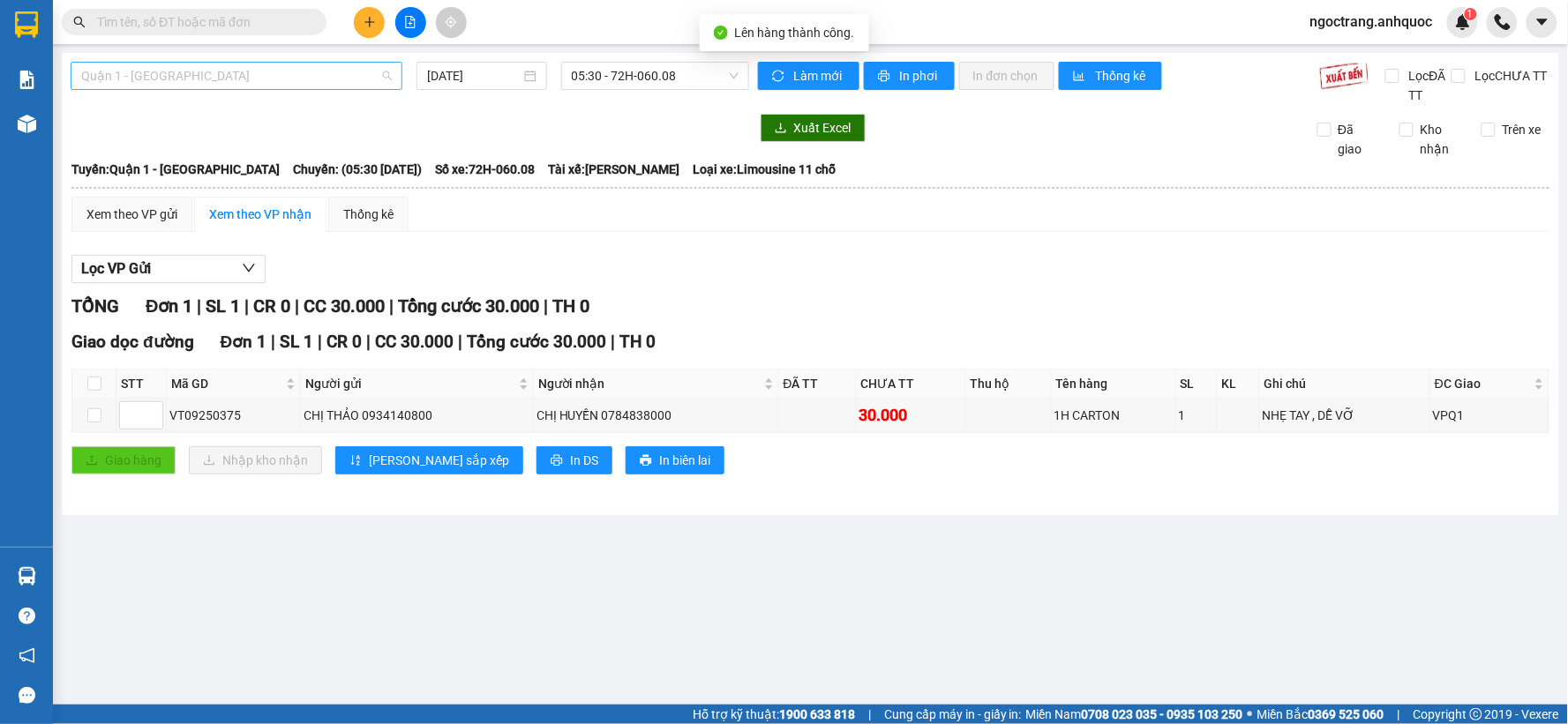
click at [267, 65] on span "Quận 1 - Vũng Tàu" at bounding box center [235, 76] width 310 height 27
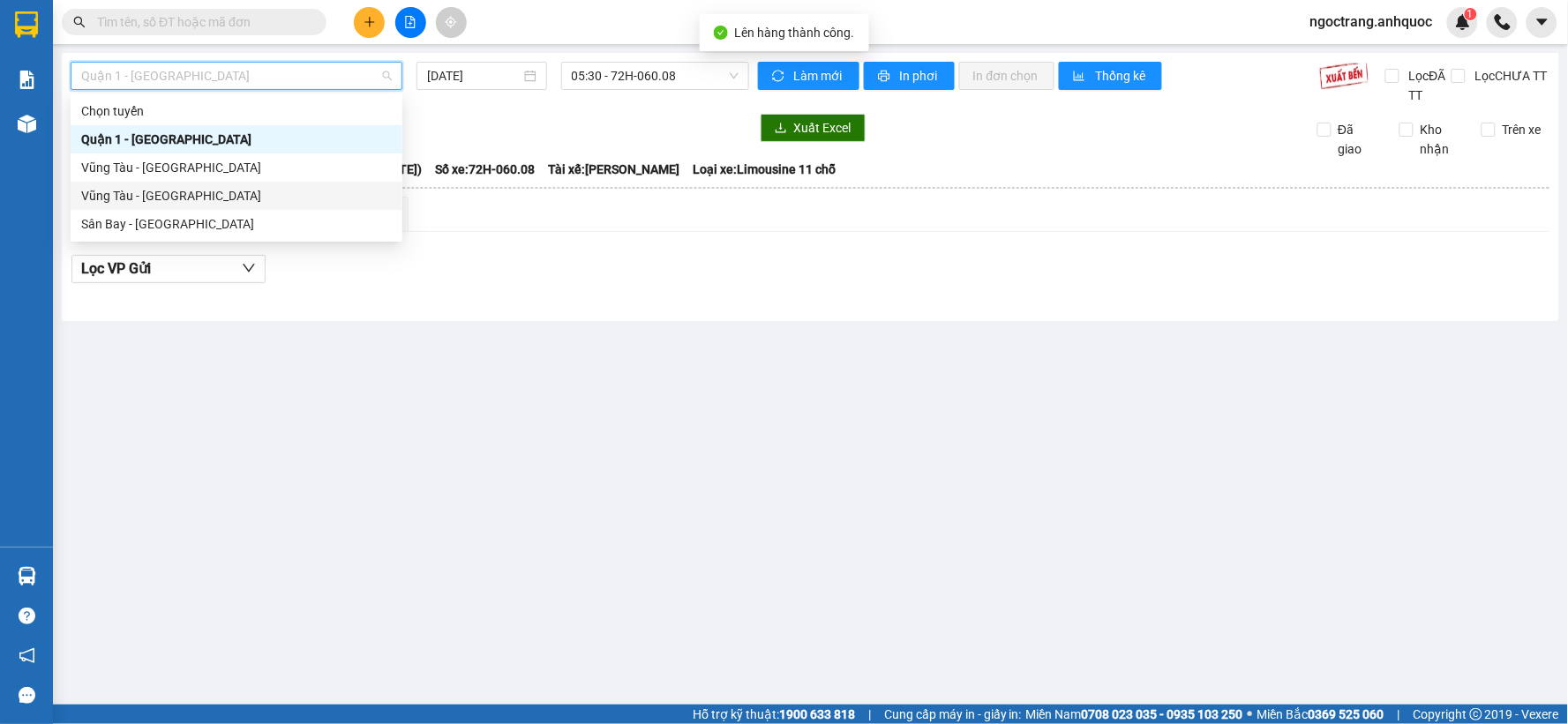
click at [195, 197] on div "Vũng Tàu - Sân Bay" at bounding box center [235, 196] width 310 height 20
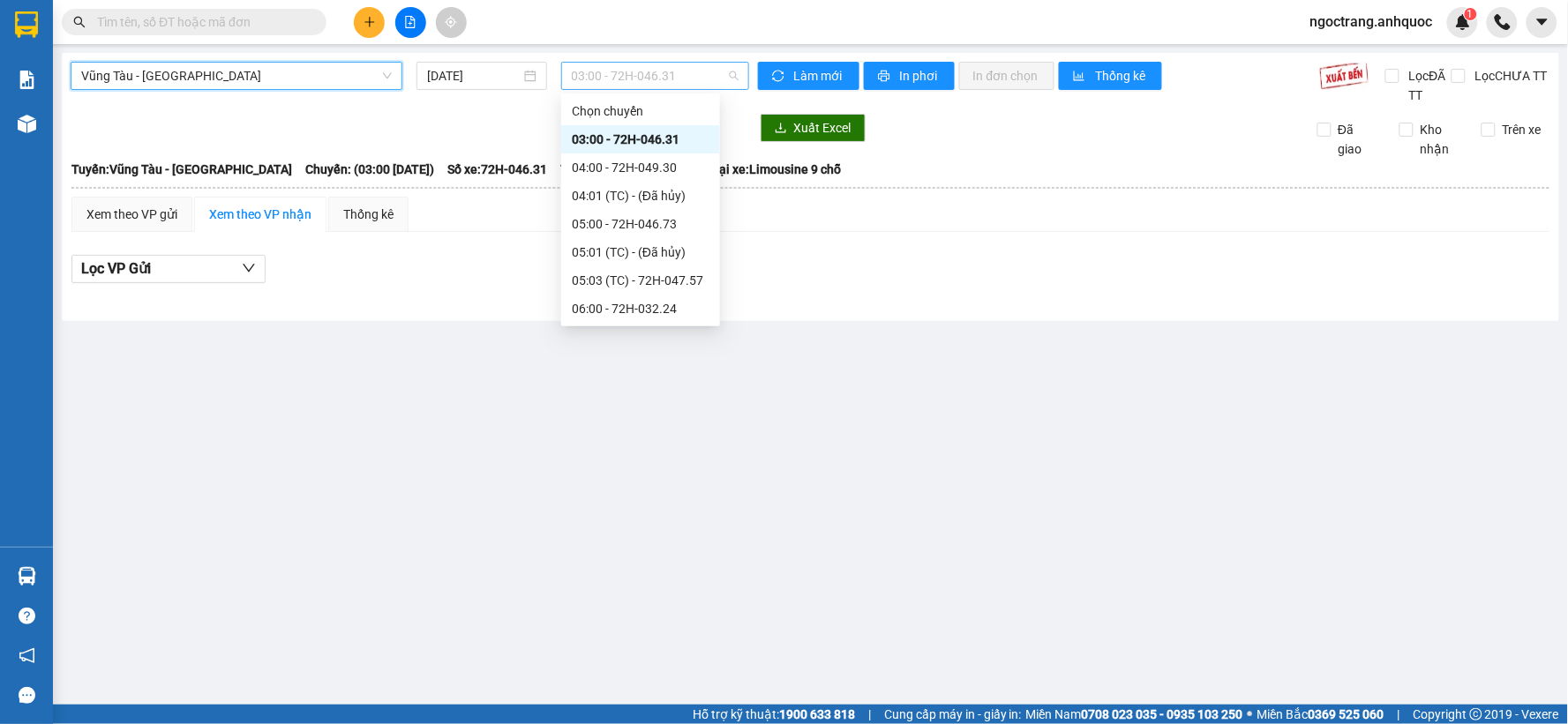
click at [597, 75] on span "03:00 - 72H-046.31" at bounding box center [654, 76] width 166 height 27
click at [479, 81] on input "11/09/2025" at bounding box center [474, 76] width 93 height 20
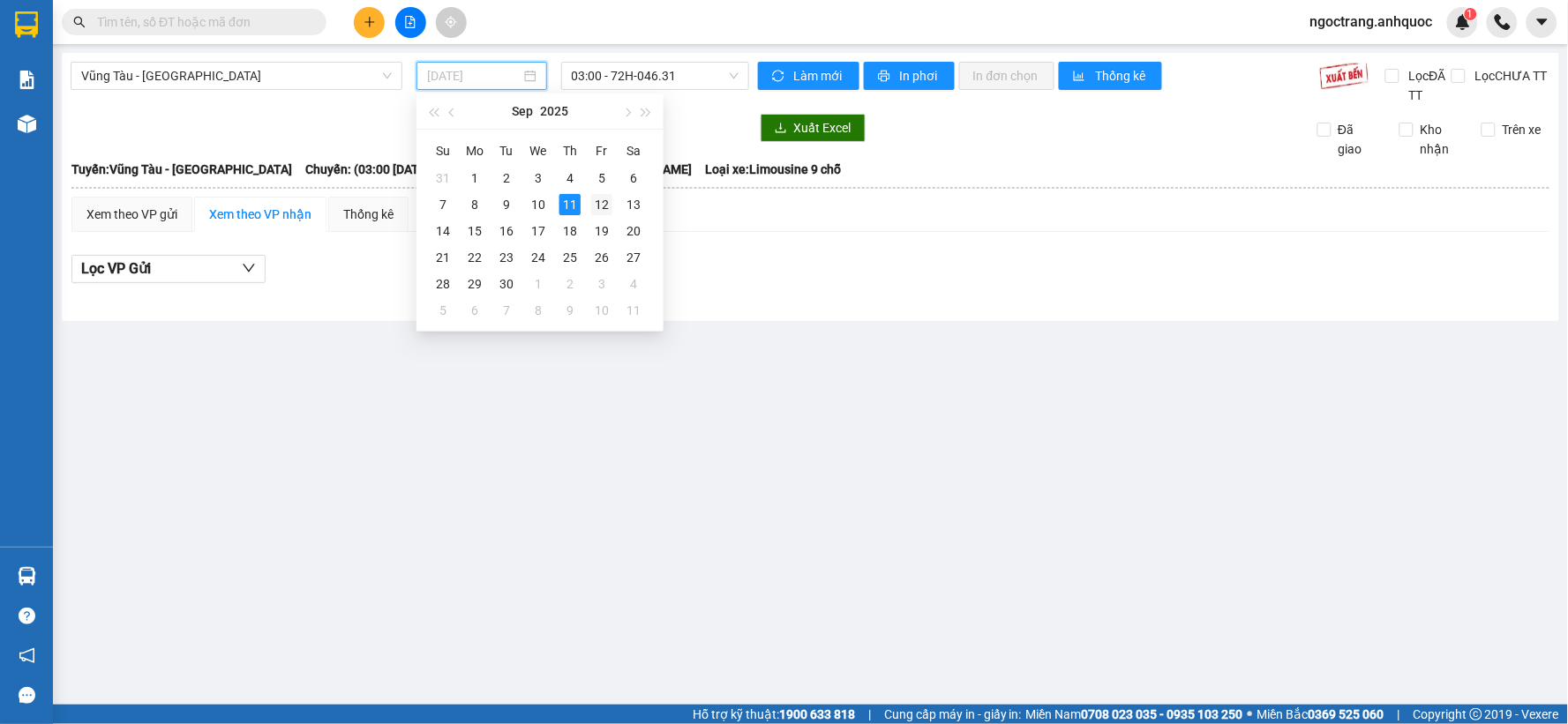
click at [602, 206] on div "12" at bounding box center [601, 204] width 21 height 21
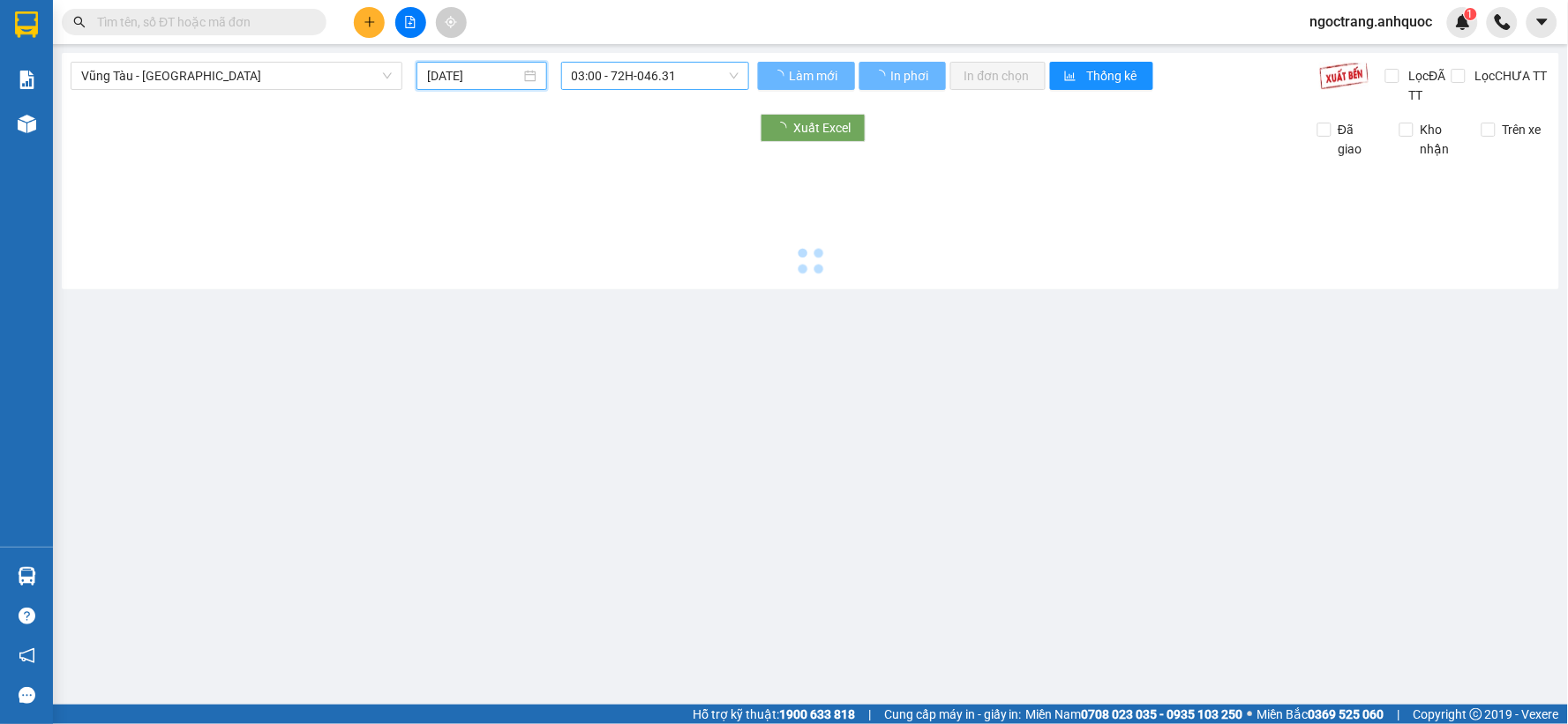
type input "12/09/2025"
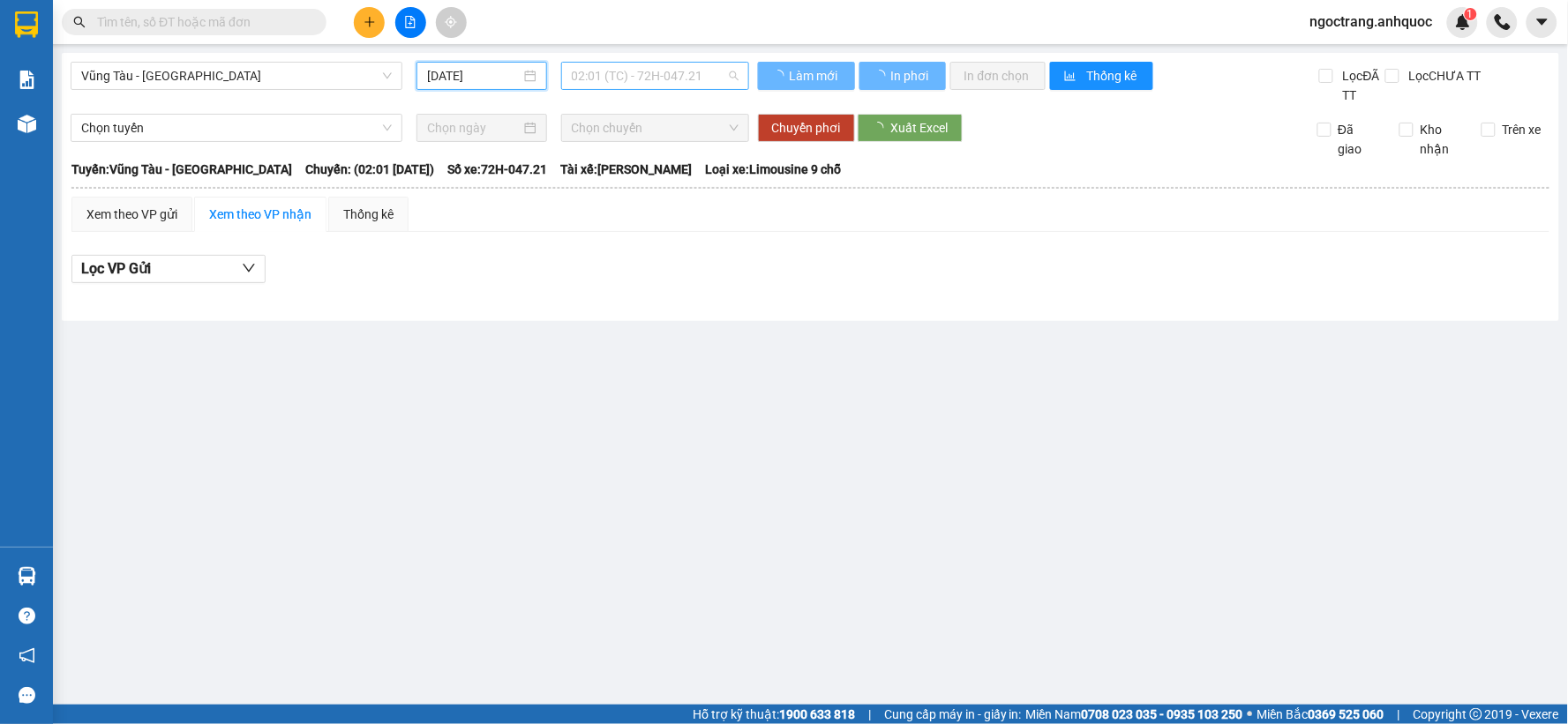
click at [624, 80] on span "02:01 (TC) - 72H-047.21" at bounding box center [654, 76] width 166 height 27
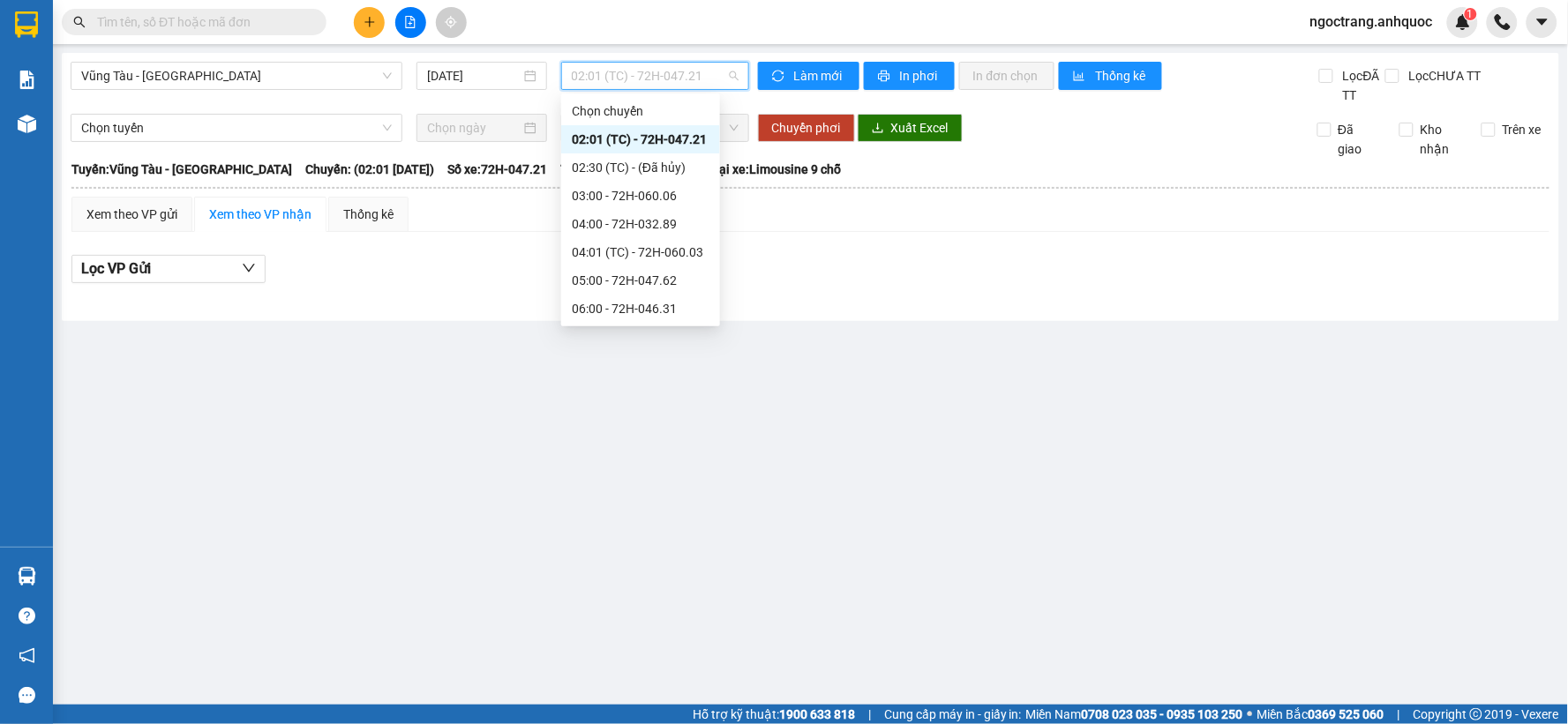
type input "5"
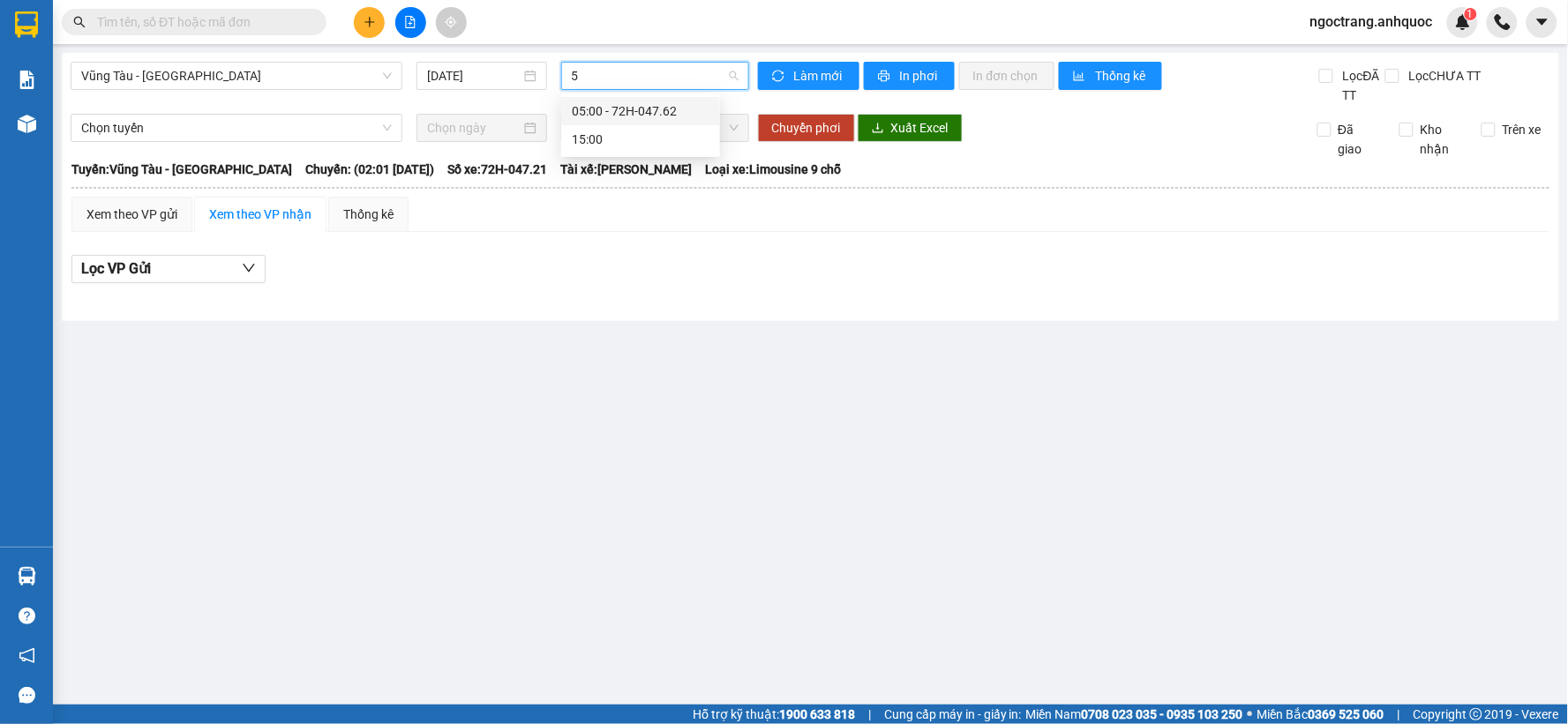
click at [638, 110] on div "05:00 - 72H-047.62" at bounding box center [640, 111] width 138 height 20
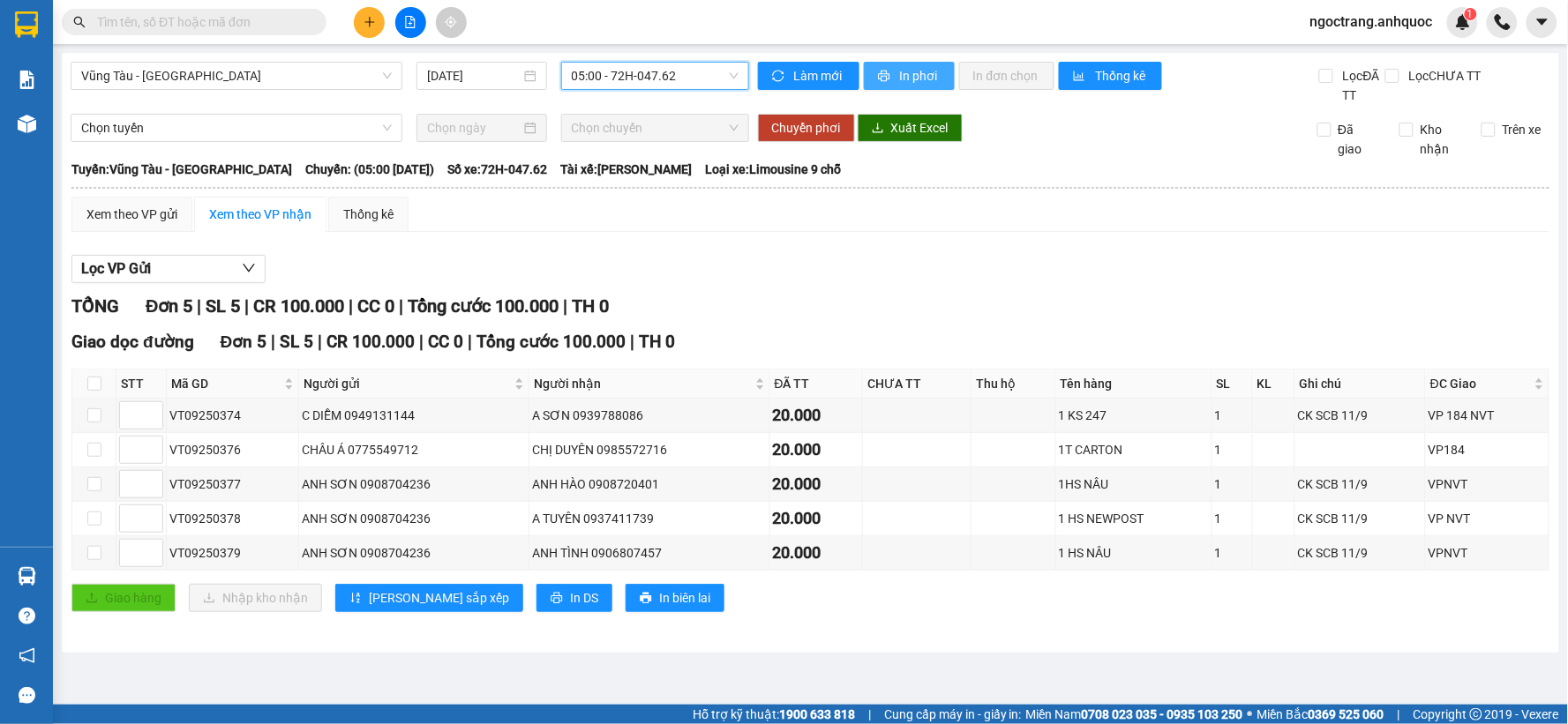
click at [906, 77] on span "In phơi" at bounding box center [920, 76] width 40 height 20
click at [269, 83] on span "Vũng Tàu - Sân Bay" at bounding box center [235, 76] width 310 height 27
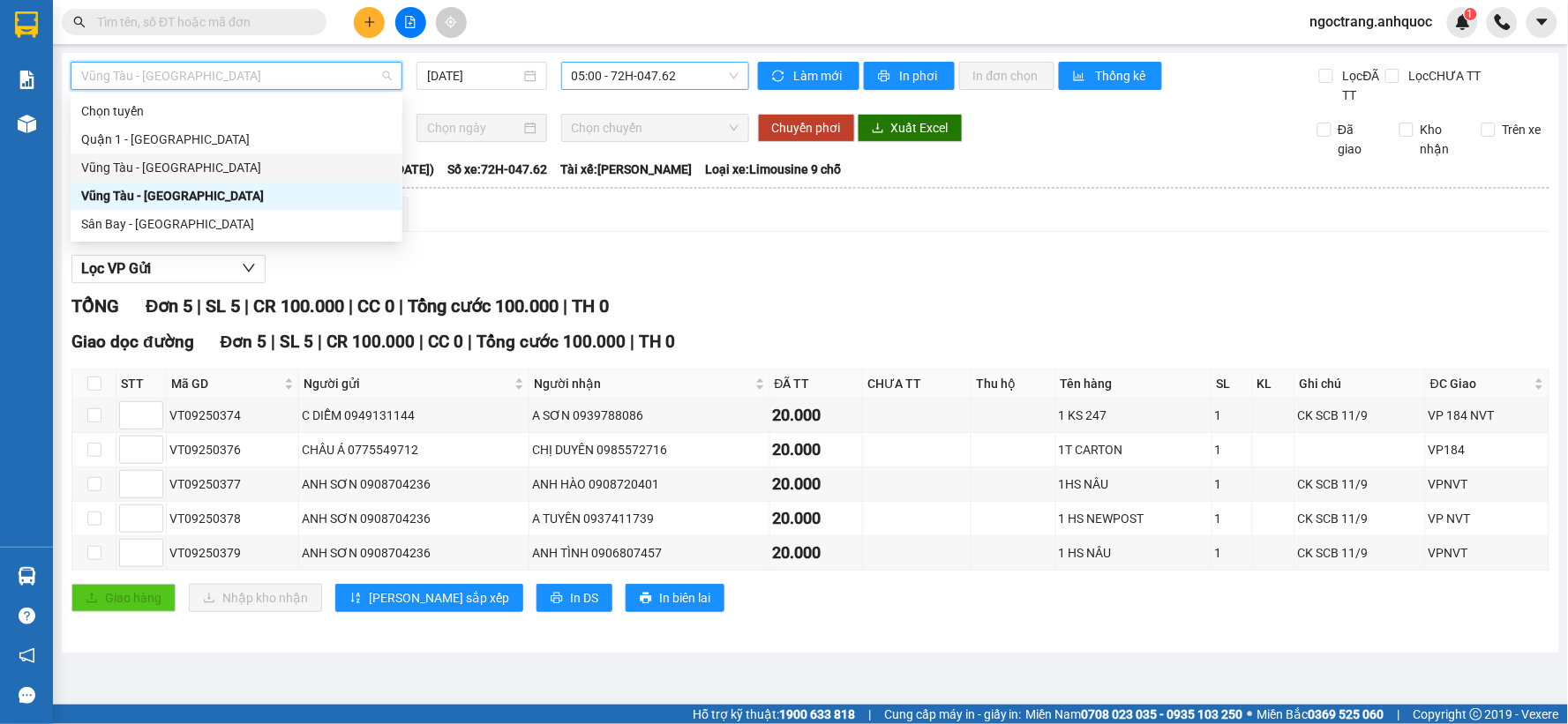
click at [188, 173] on div "Vũng Tàu - Quận 1" at bounding box center [235, 167] width 310 height 20
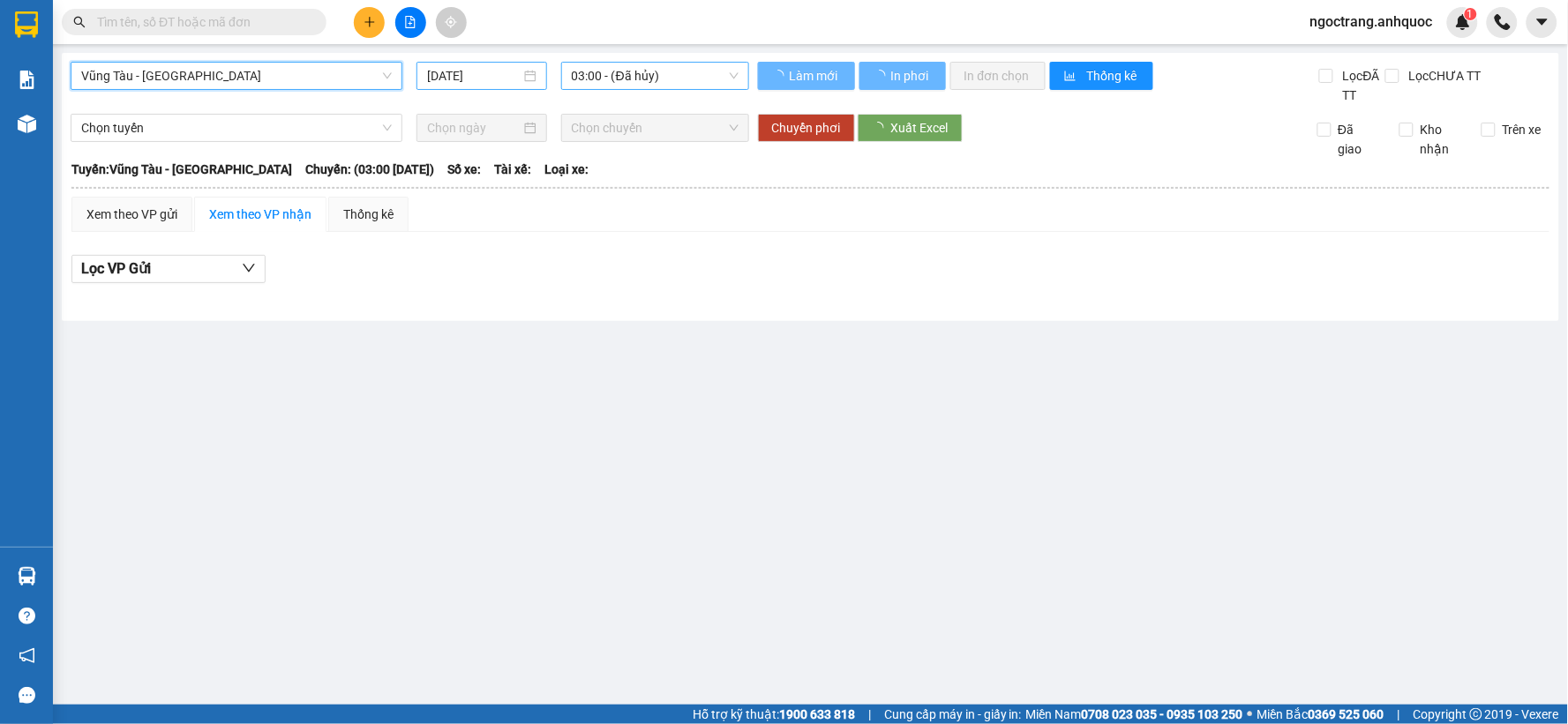
click at [509, 74] on input "11/09/2025" at bounding box center [474, 76] width 93 height 20
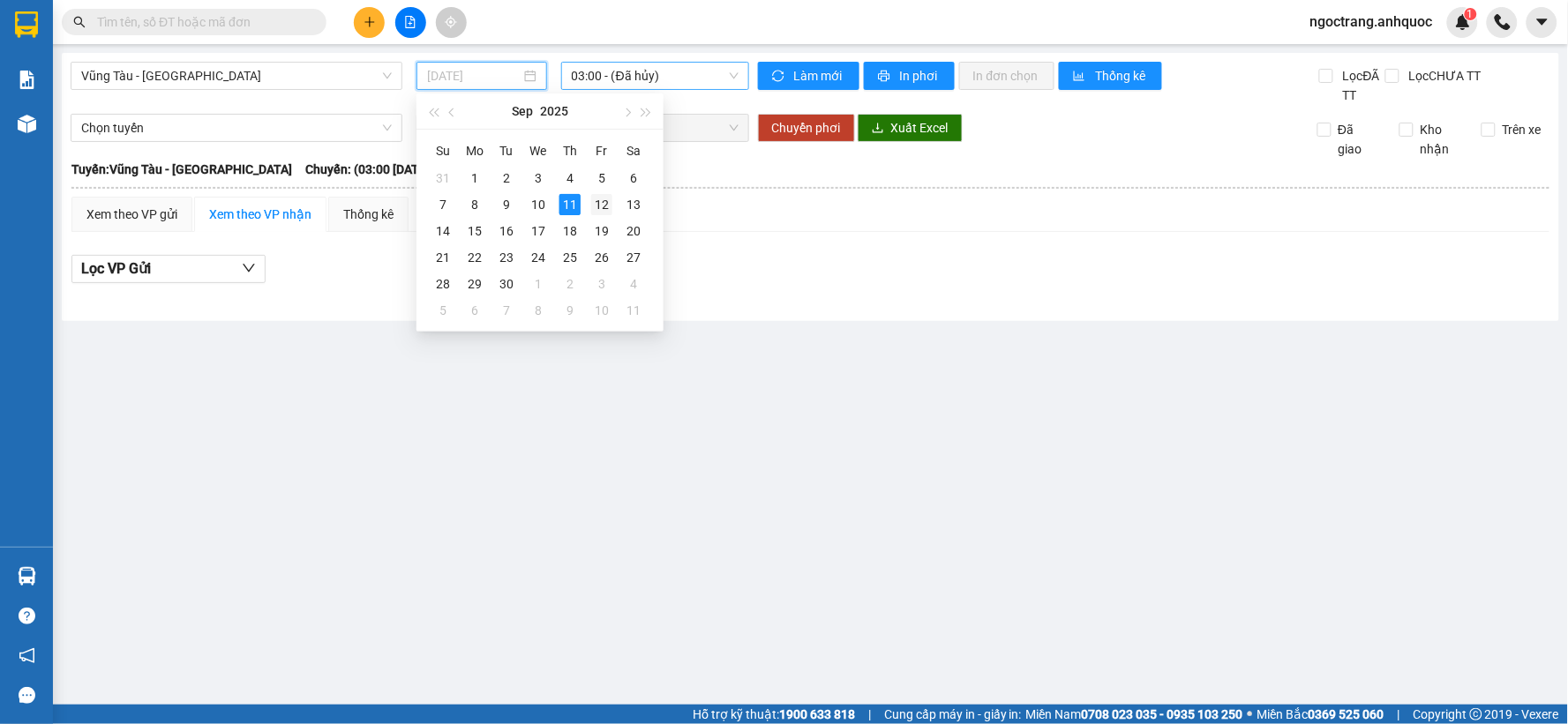
drag, startPoint x: 597, startPoint y: 203, endPoint x: 630, endPoint y: 156, distance: 57.4
click at [598, 201] on div "12" at bounding box center [601, 204] width 21 height 21
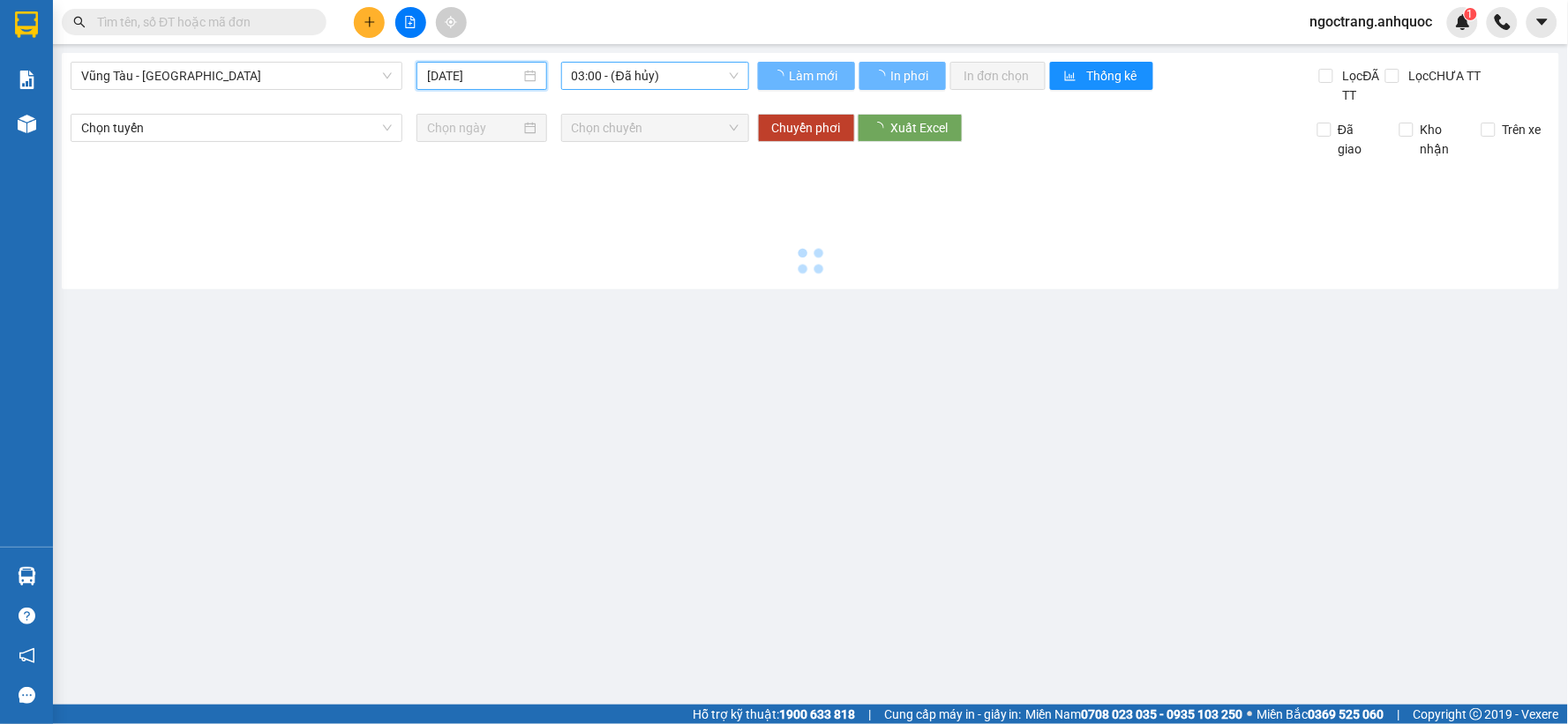
type input "12/09/2025"
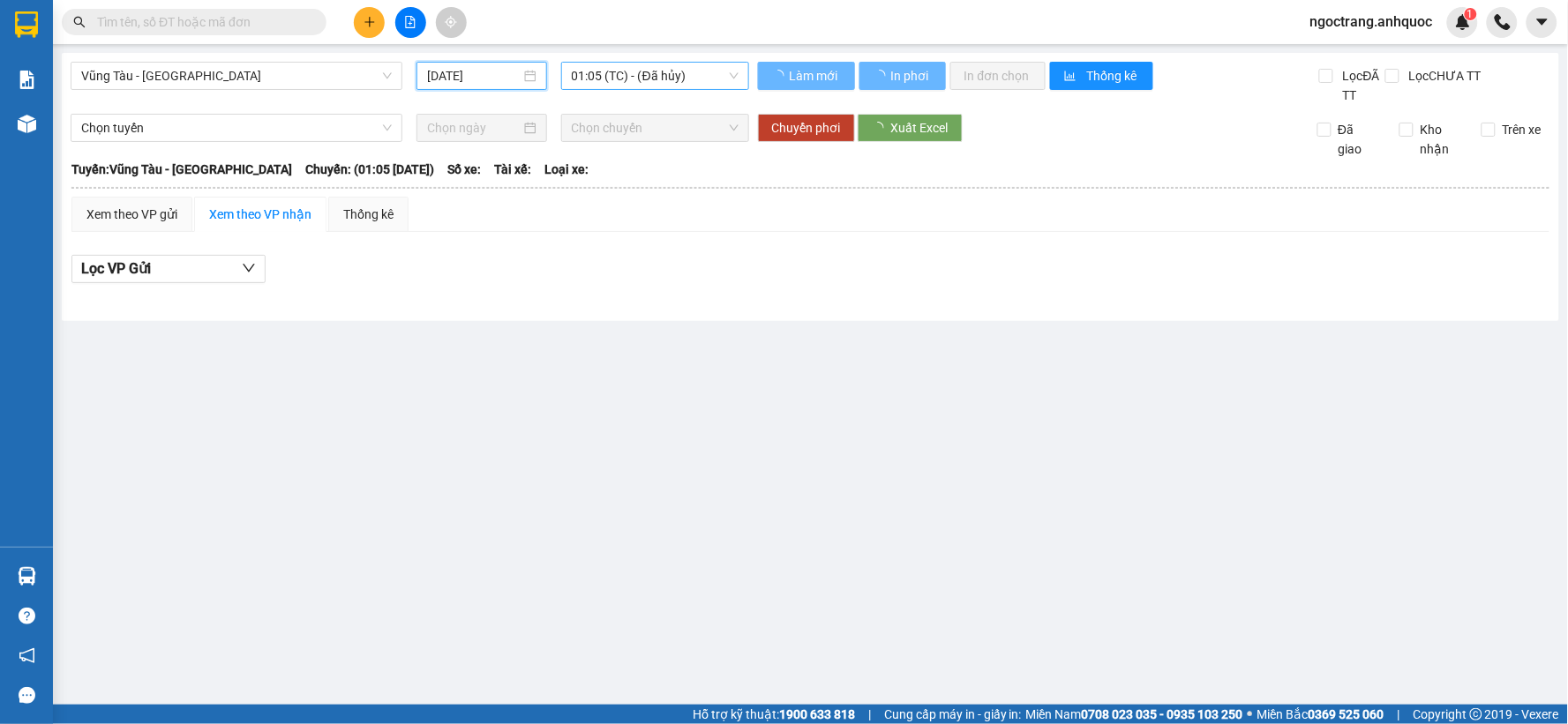
click at [656, 81] on span "01:05 (TC) - (Đã hủy)" at bounding box center [654, 76] width 166 height 27
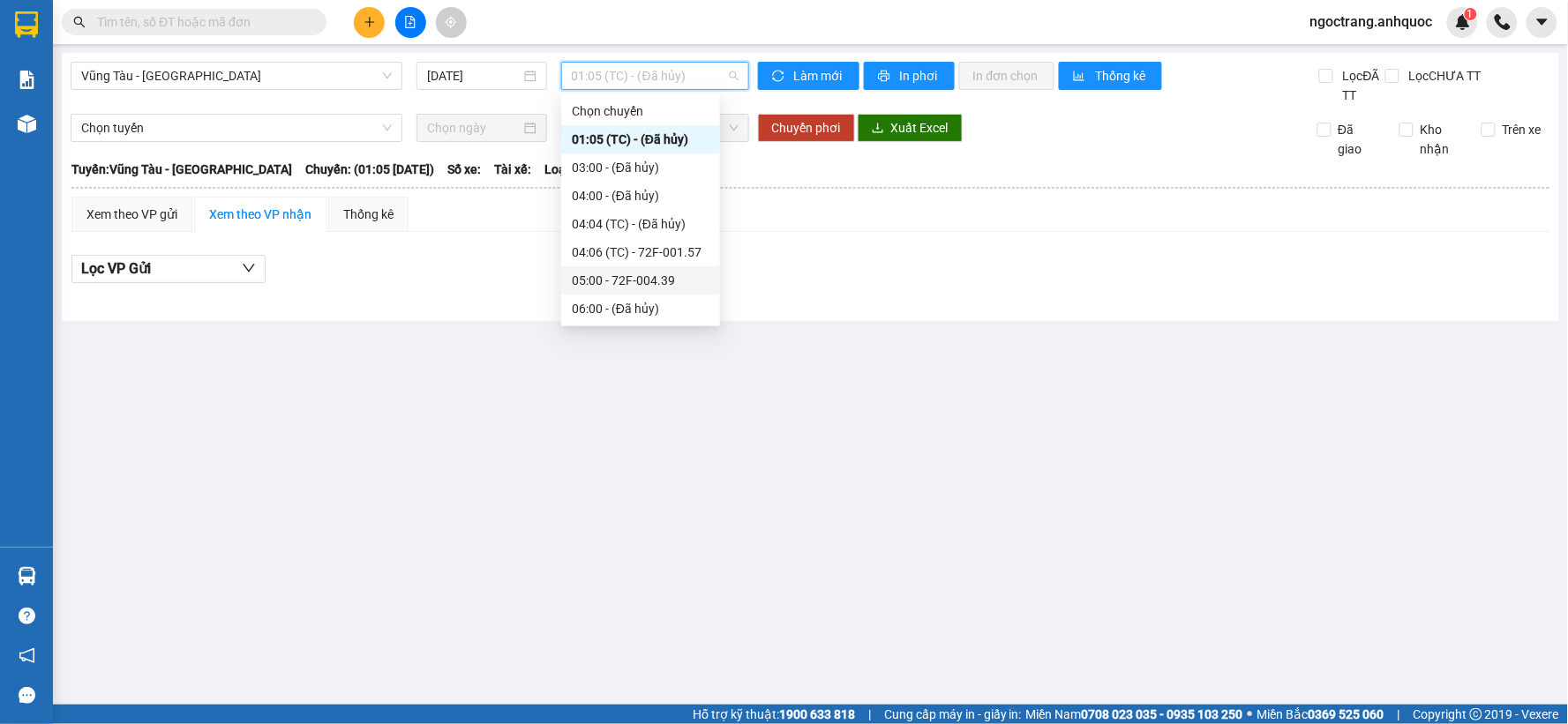
click at [607, 277] on div "05:00 - 72F-004.39" at bounding box center [640, 281] width 138 height 20
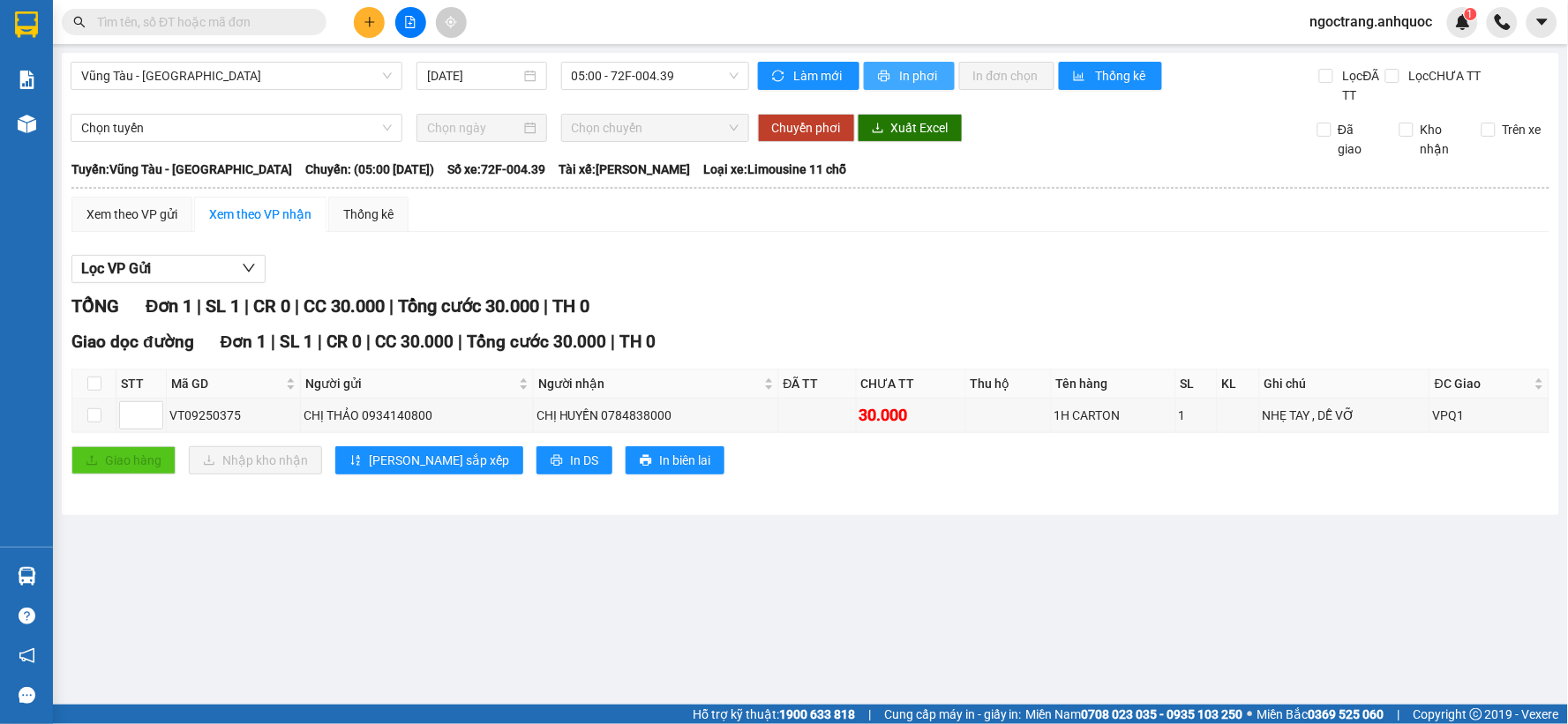
click at [919, 75] on span "In phơi" at bounding box center [920, 76] width 40 height 20
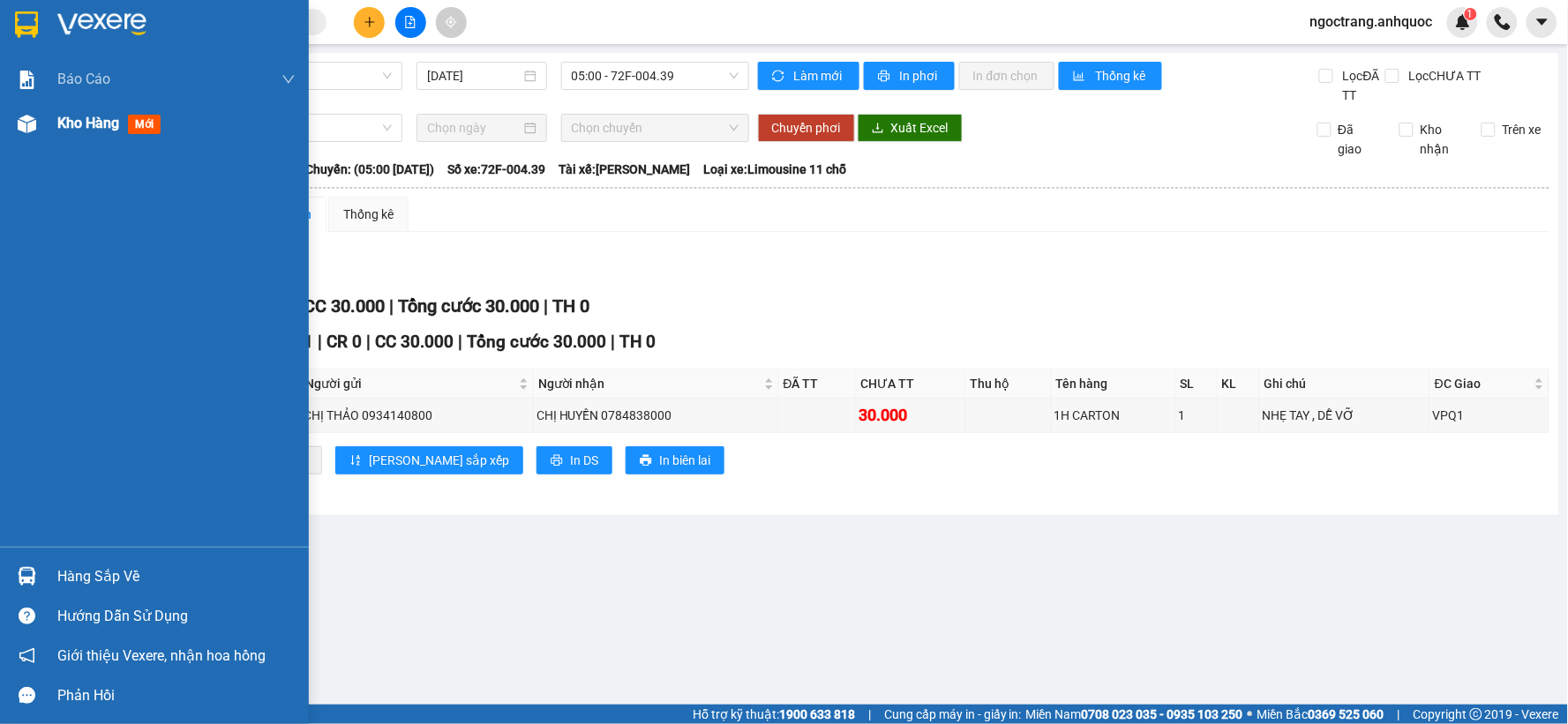
click at [104, 122] on span "Kho hàng" at bounding box center [88, 122] width 62 height 17
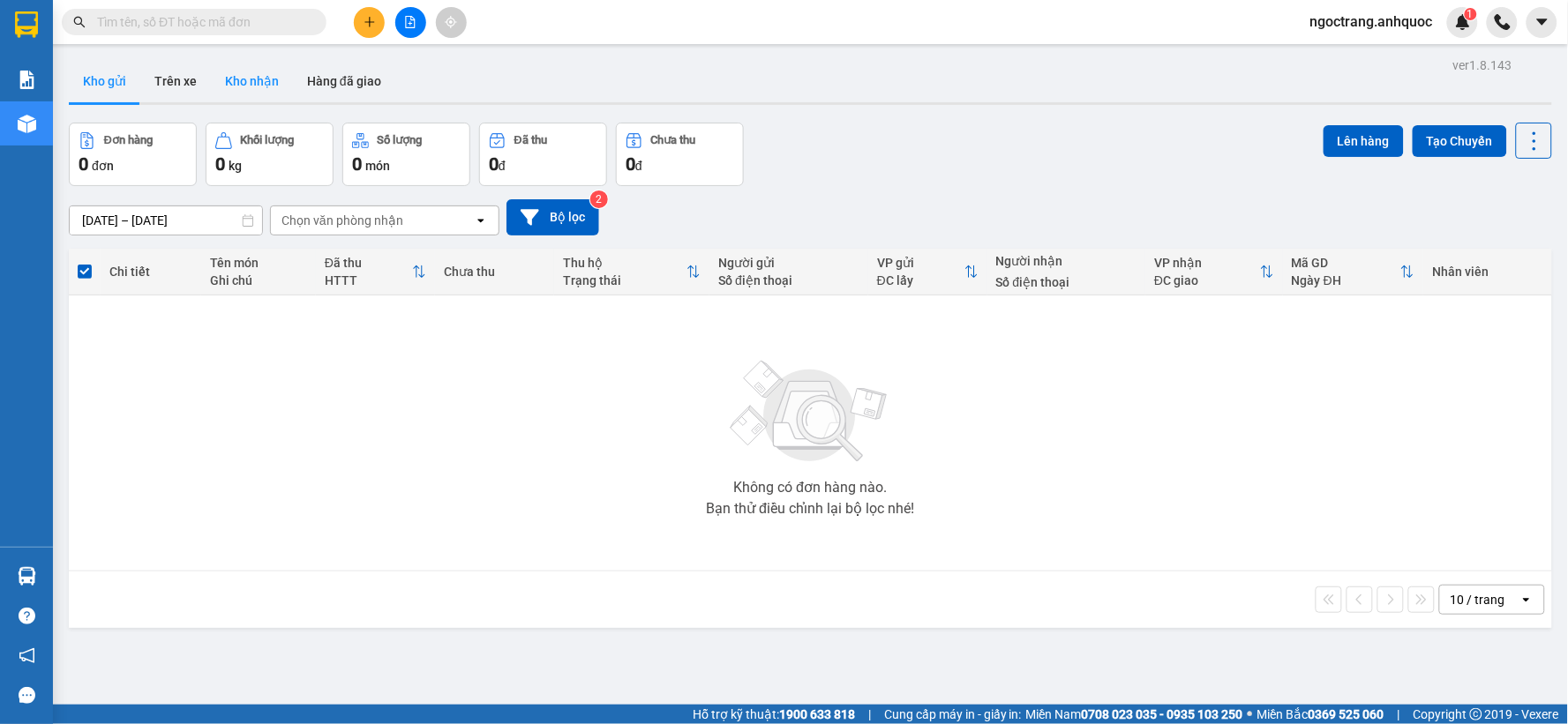
click at [247, 78] on button "Kho nhận" at bounding box center [251, 81] width 82 height 42
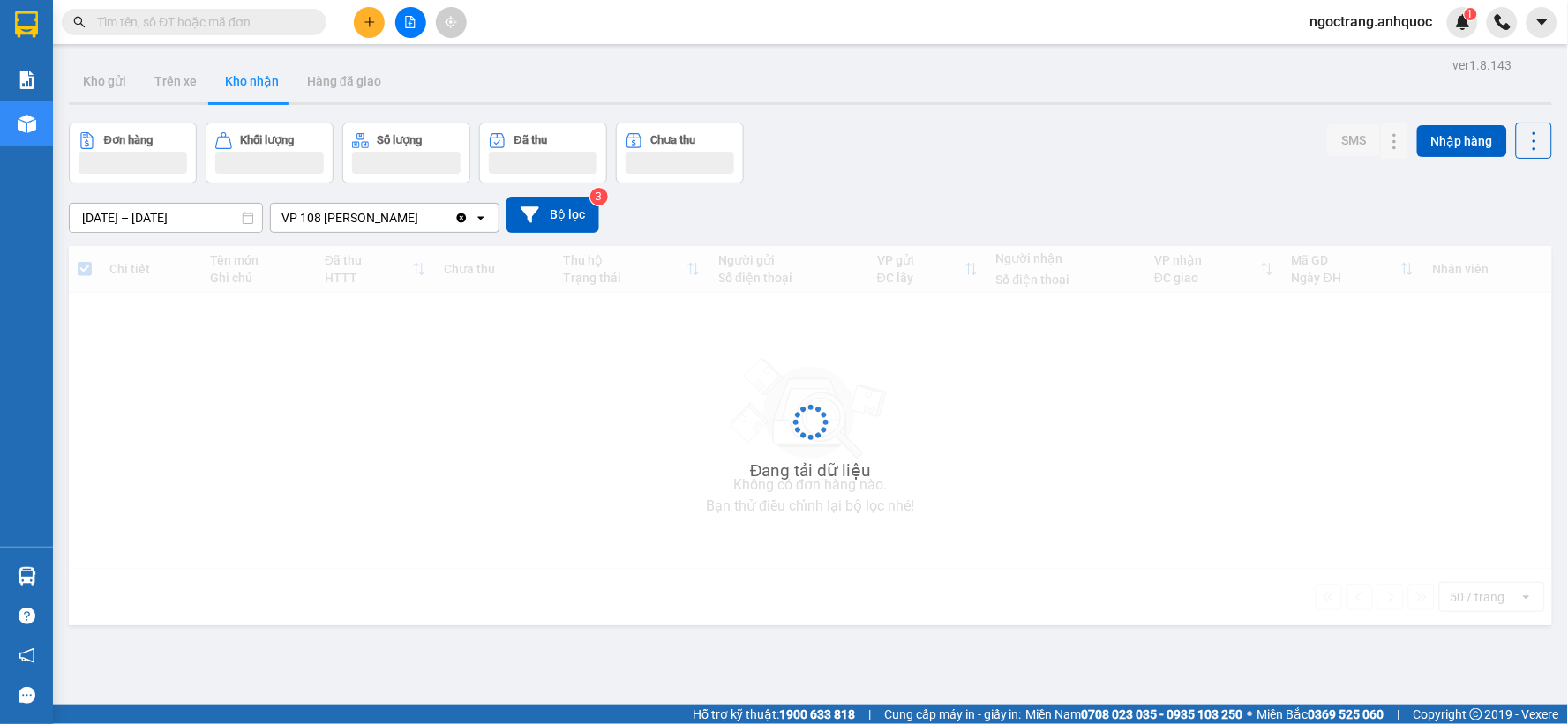
click at [247, 78] on button "Kho nhận" at bounding box center [251, 81] width 82 height 42
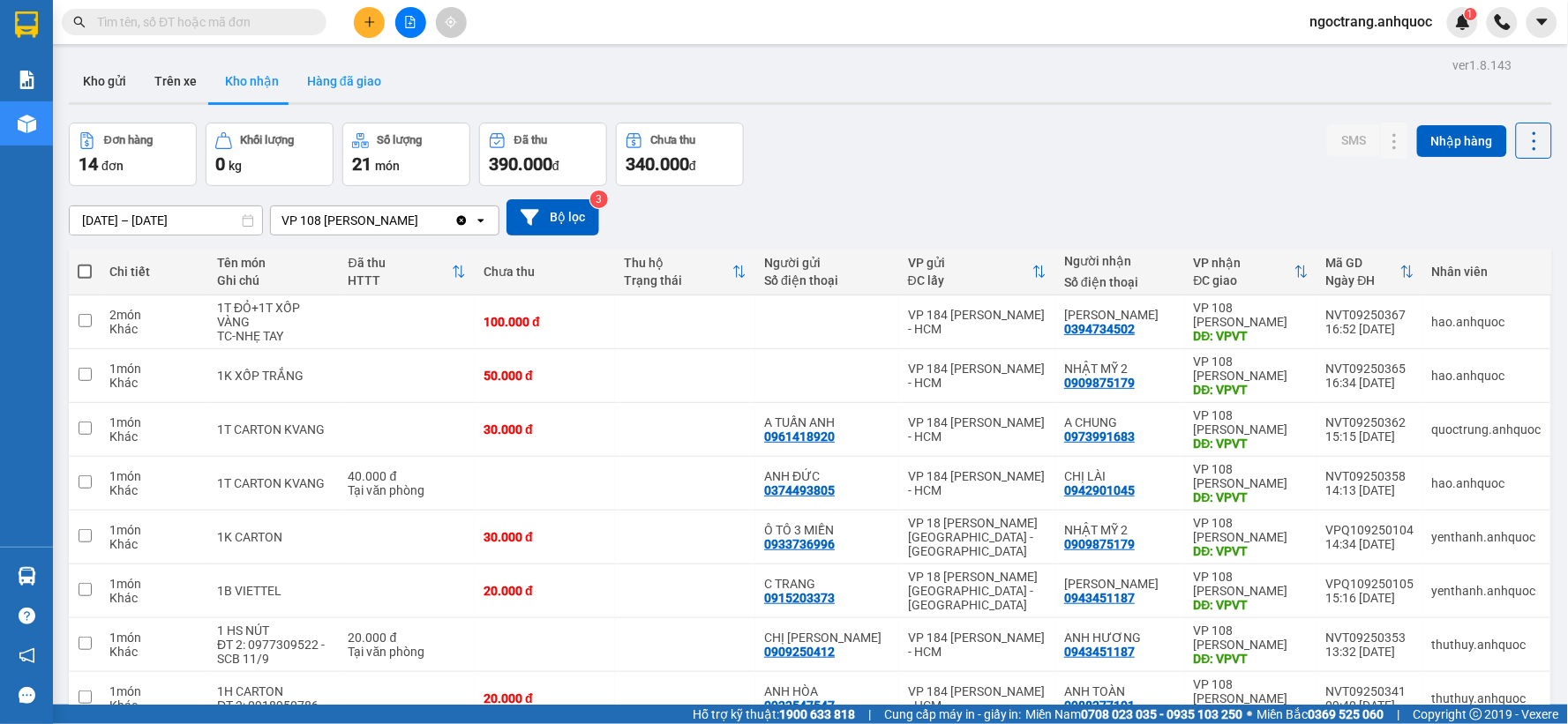
click at [318, 73] on button "Hàng đã giao" at bounding box center [344, 81] width 102 height 42
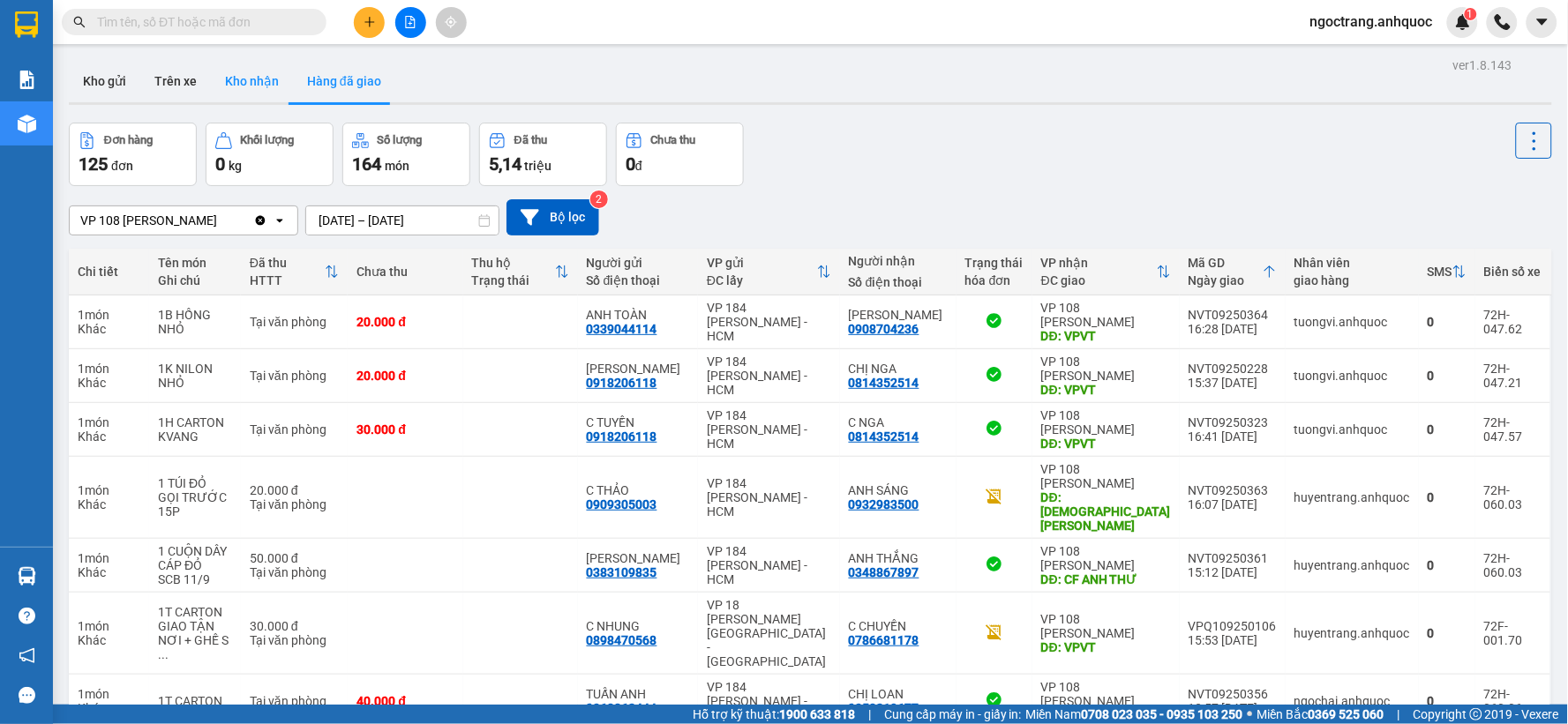
click at [247, 89] on button "Kho nhận" at bounding box center [251, 81] width 82 height 42
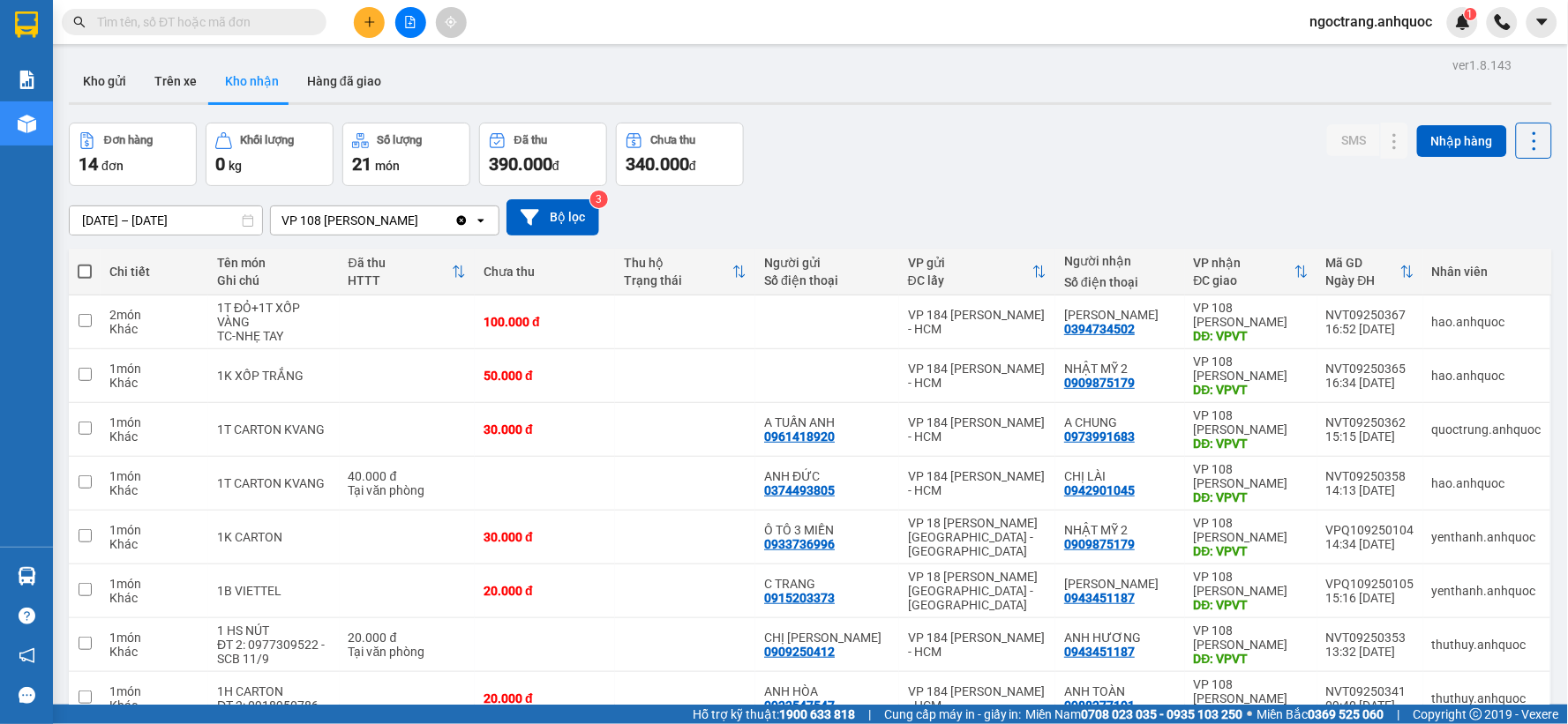
click at [185, 223] on input "09/09/2025 – 11/09/2025" at bounding box center [165, 221] width 192 height 29
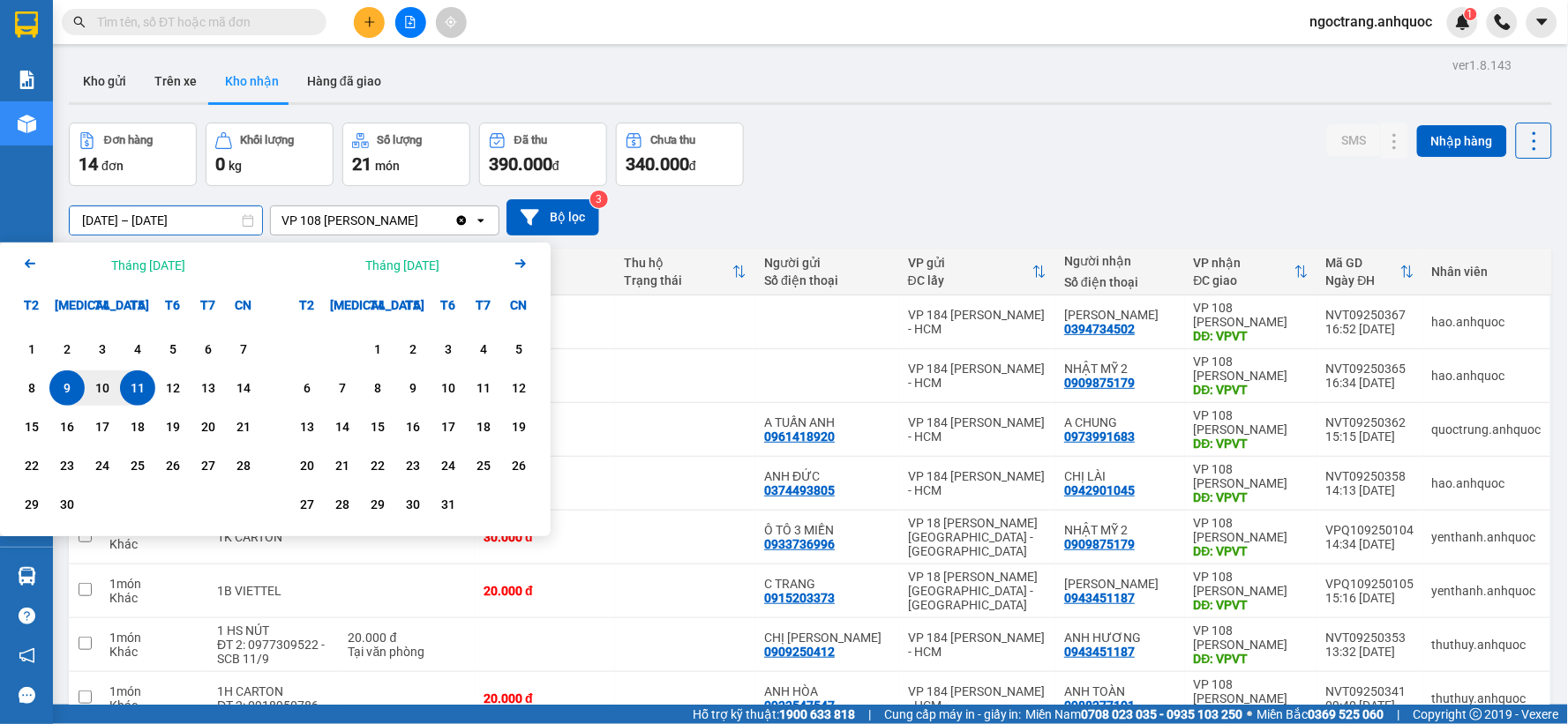
click at [24, 342] on div "1" at bounding box center [32, 349] width 25 height 21
click at [138, 388] on div "11" at bounding box center [137, 387] width 25 height 21
type input "[DATE] – [DATE]"
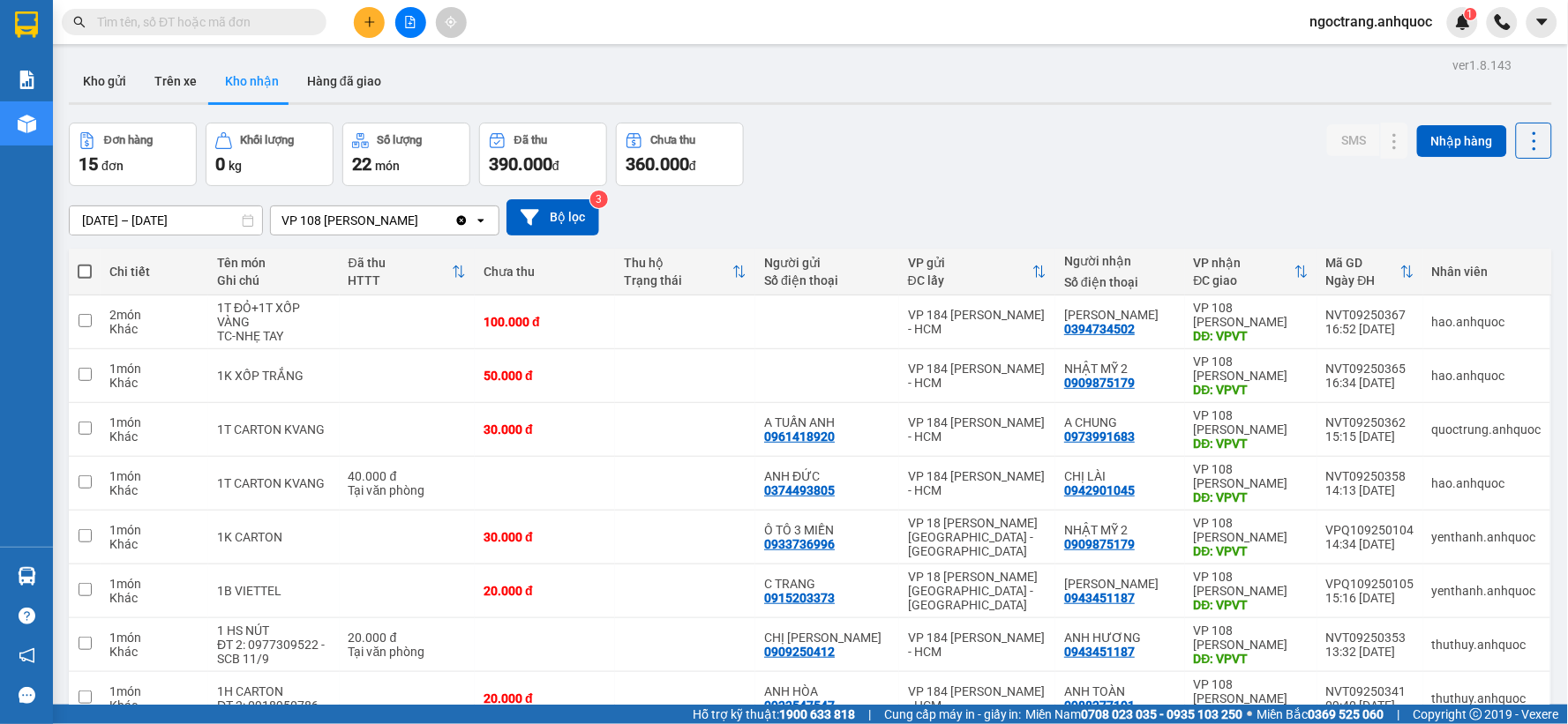
click at [165, 179] on button "Đơn hàng 15 đơn" at bounding box center [133, 155] width 128 height 63
click at [353, 86] on button "Hàng đã giao" at bounding box center [344, 81] width 102 height 42
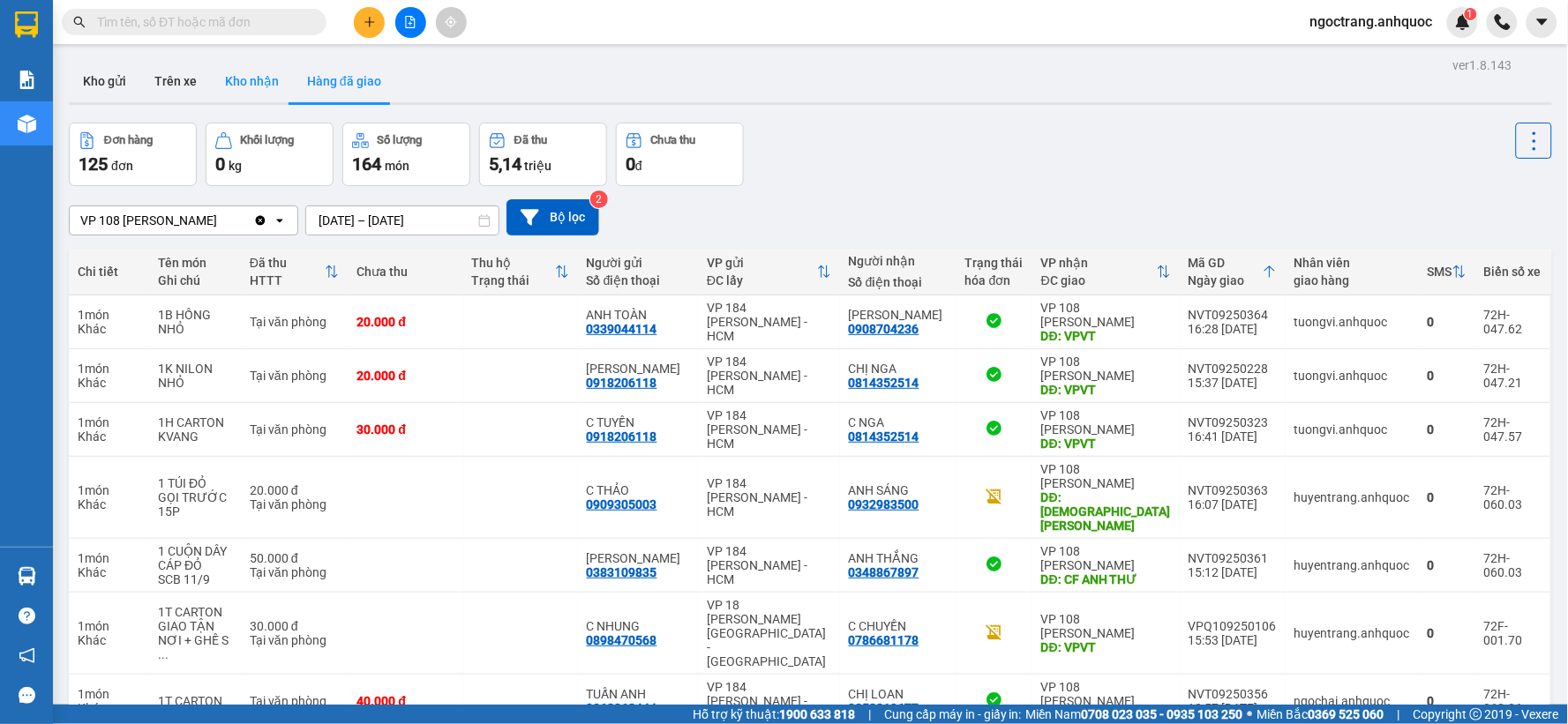
click at [248, 85] on button "Kho nhận" at bounding box center [251, 81] width 82 height 42
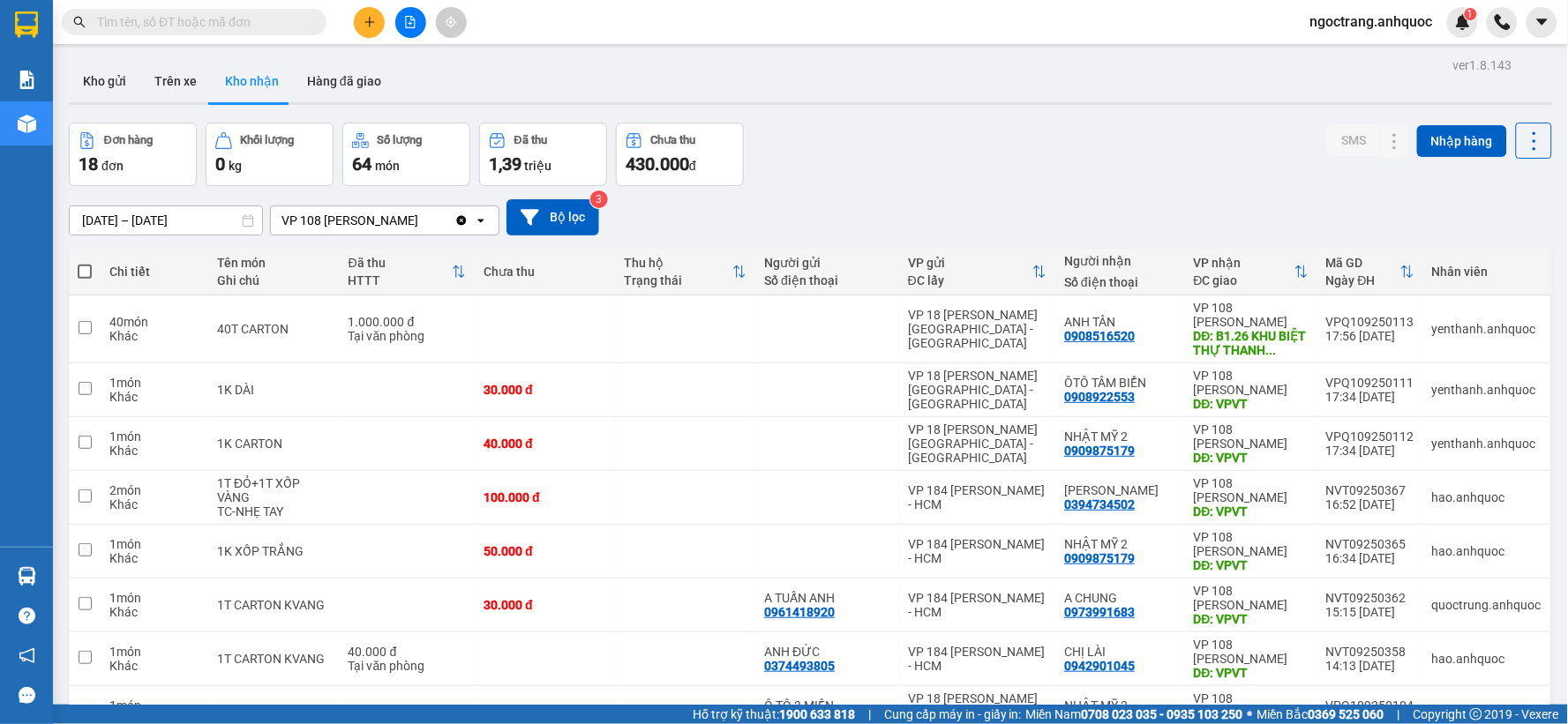
click at [1325, 19] on span "ngoctrang.anhquoc" at bounding box center [1371, 22] width 151 height 22
click at [1336, 45] on span "Đăng xuất" at bounding box center [1380, 55] width 114 height 20
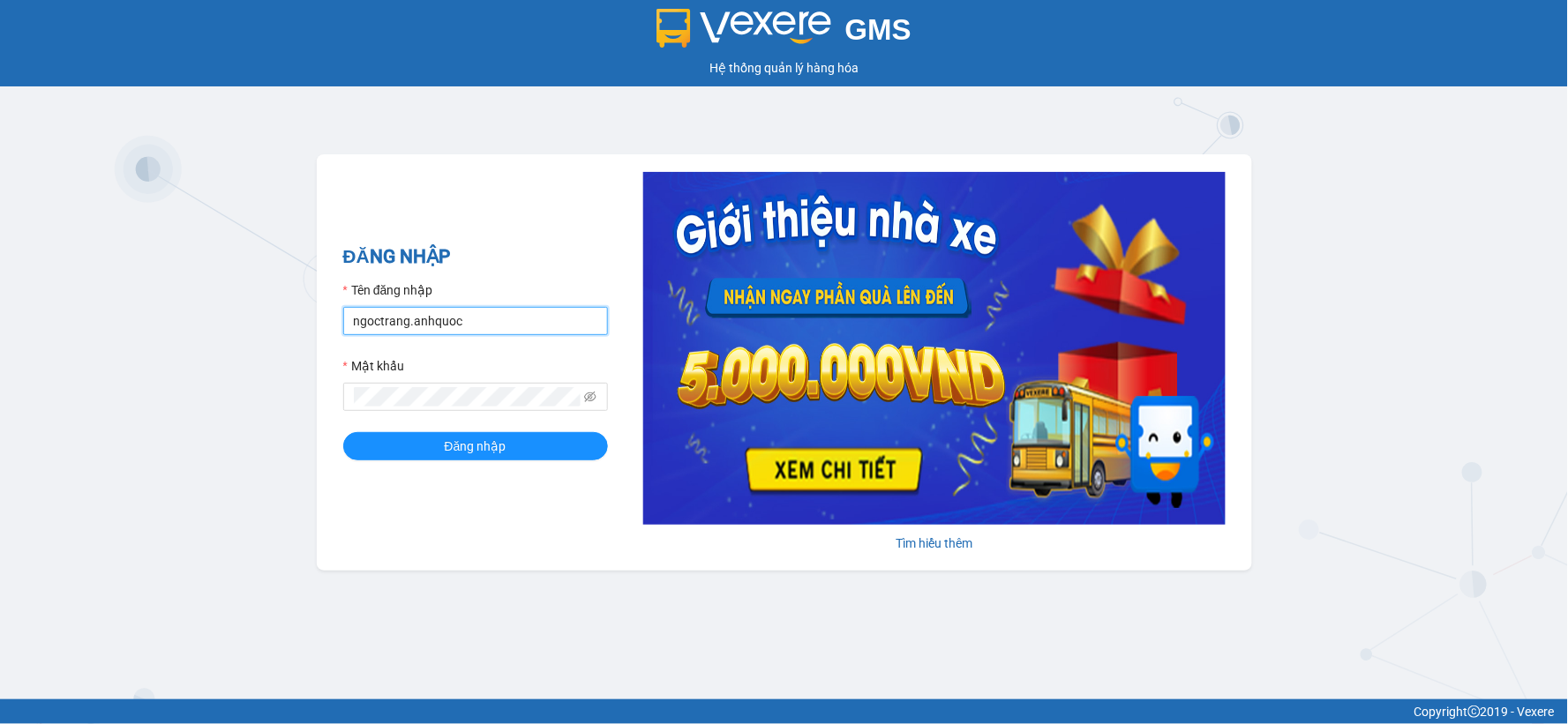
click at [455, 324] on input "ngoctrang.anhquoc" at bounding box center [475, 321] width 265 height 29
type input "baongoc.anhquoc"
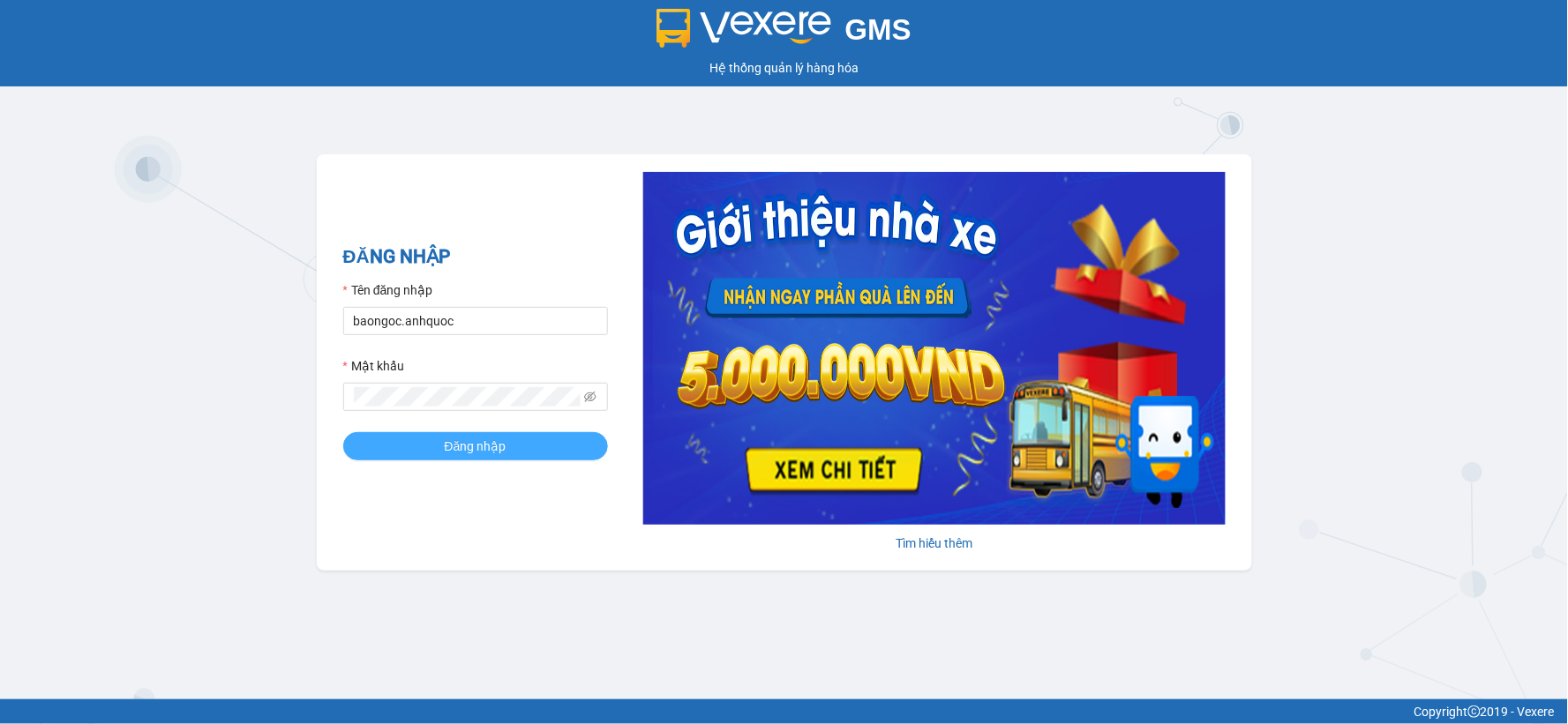
click at [541, 460] on button "Đăng nhập" at bounding box center [475, 446] width 265 height 29
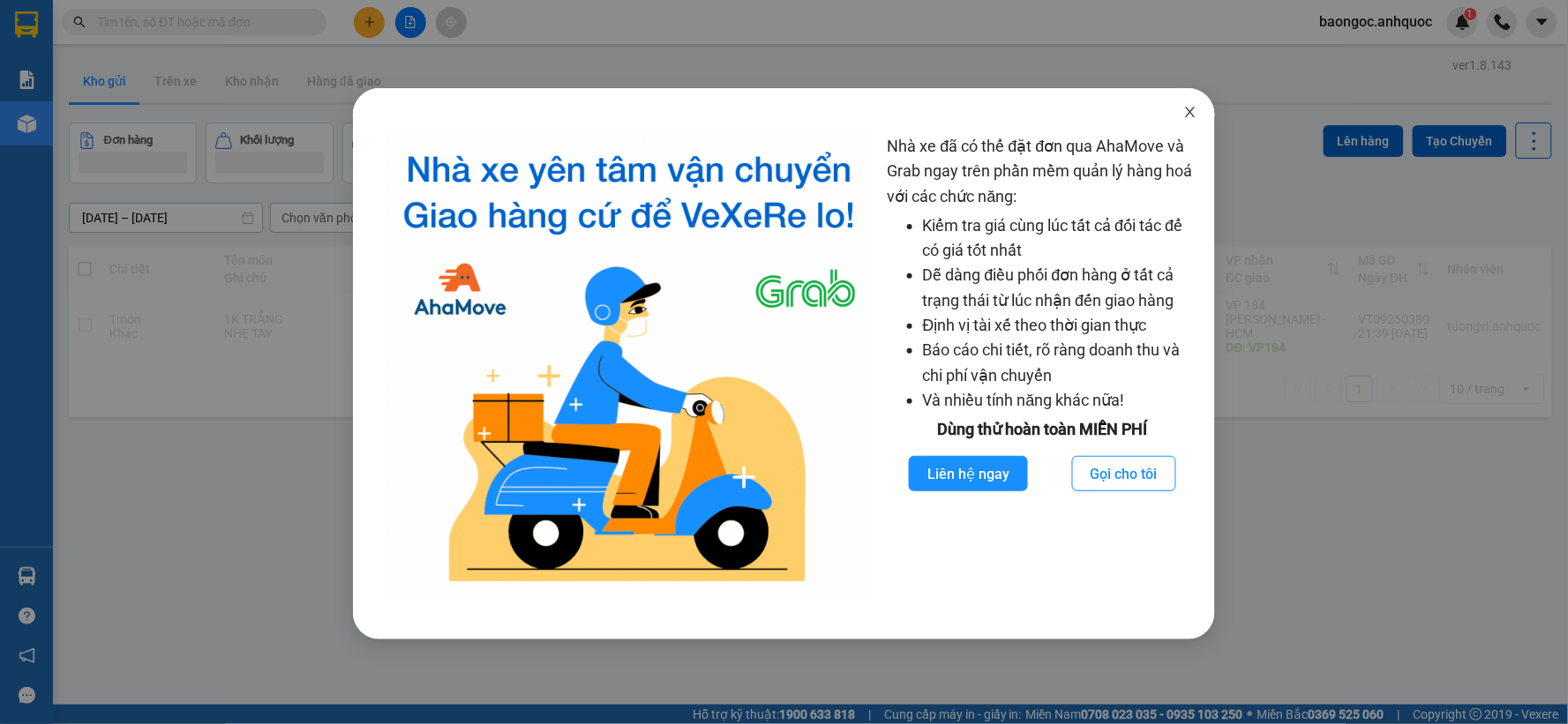
click at [1196, 112] on icon "close" at bounding box center [1190, 112] width 14 height 14
